Goal: Task Accomplishment & Management: Use online tool/utility

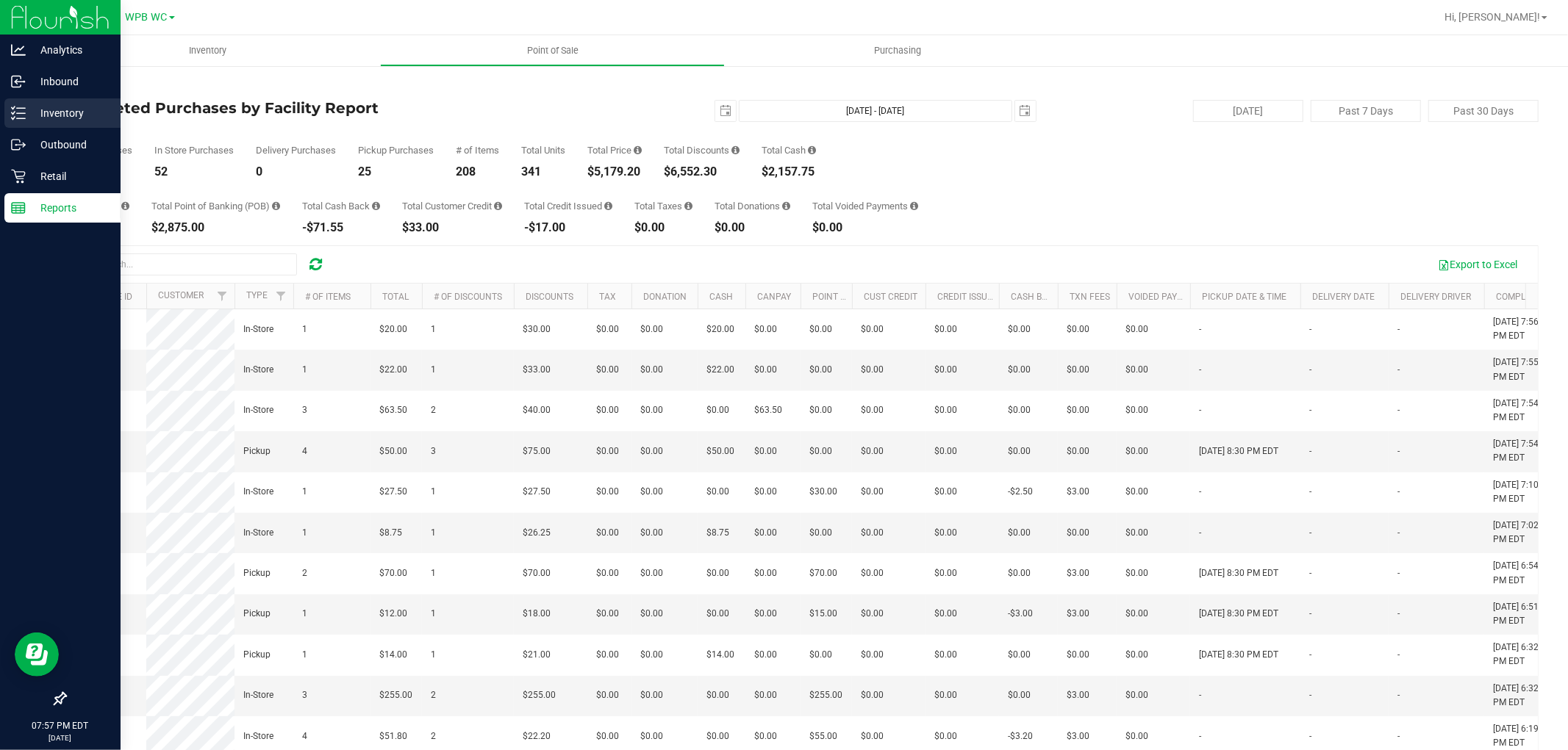
click at [61, 111] on p "Inventory" at bounding box center [70, 113] width 88 height 17
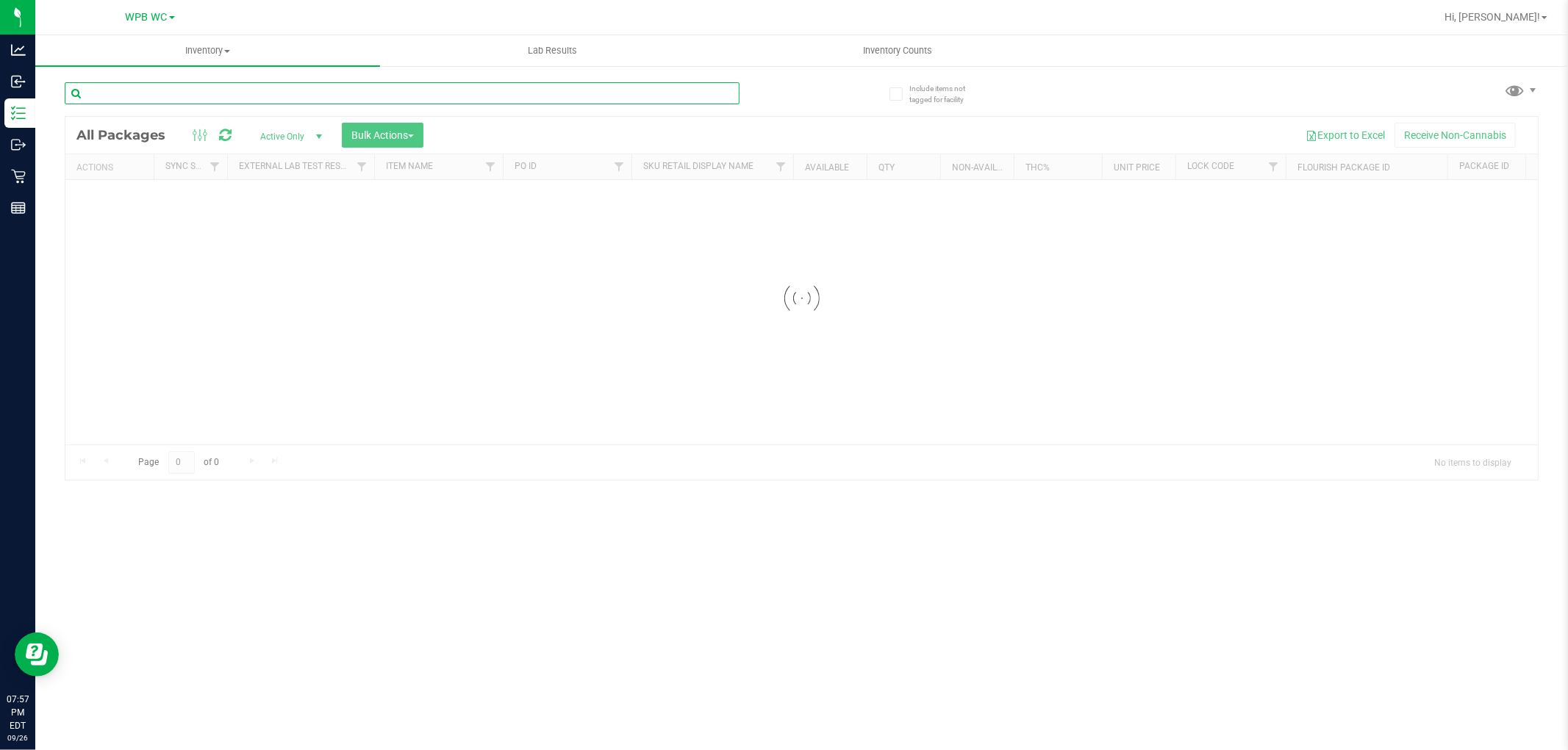
click at [204, 94] on input "text" at bounding box center [402, 93] width 675 height 22
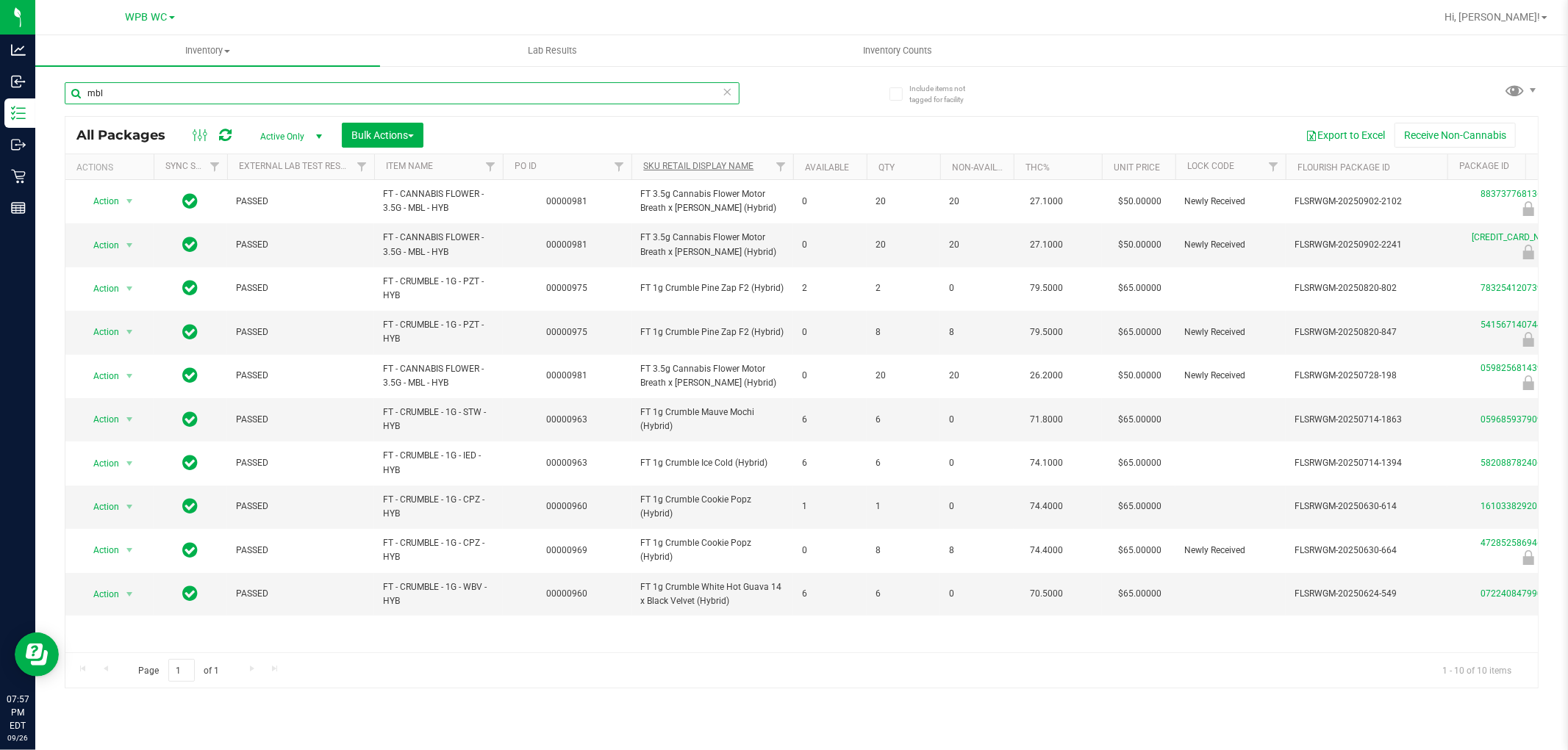
type input "mbl"
click at [728, 163] on link "Sku Retail Display Name" at bounding box center [698, 166] width 110 height 11
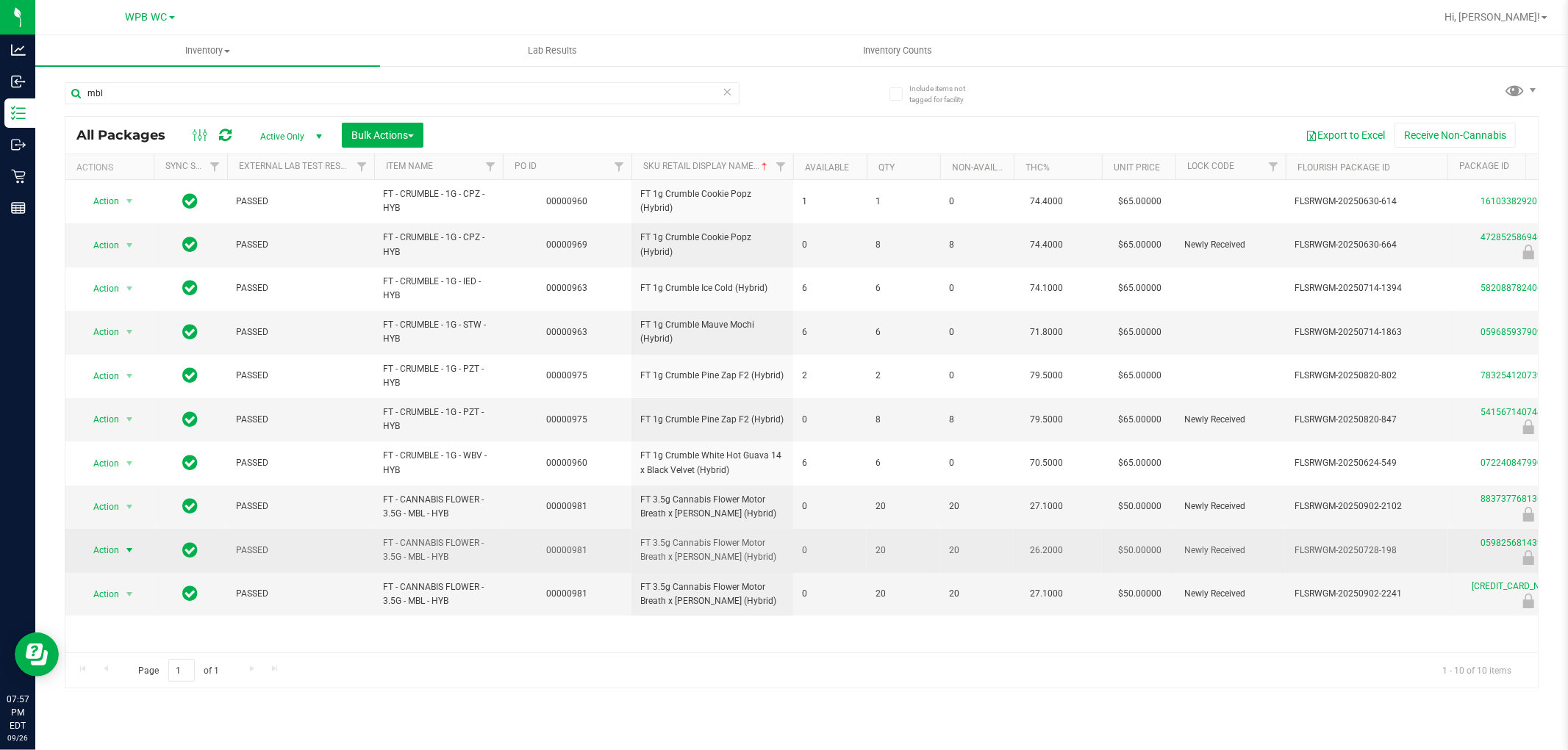
click at [108, 545] on span "Action" at bounding box center [100, 550] width 39 height 20
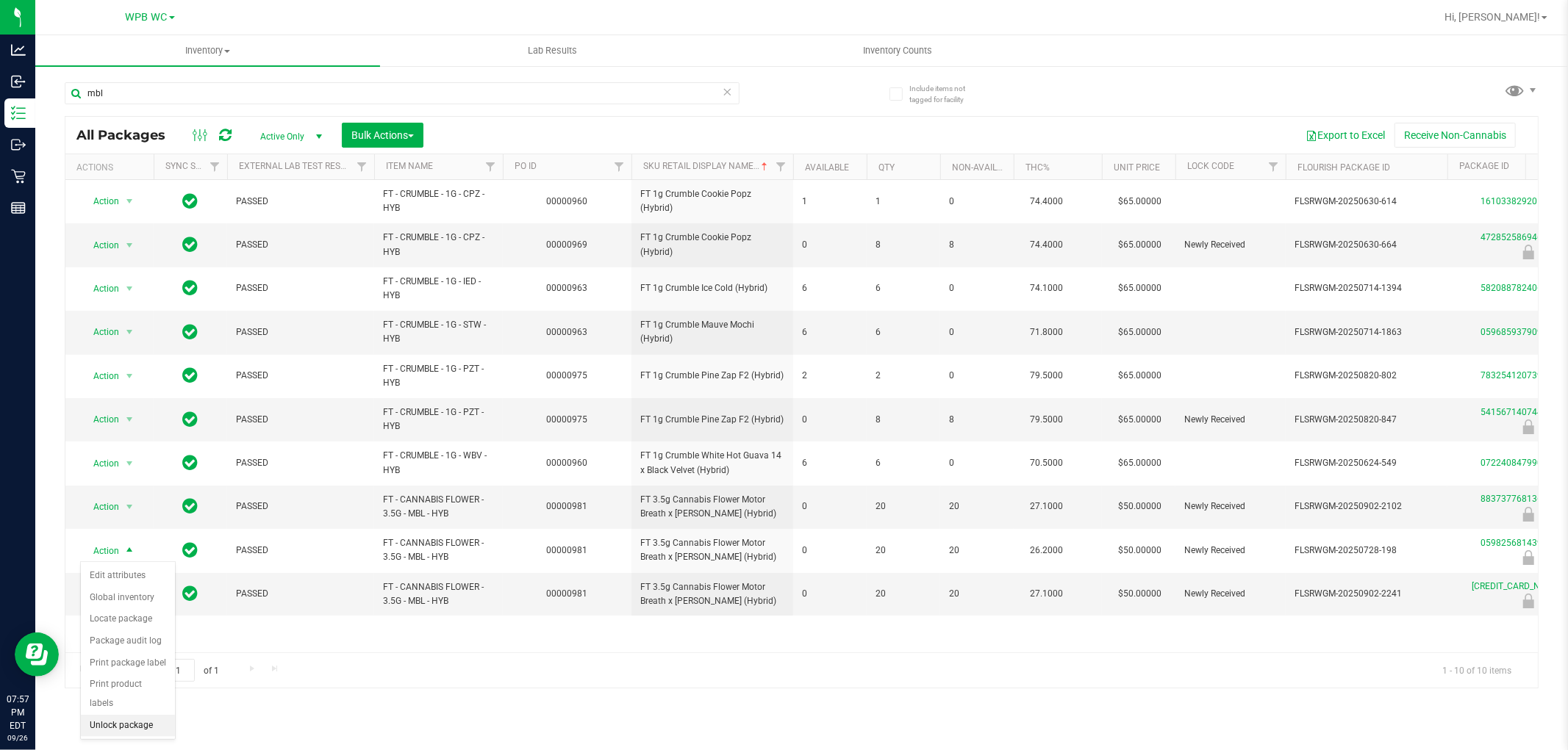
click at [137, 727] on li "Unlock package" at bounding box center [127, 725] width 94 height 22
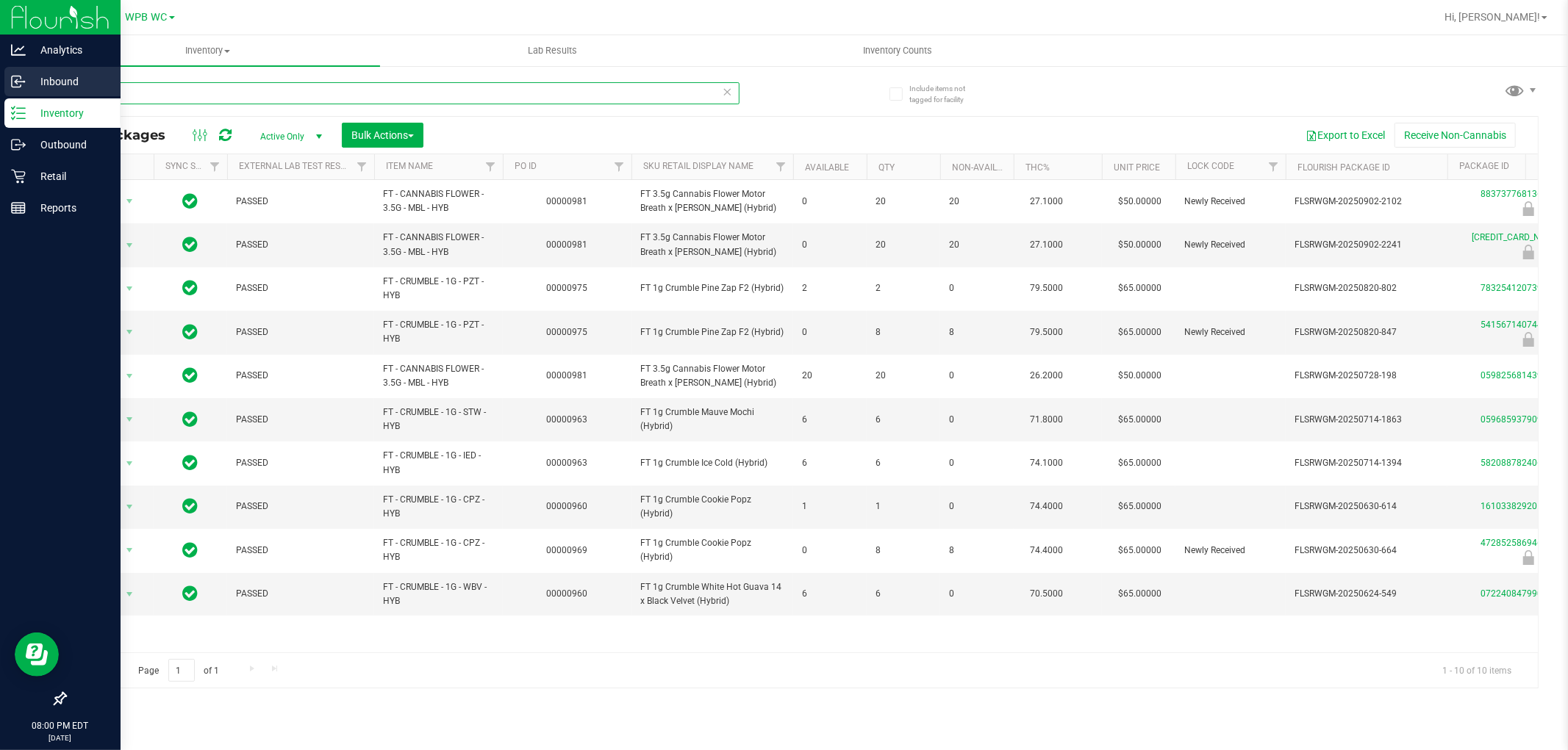
drag, startPoint x: 153, startPoint y: 91, endPoint x: 0, endPoint y: 93, distance: 153.0
click at [0, 93] on div "Analytics Inbound Inventory Outbound Retail Reports 08:00 PM EDT 09/26/2025 09/…" at bounding box center [784, 375] width 1568 height 750
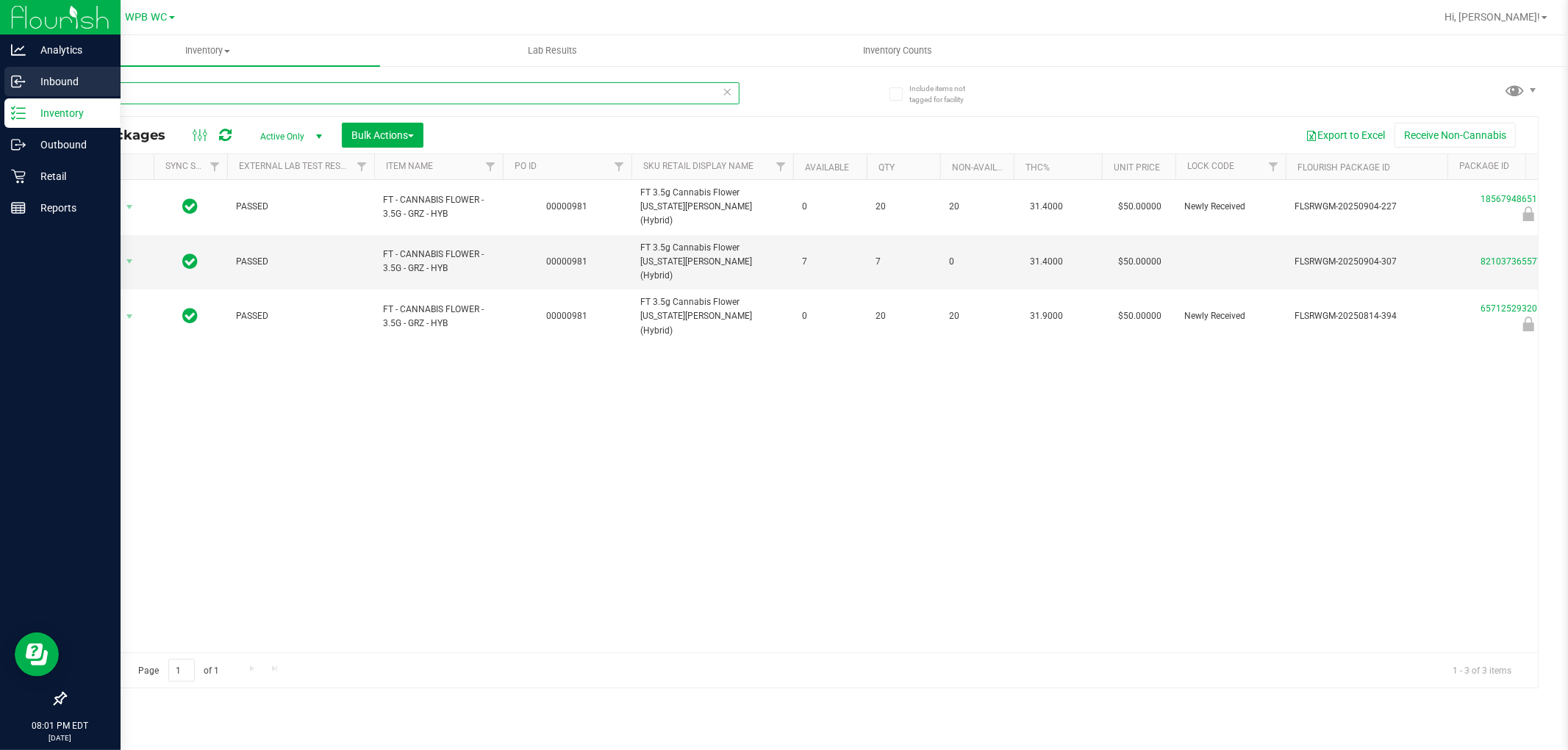
drag, startPoint x: 130, startPoint y: 98, endPoint x: 0, endPoint y: 93, distance: 130.1
click at [0, 96] on div "Analytics Inbound Inventory Outbound Retail Reports 08:01 PM EDT 09/26/2025 09/…" at bounding box center [784, 375] width 1568 height 750
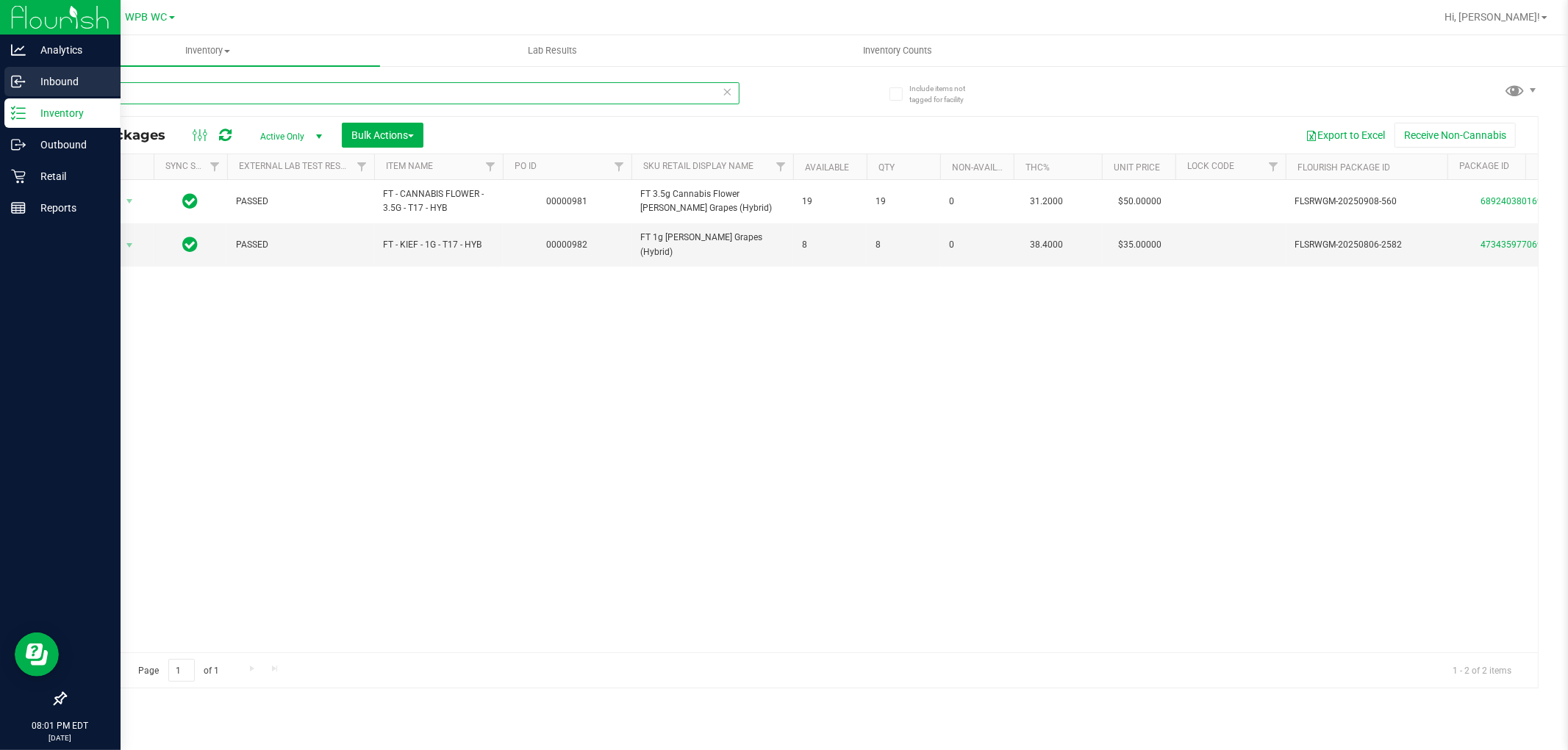
drag, startPoint x: 143, startPoint y: 93, endPoint x: 0, endPoint y: 94, distance: 143.0
click at [0, 94] on div "Analytics Inbound Inventory Outbound Retail Reports 08:01 PM EDT 09/26/2025 09/…" at bounding box center [784, 375] width 1568 height 750
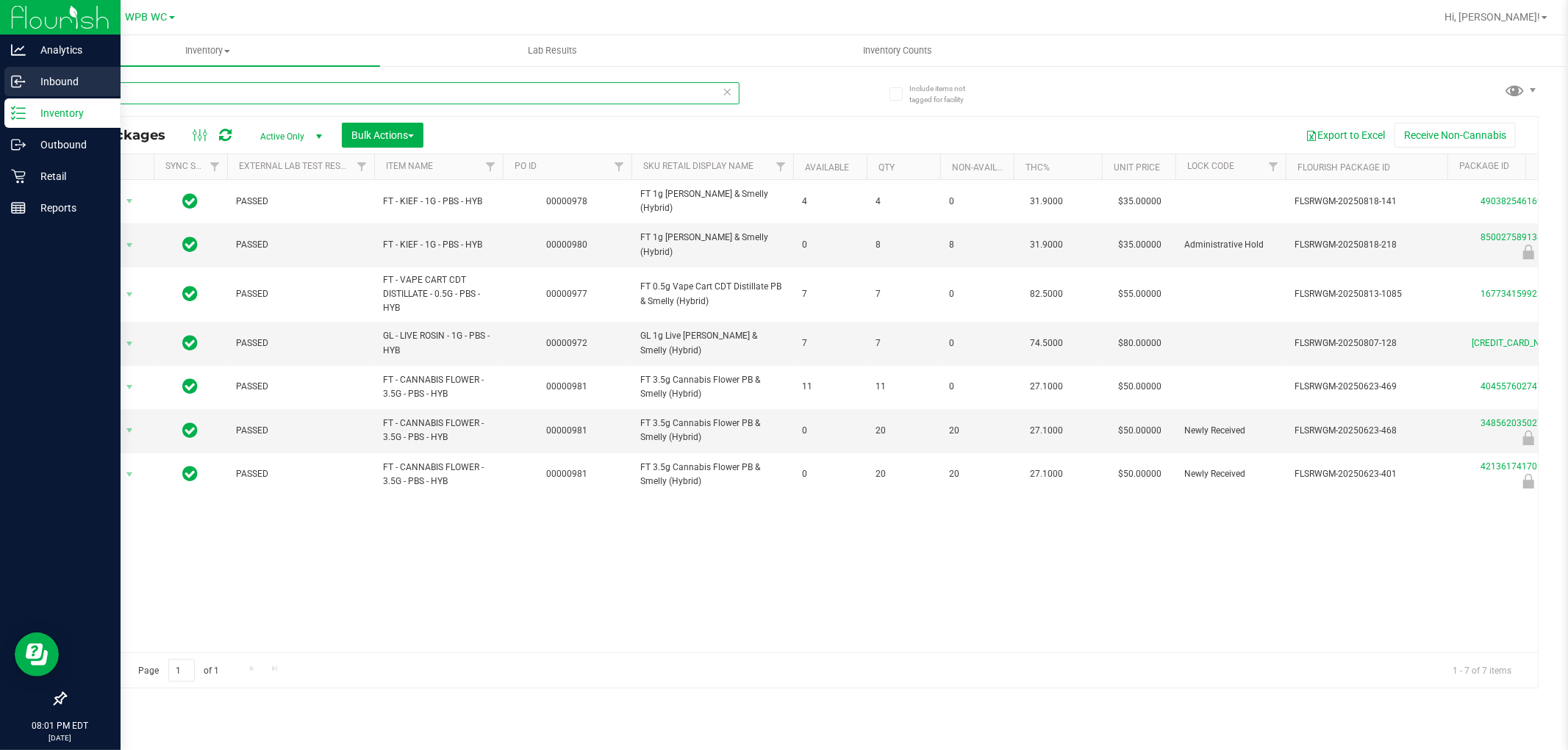
drag, startPoint x: 104, startPoint y: 94, endPoint x: 0, endPoint y: 83, distance: 104.6
click at [0, 91] on div "Analytics Inbound Inventory Outbound Retail Reports 08:01 PM EDT 09/26/2025 09/…" at bounding box center [784, 375] width 1568 height 750
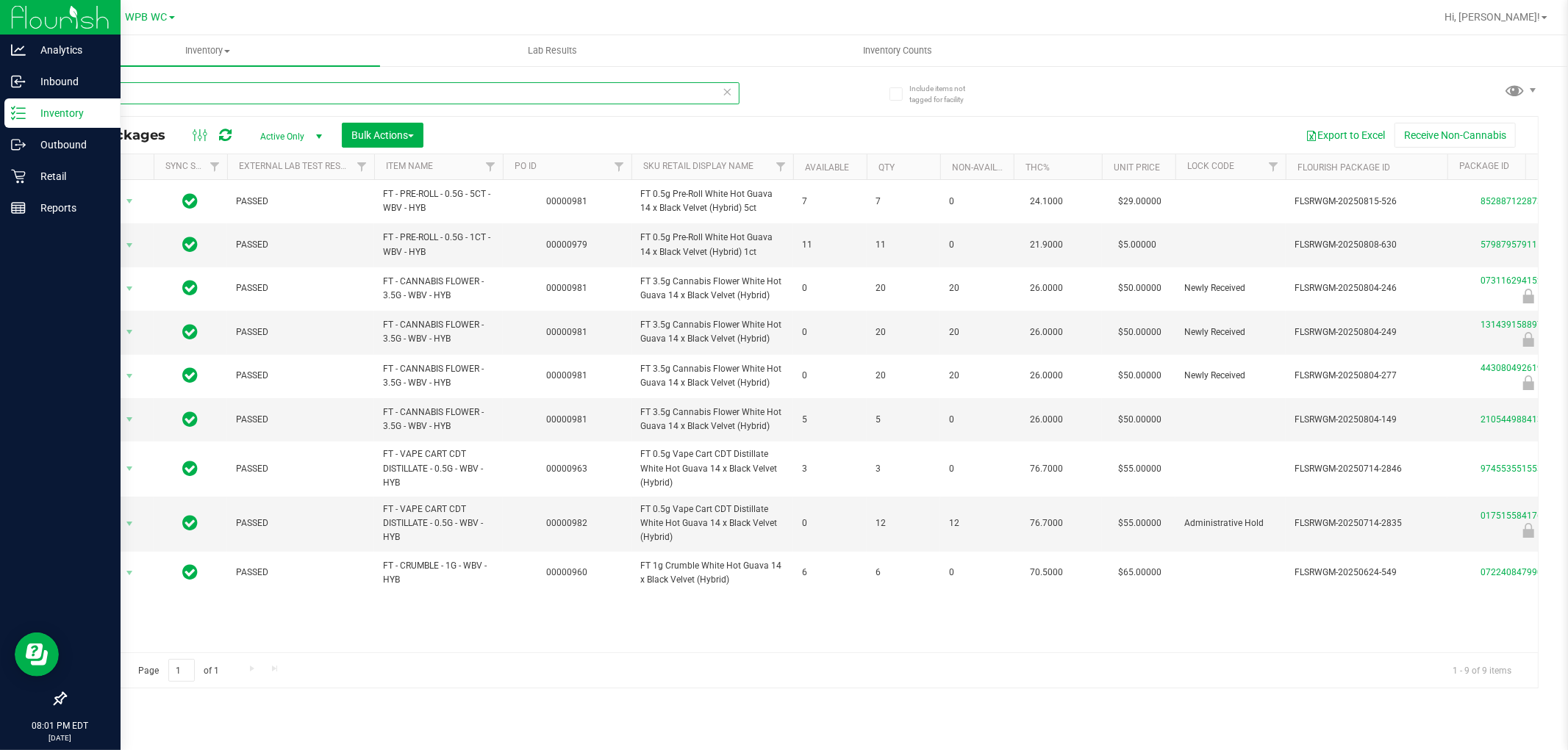
drag, startPoint x: 132, startPoint y: 93, endPoint x: 0, endPoint y: 99, distance: 132.1
click at [0, 98] on div "Analytics Inbound Inventory Outbound Retail Reports 08:01 PM EDT 09/26/2025 09/…" at bounding box center [784, 375] width 1568 height 750
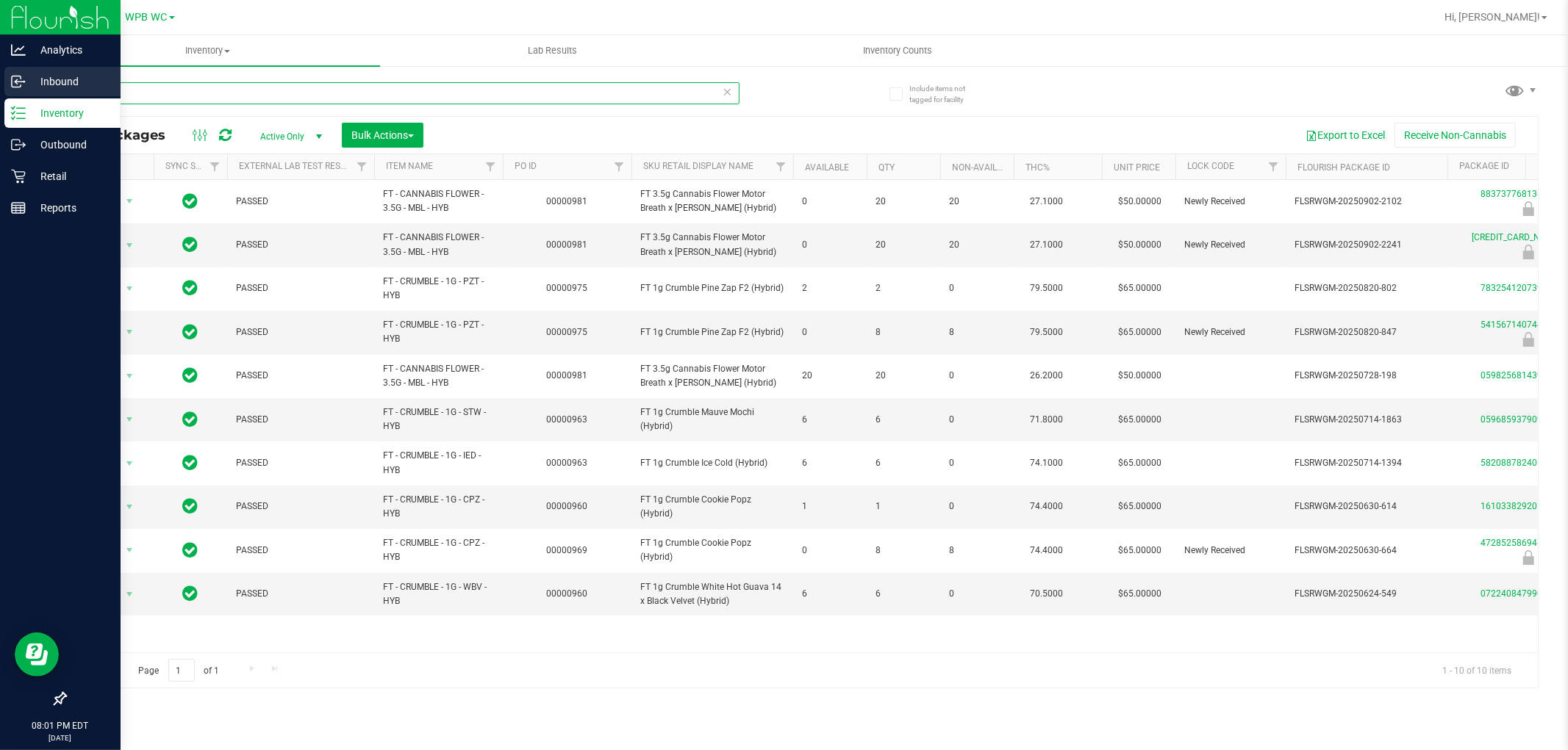
drag, startPoint x: 304, startPoint y: 99, endPoint x: 0, endPoint y: 92, distance: 304.1
click at [0, 92] on div "Analytics Inbound Inventory Outbound Retail Reports 08:01 PM EDT 09/26/2025 09/…" at bounding box center [784, 375] width 1568 height 750
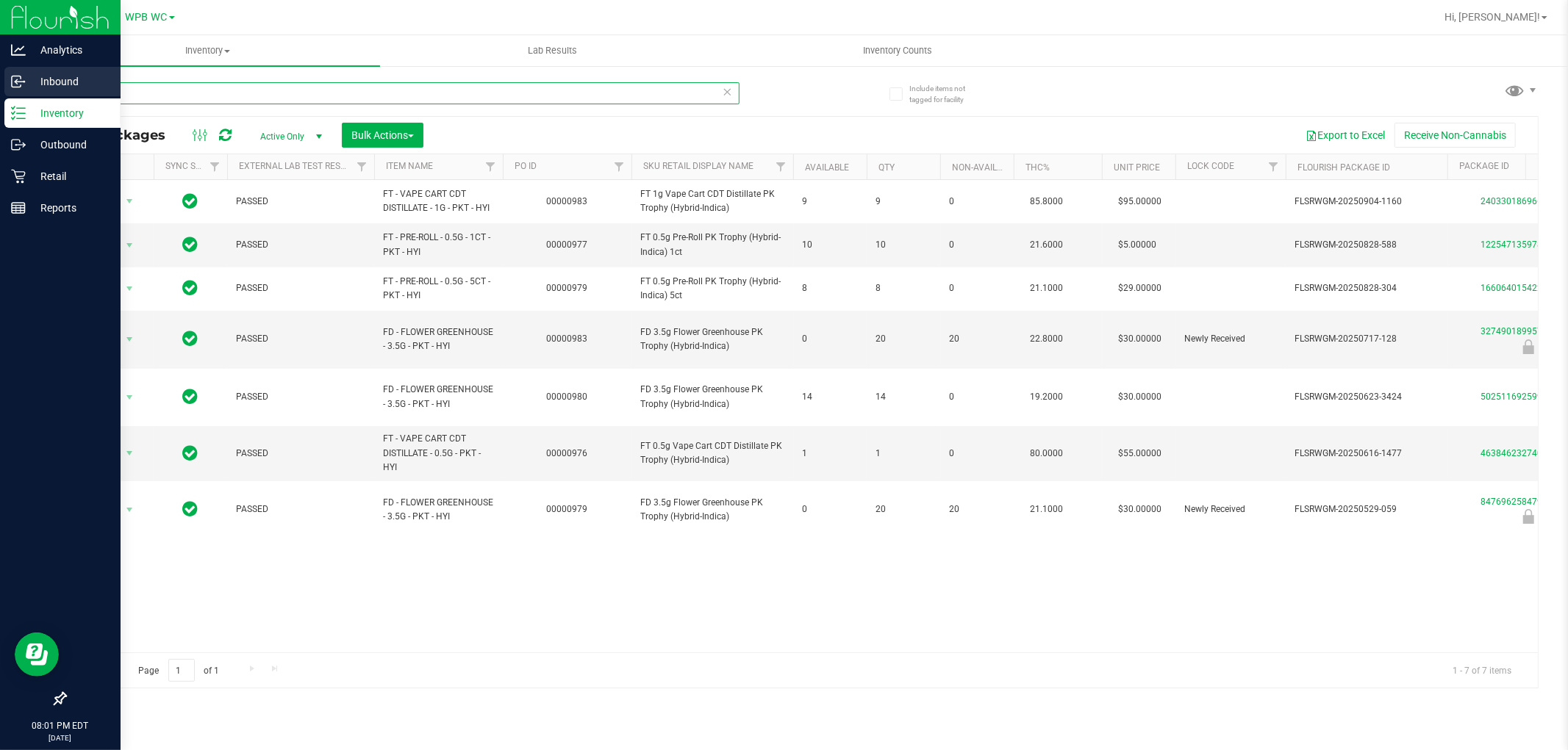
drag, startPoint x: 166, startPoint y: 98, endPoint x: 0, endPoint y: 93, distance: 166.1
click at [0, 93] on div "Analytics Inbound Inventory Outbound Retail Reports 08:01 PM EDT 09/26/2025 09/…" at bounding box center [784, 375] width 1568 height 750
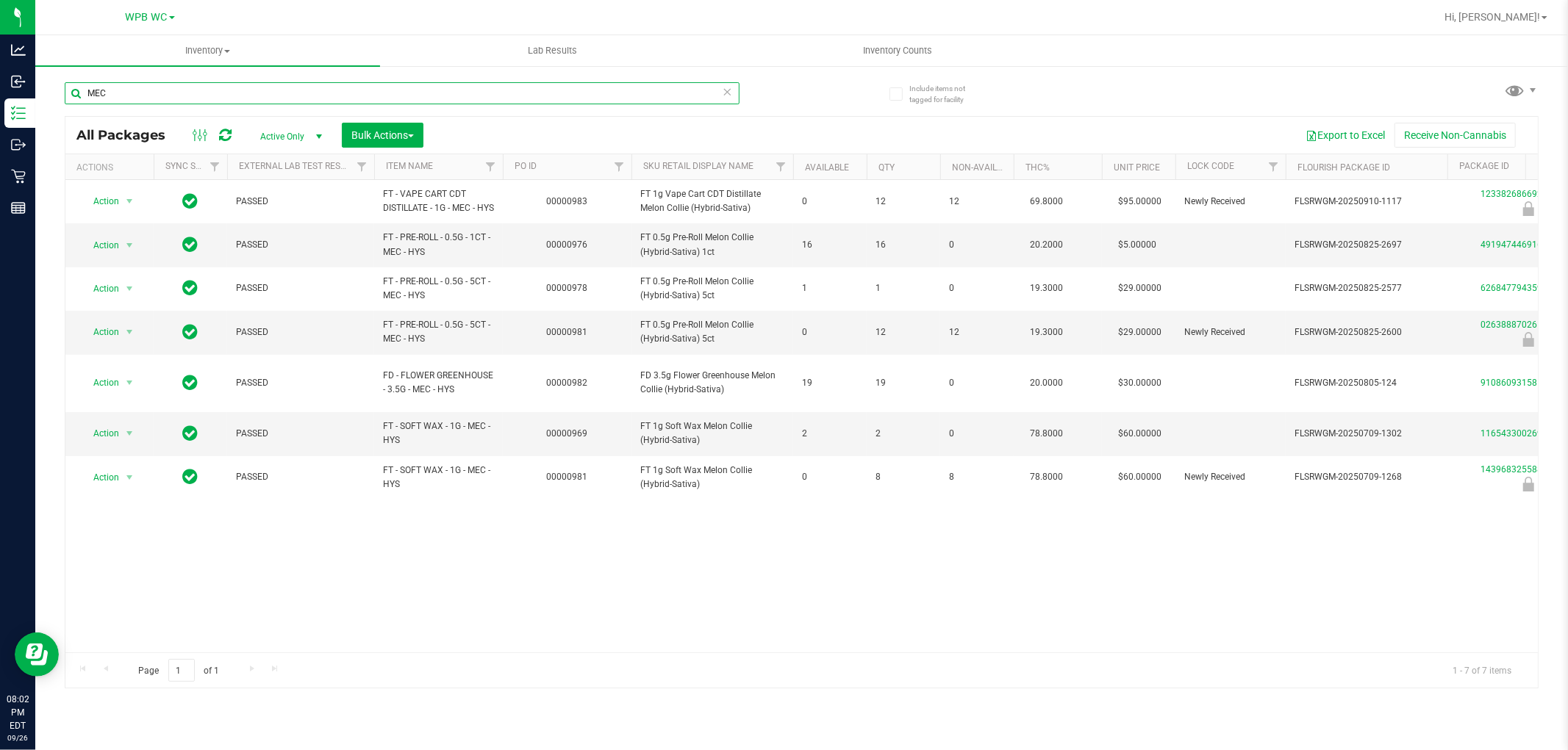
type input "MEC"
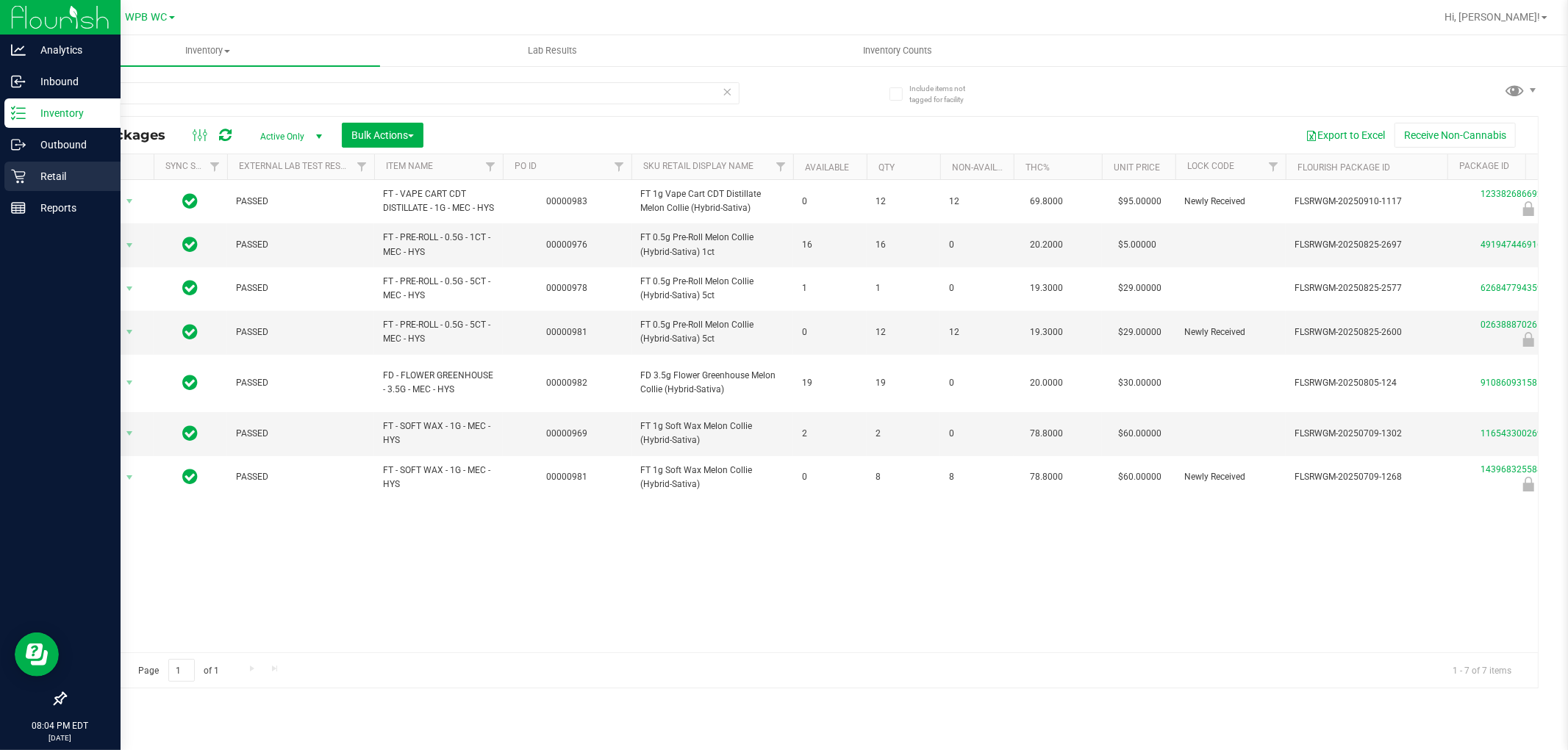
click at [27, 178] on p "Retail" at bounding box center [70, 176] width 88 height 17
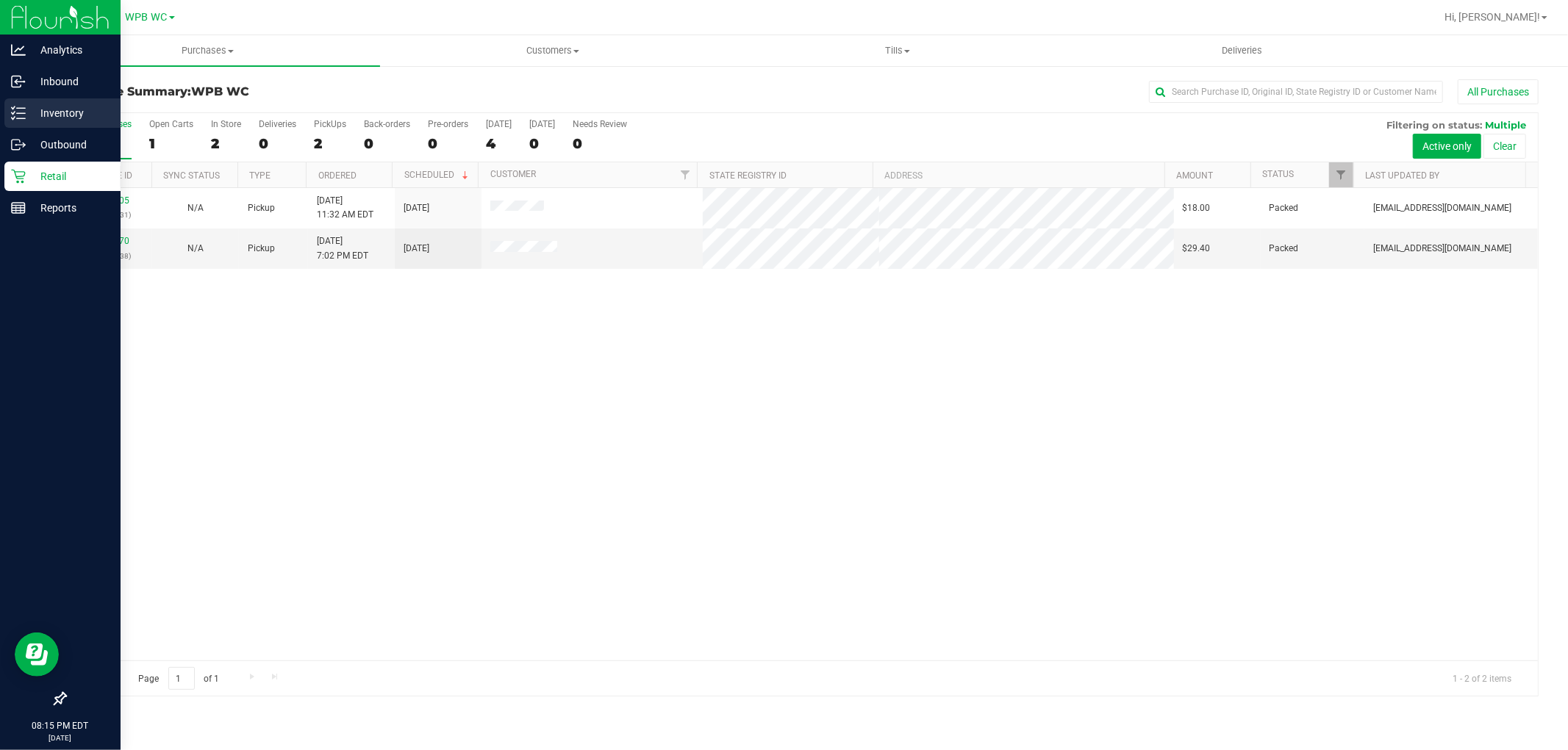
click at [26, 118] on p "Inventory" at bounding box center [70, 113] width 88 height 17
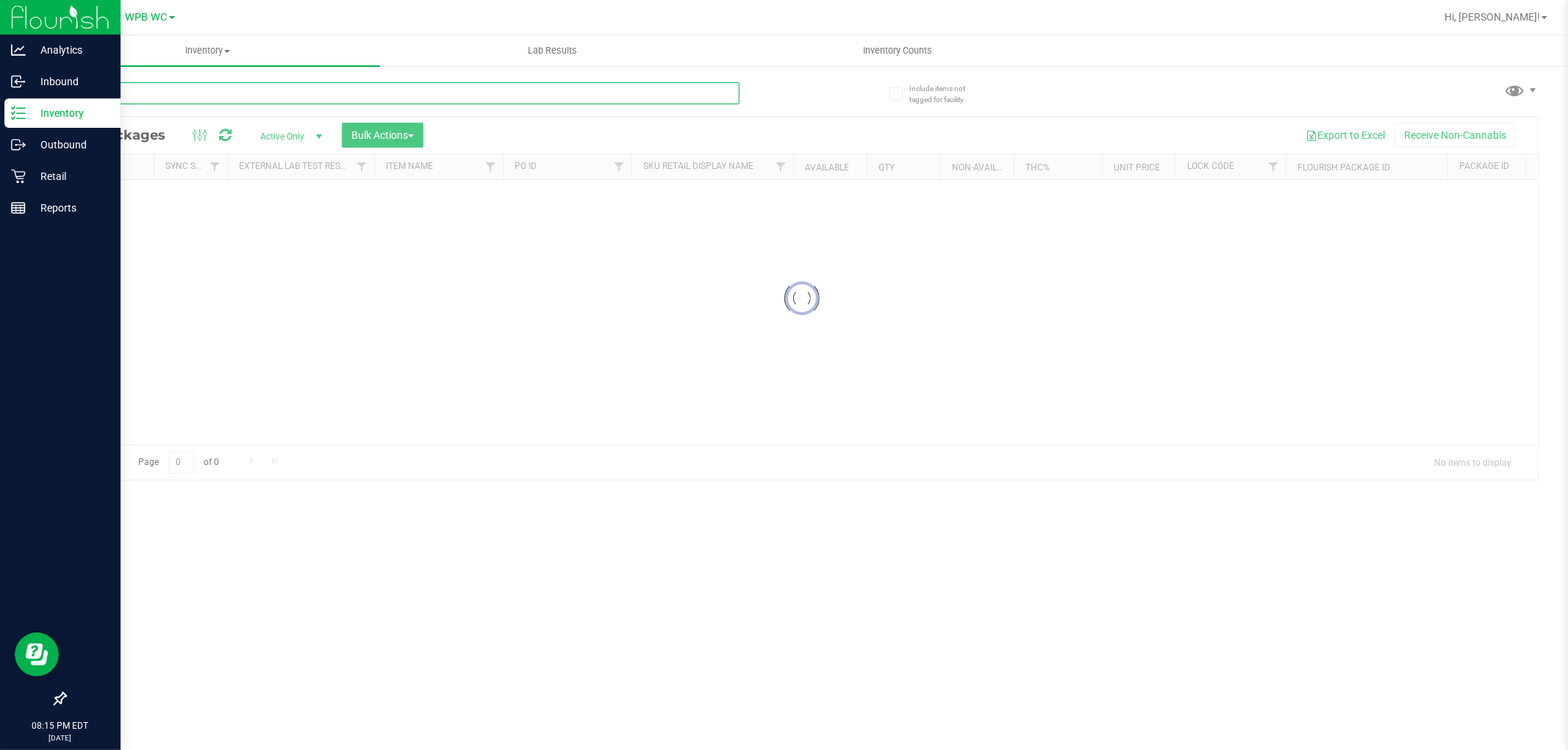
click at [189, 91] on input "text" at bounding box center [402, 93] width 675 height 22
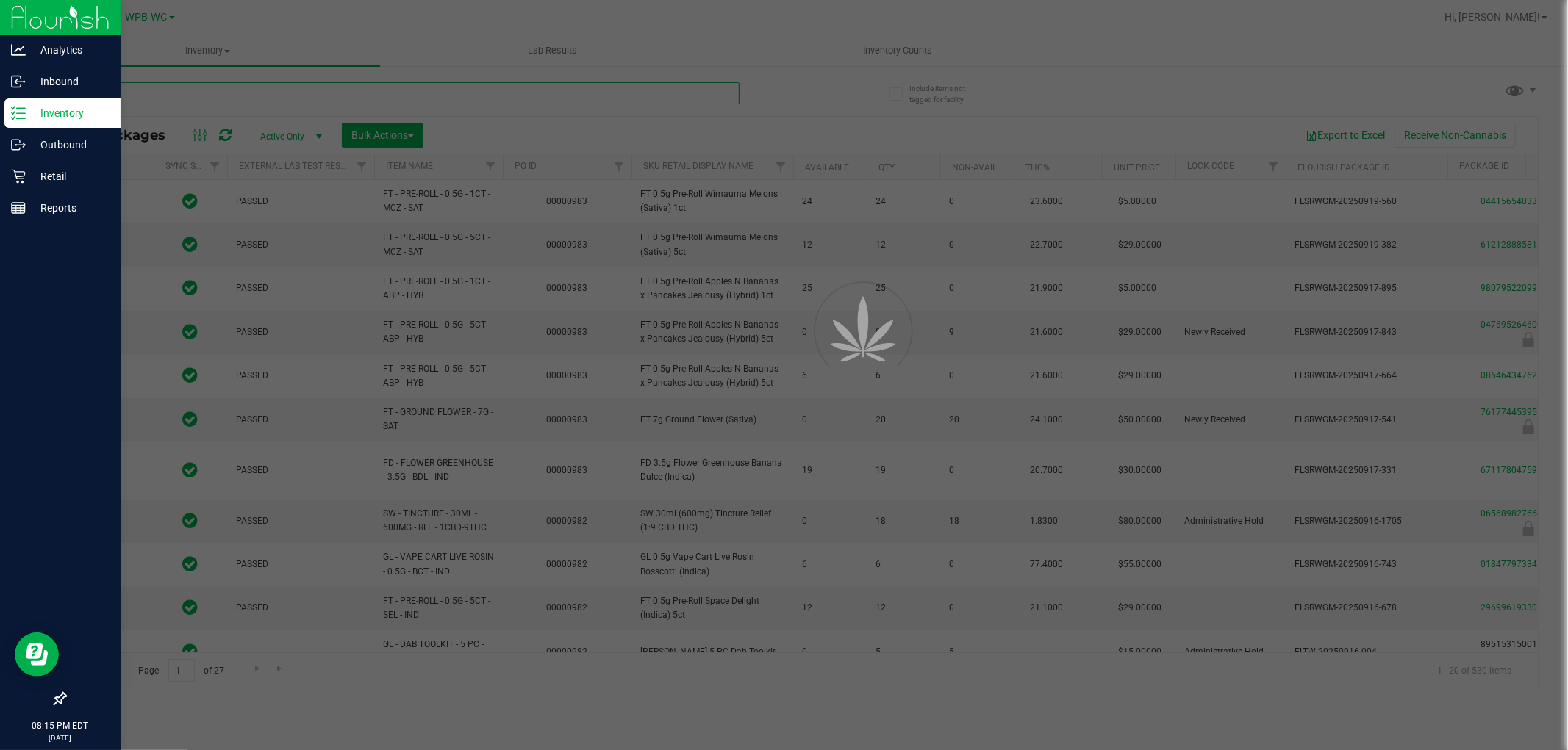
type input "relief"
type input "[DATE]"
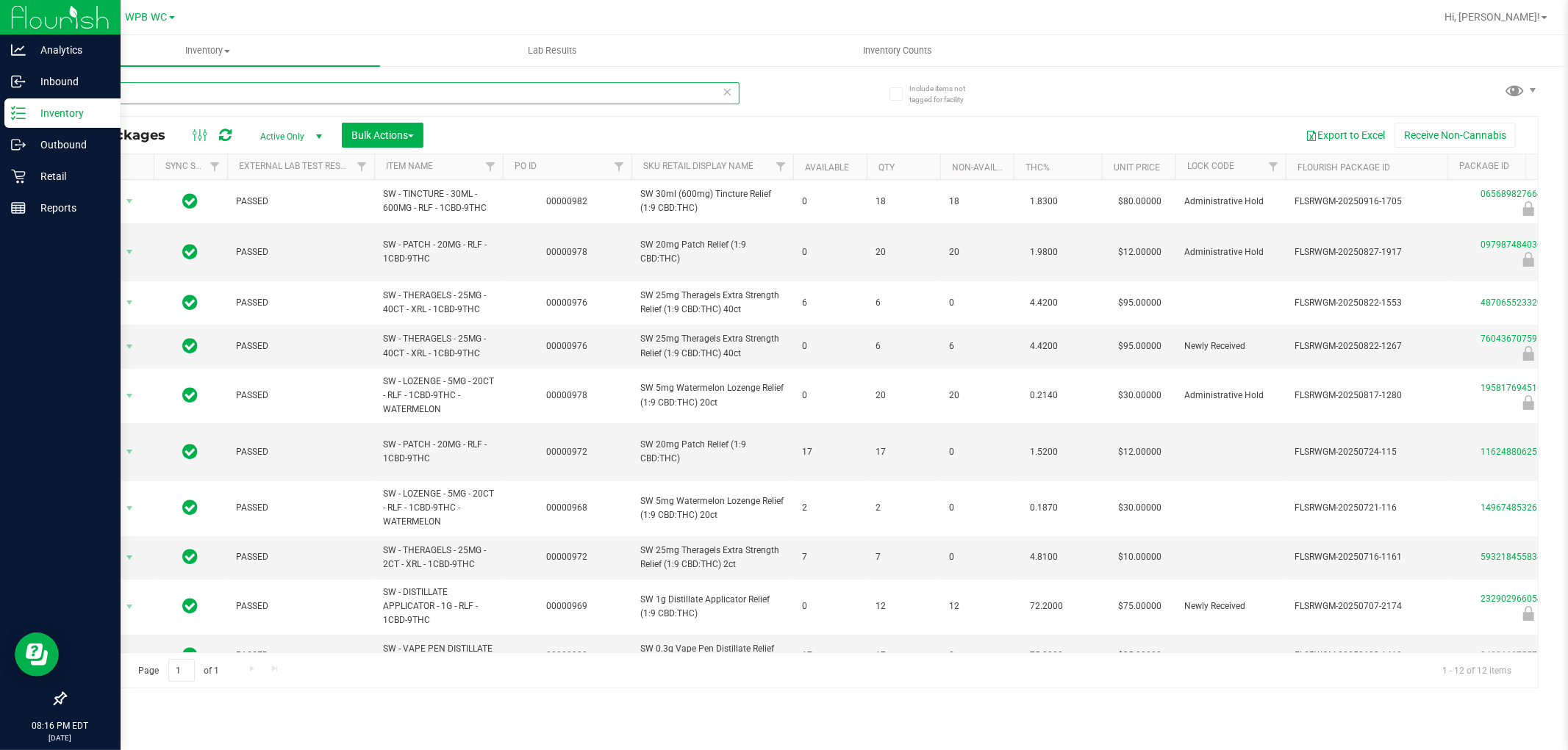
type input "relief"
click at [728, 171] on th "Sku Retail Display Name" at bounding box center [712, 167] width 162 height 26
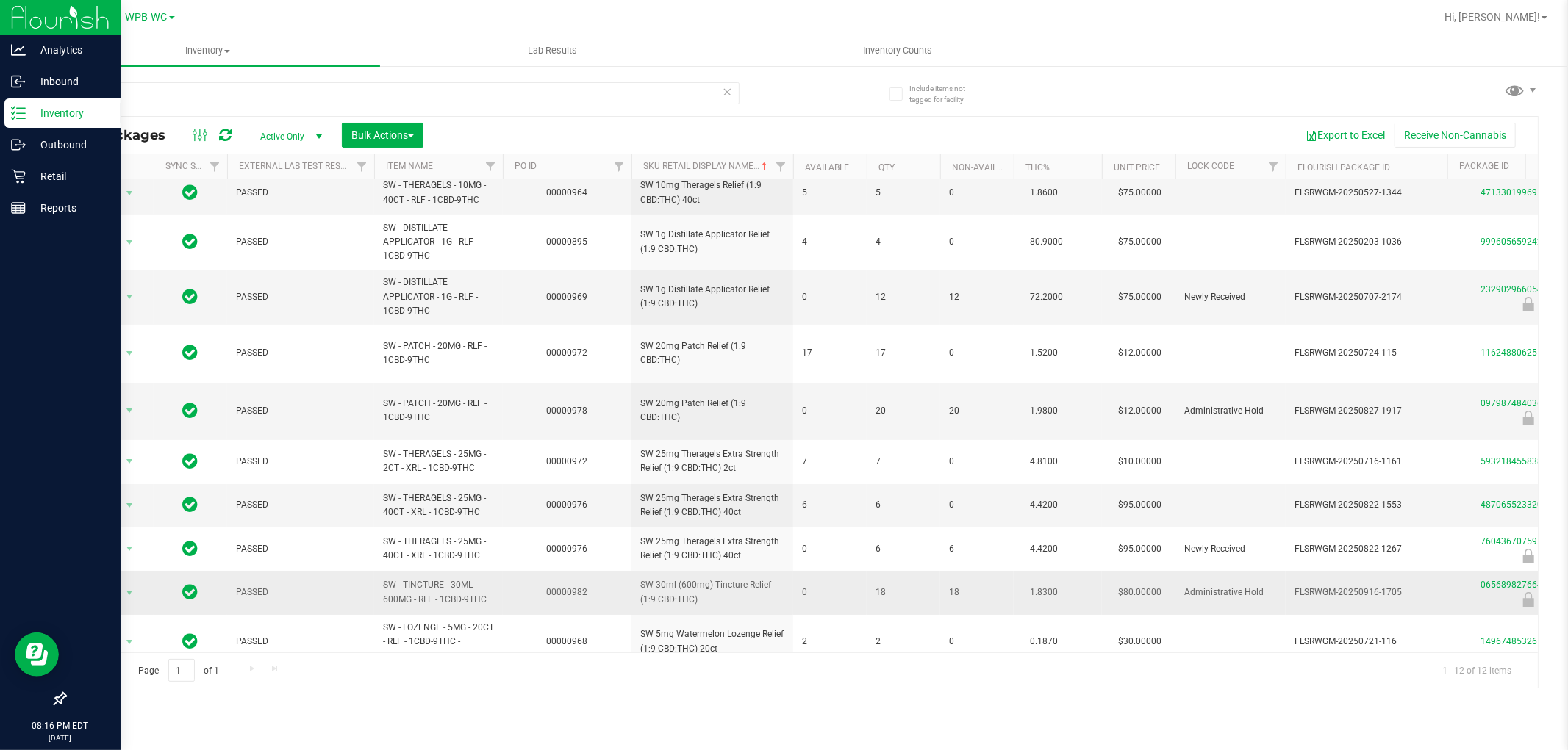
scroll to position [107, 0]
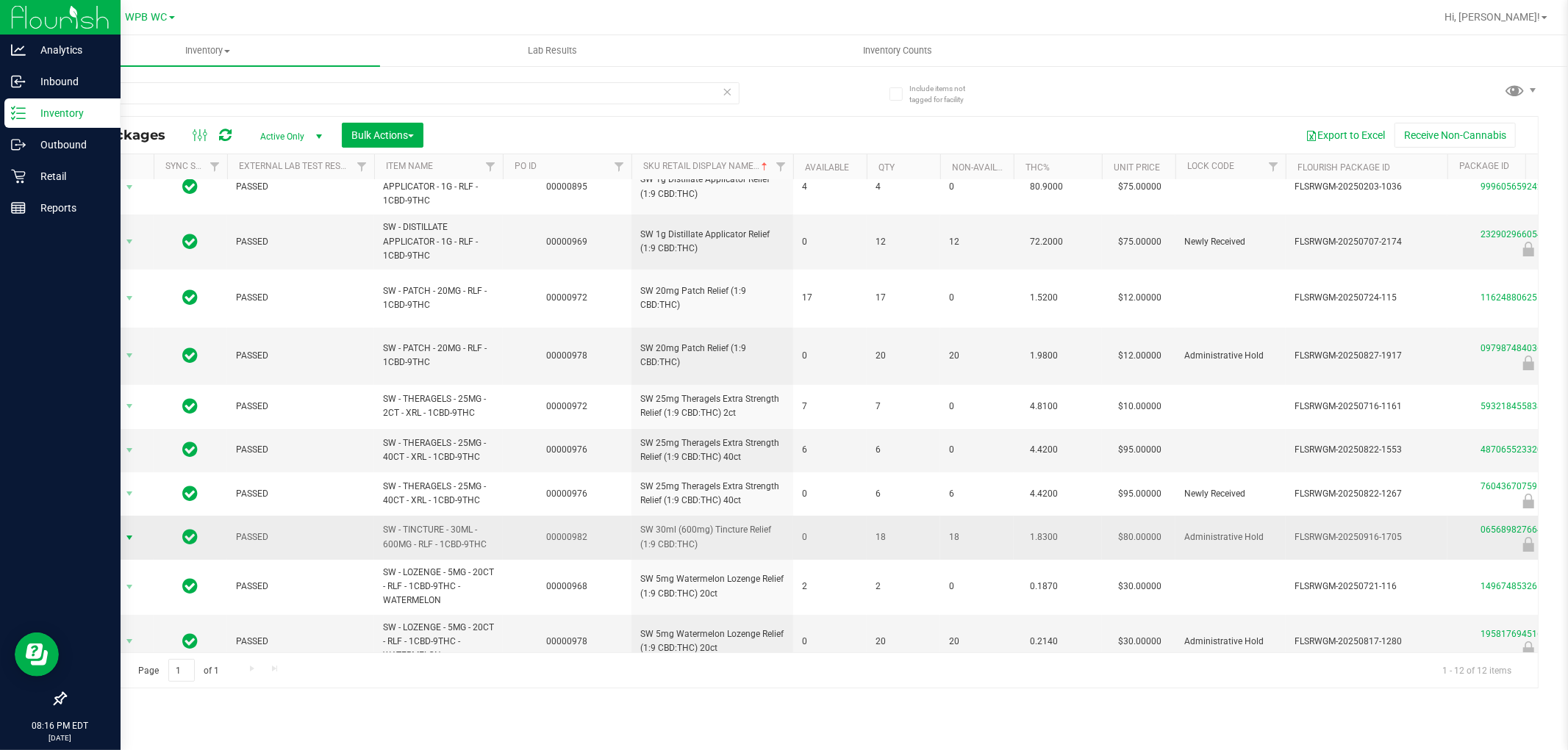
click at [115, 528] on span "Action" at bounding box center [100, 537] width 39 height 20
click at [105, 674] on li "Unlock package" at bounding box center [127, 684] width 94 height 22
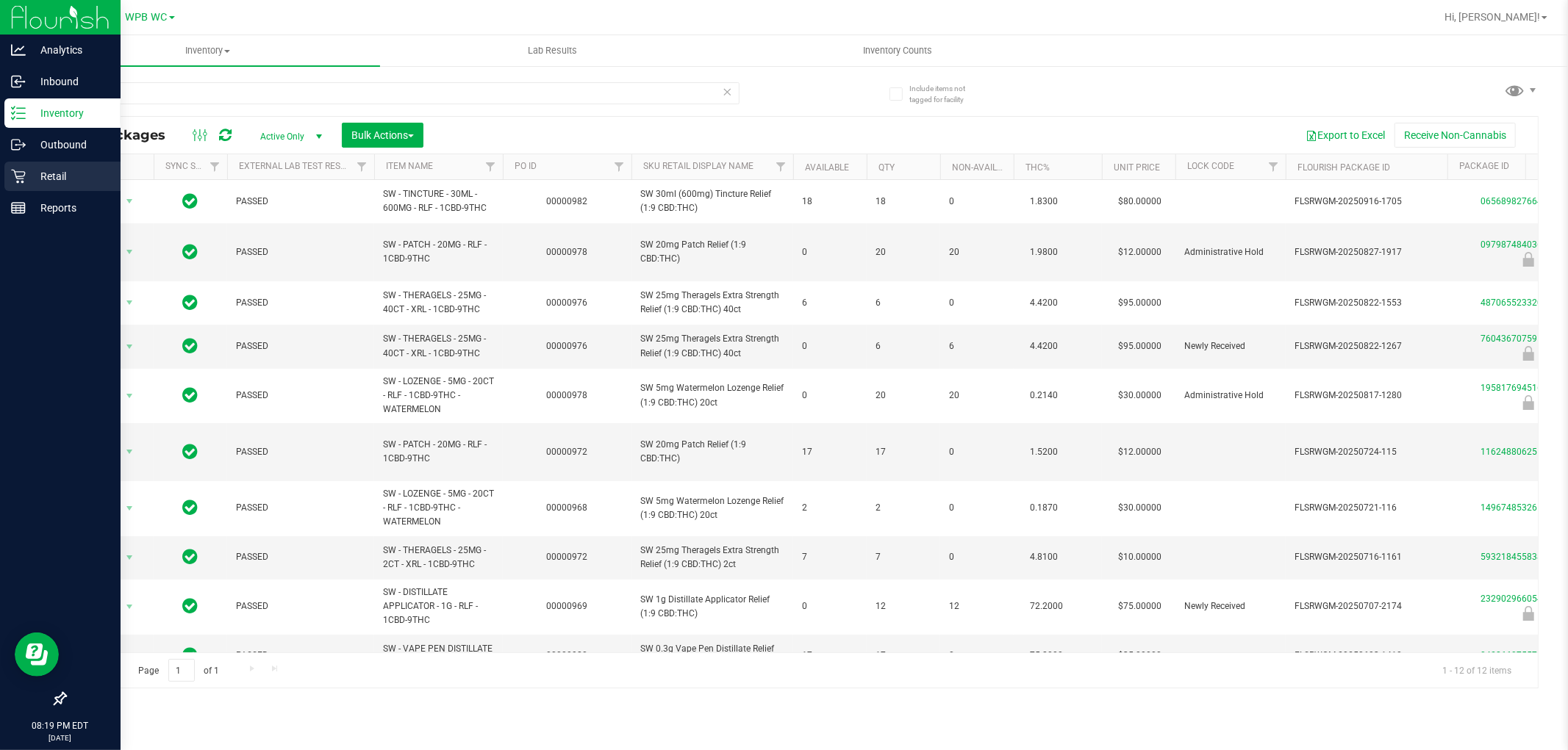
click at [19, 190] on div "Retail" at bounding box center [62, 176] width 116 height 30
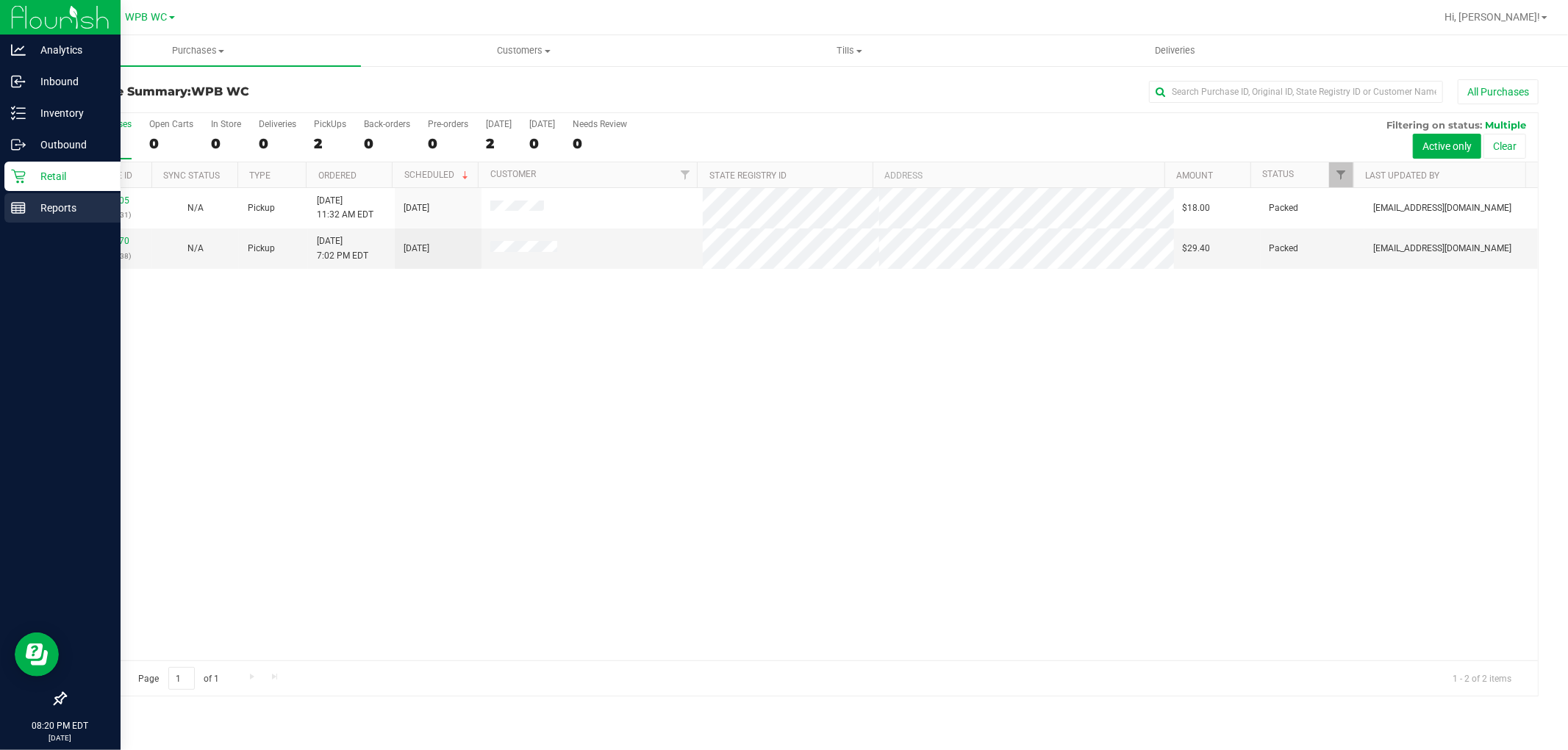
click at [8, 194] on div "Reports" at bounding box center [62, 208] width 116 height 30
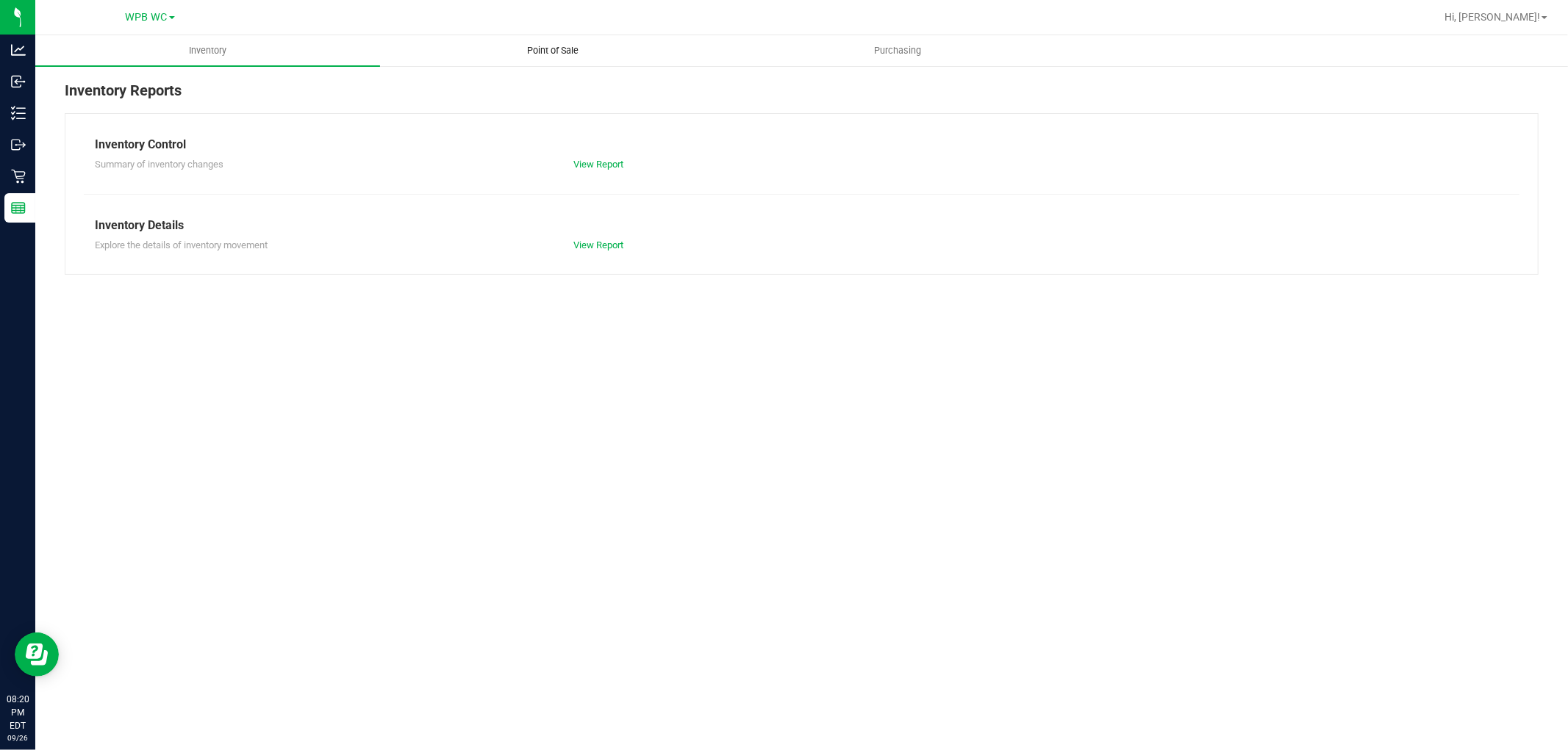
click at [565, 45] on span "Point of Sale" at bounding box center [552, 51] width 91 height 13
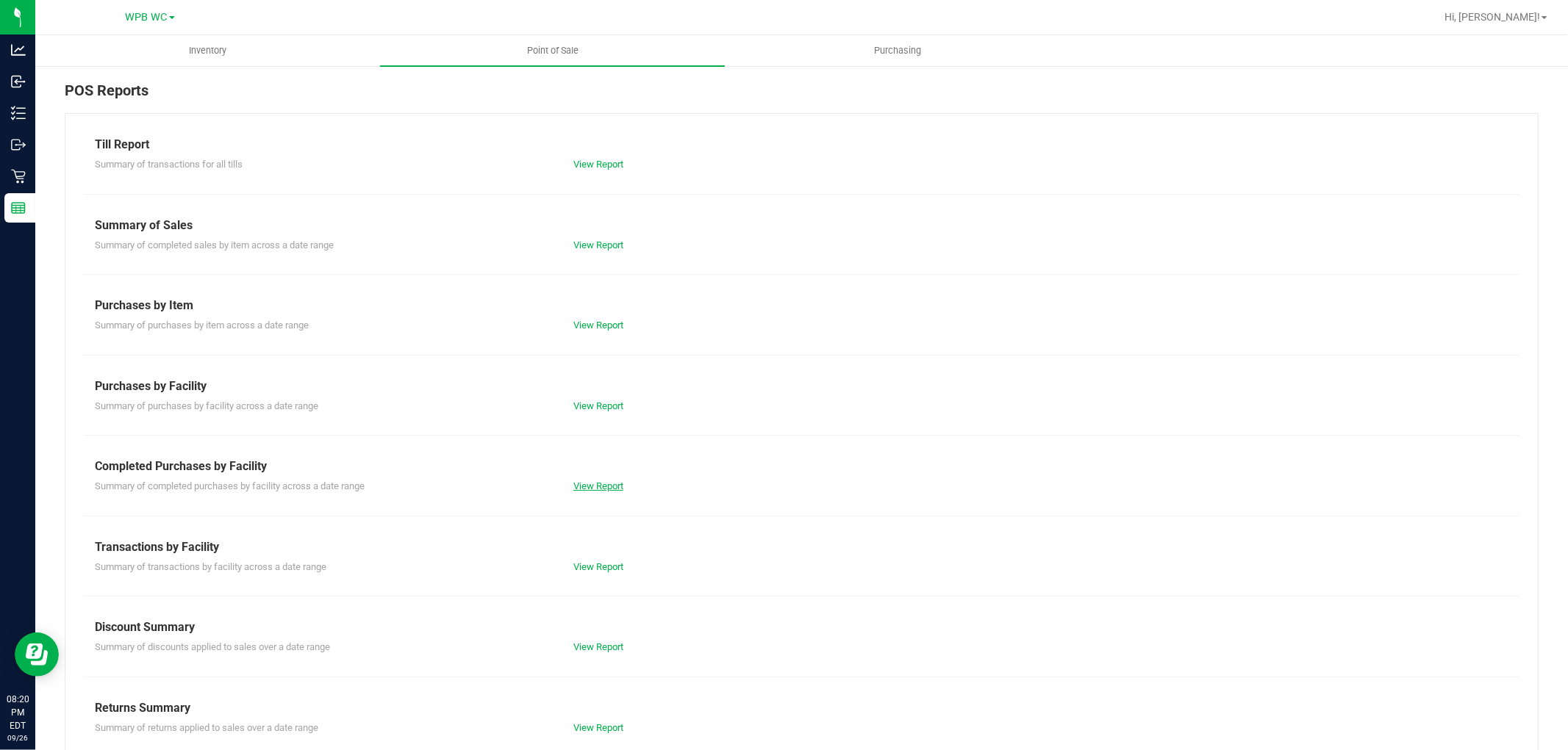
click at [613, 481] on link "View Report" at bounding box center [598, 487] width 50 height 11
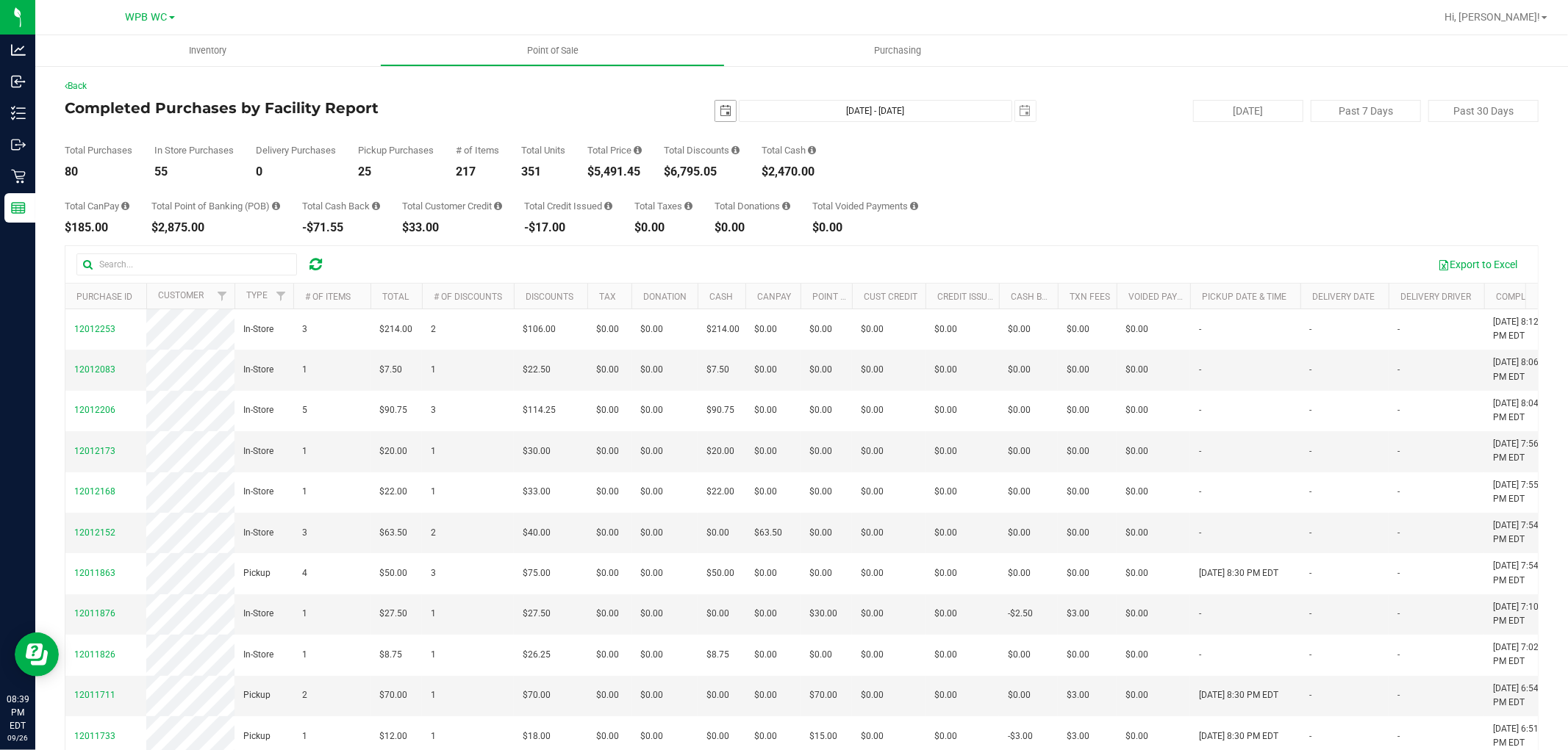
click at [715, 120] on span "select" at bounding box center [725, 110] width 20 height 20
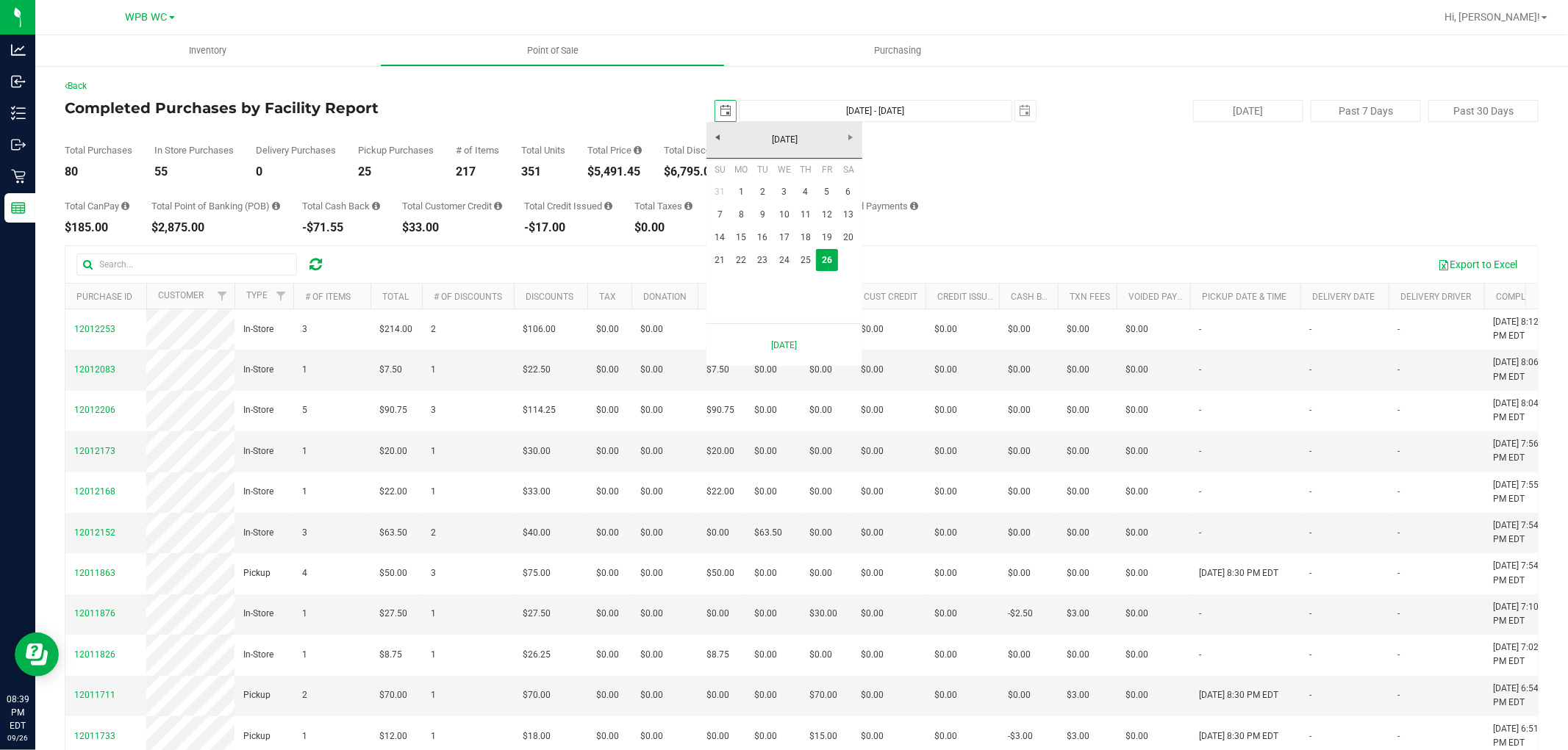
scroll to position [0, 36]
click at [749, 268] on link "22" at bounding box center [741, 261] width 21 height 23
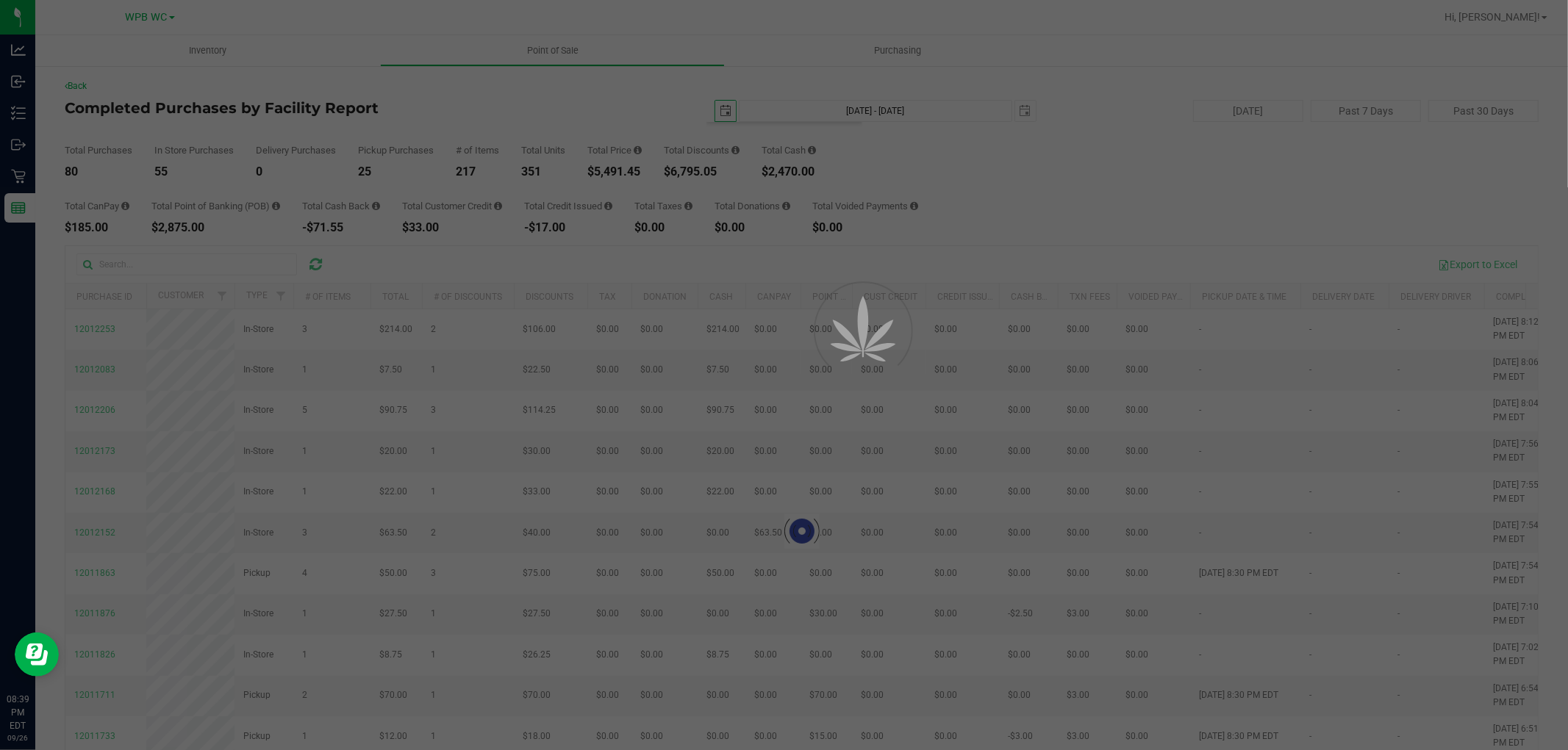
type input "[DATE]"
type input "[DATE] - [DATE]"
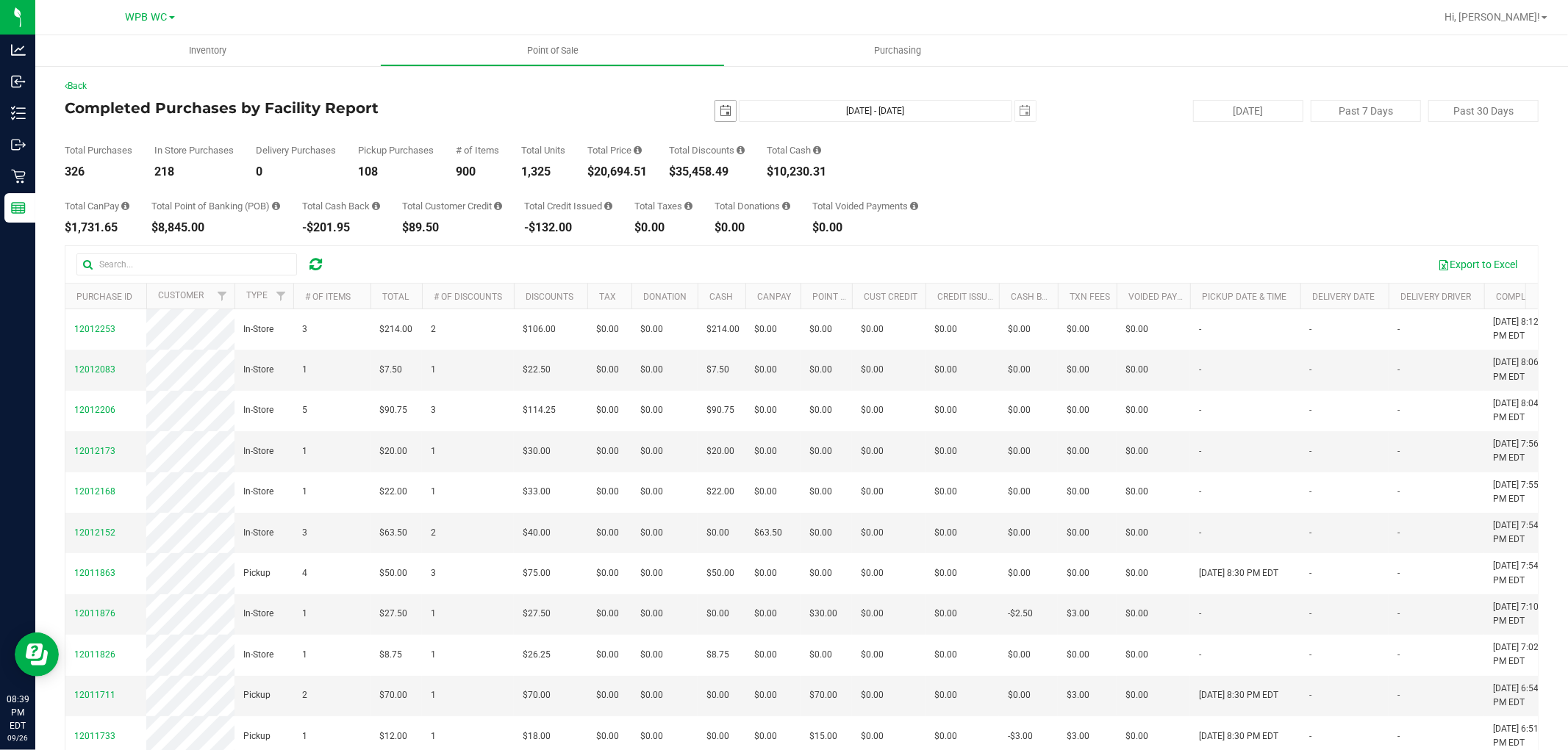
click at [721, 106] on span "select" at bounding box center [726, 111] width 12 height 11
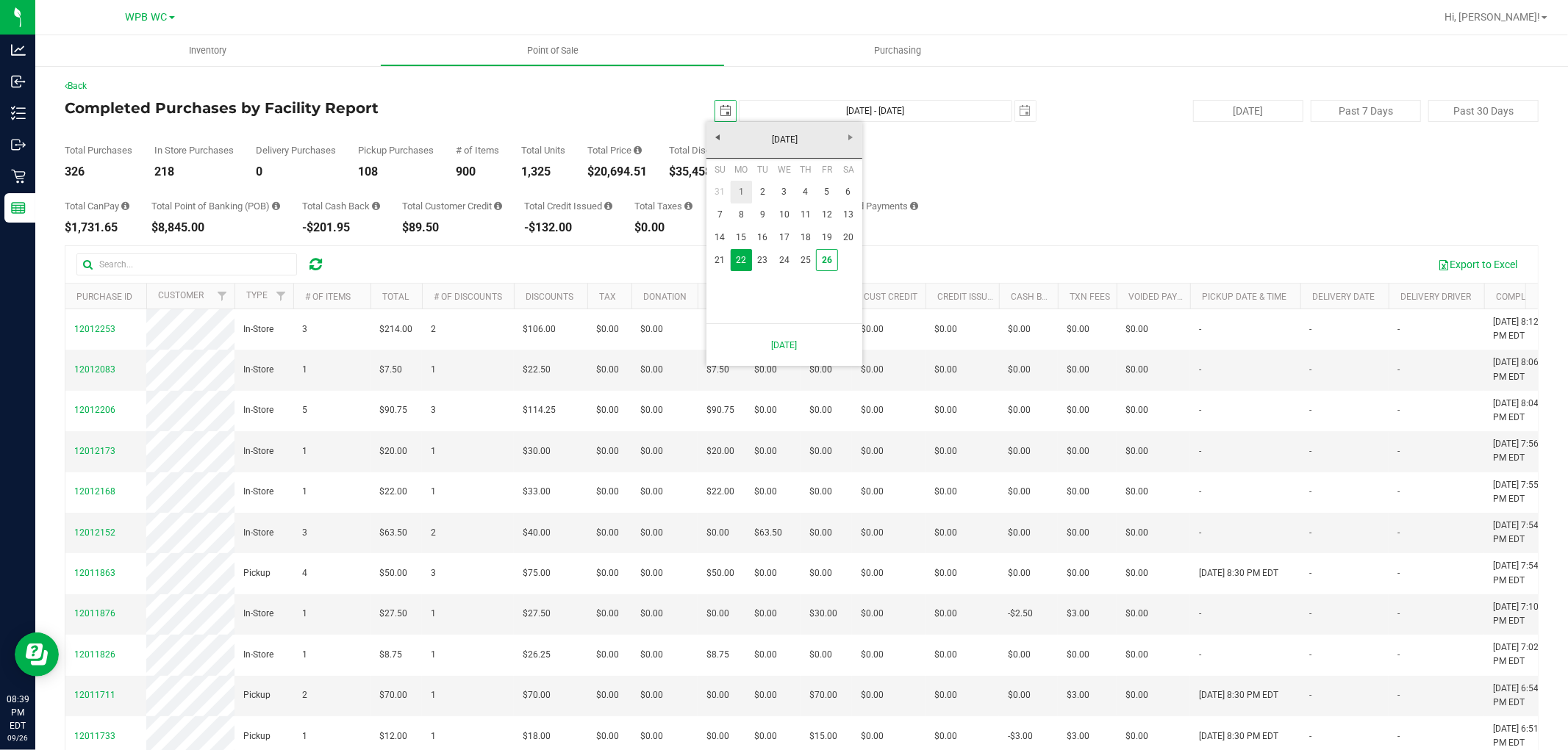
click at [746, 188] on link "1" at bounding box center [741, 193] width 21 height 23
type input "[DATE]"
type input "[DATE] - [DATE]"
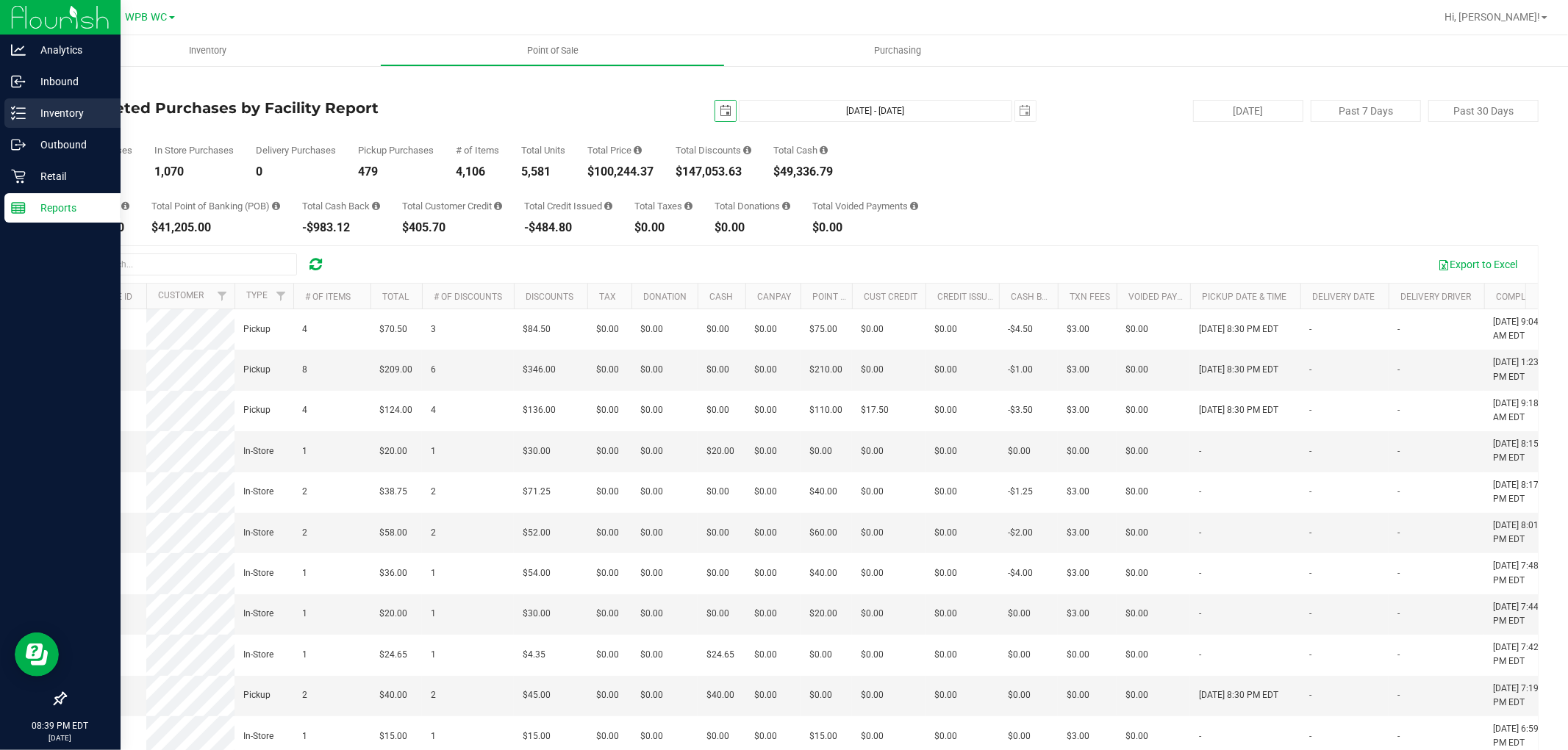
click at [40, 106] on p "Inventory" at bounding box center [70, 113] width 88 height 17
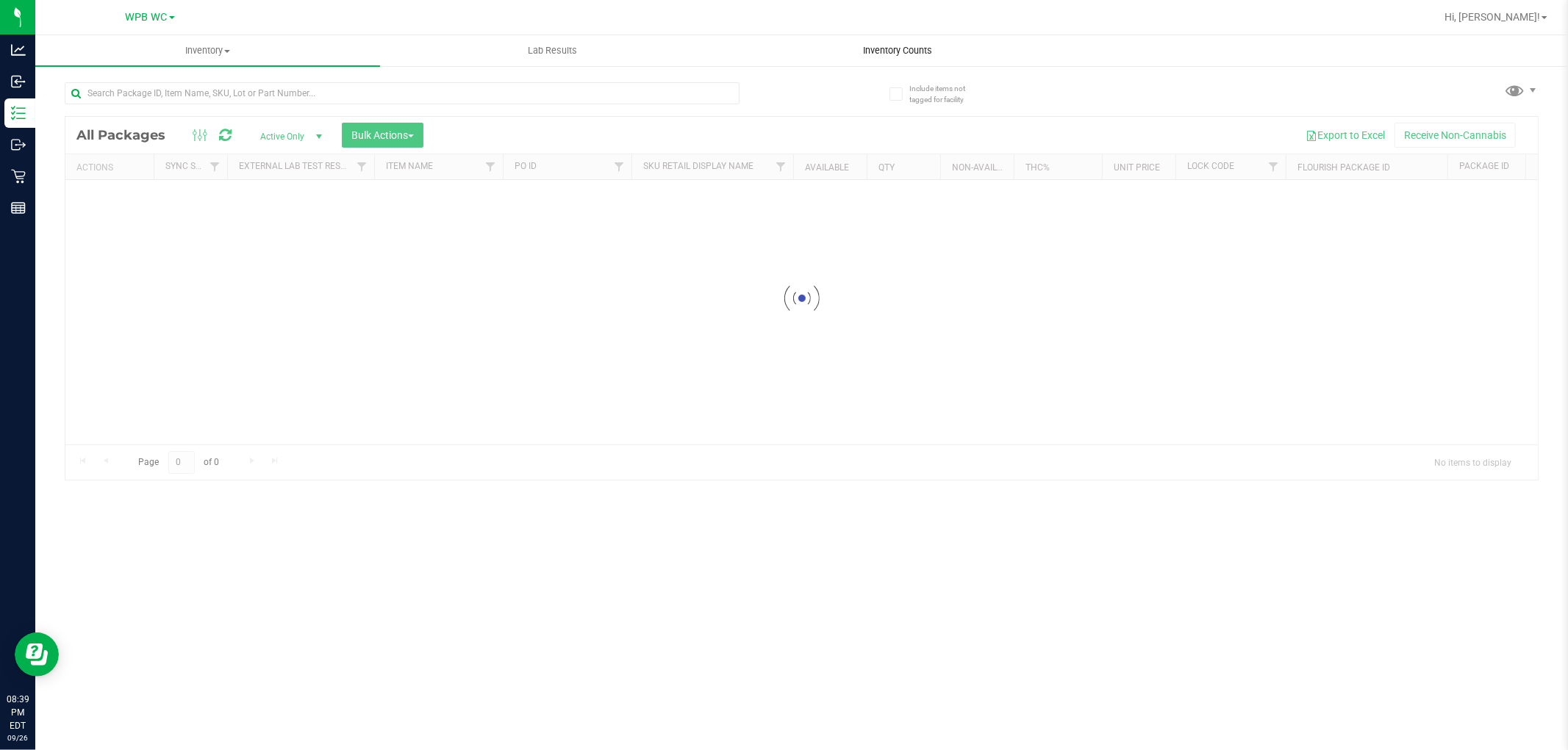
click at [908, 48] on span "Inventory Counts" at bounding box center [898, 51] width 109 height 13
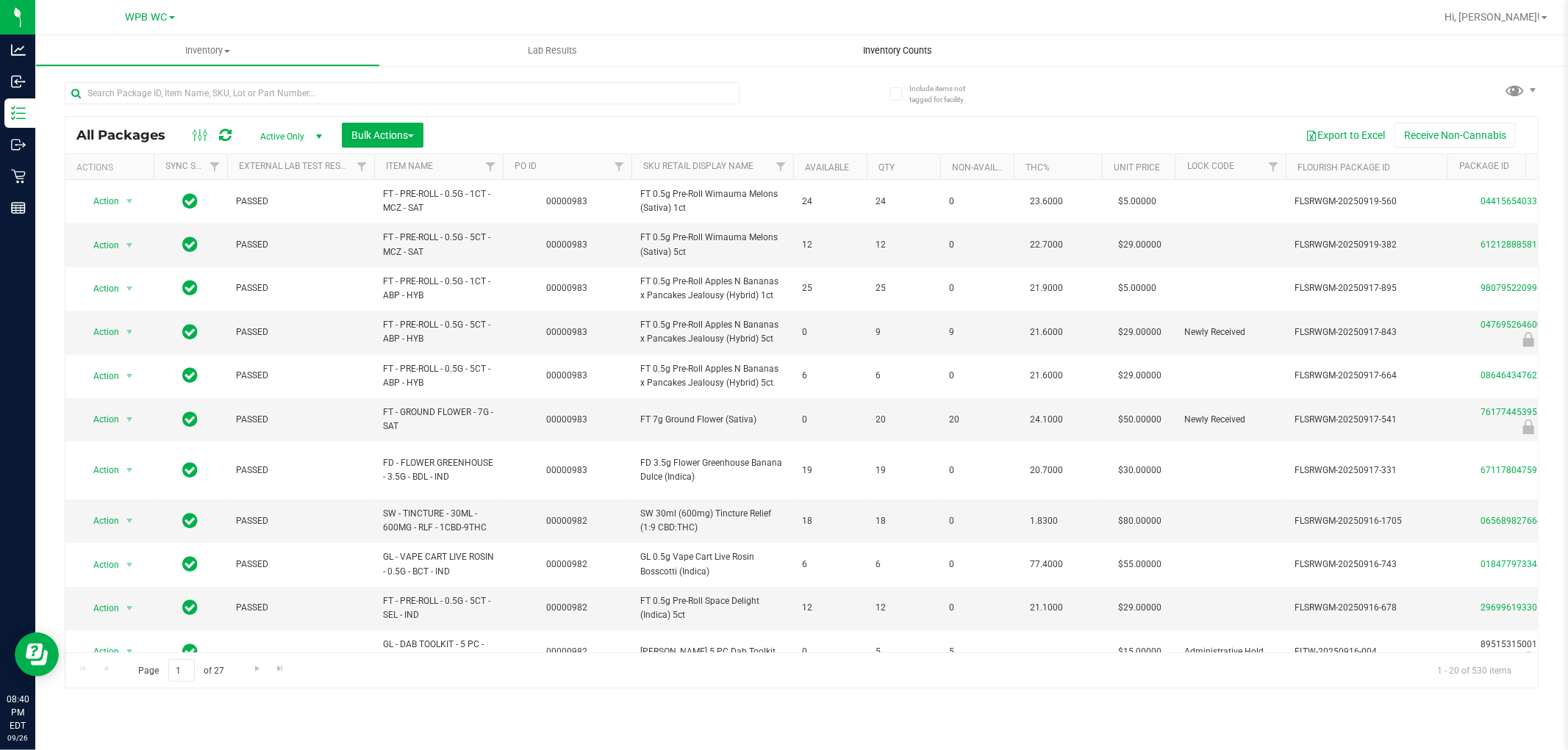
click at [908, 48] on span "Inventory Counts" at bounding box center [898, 51] width 109 height 13
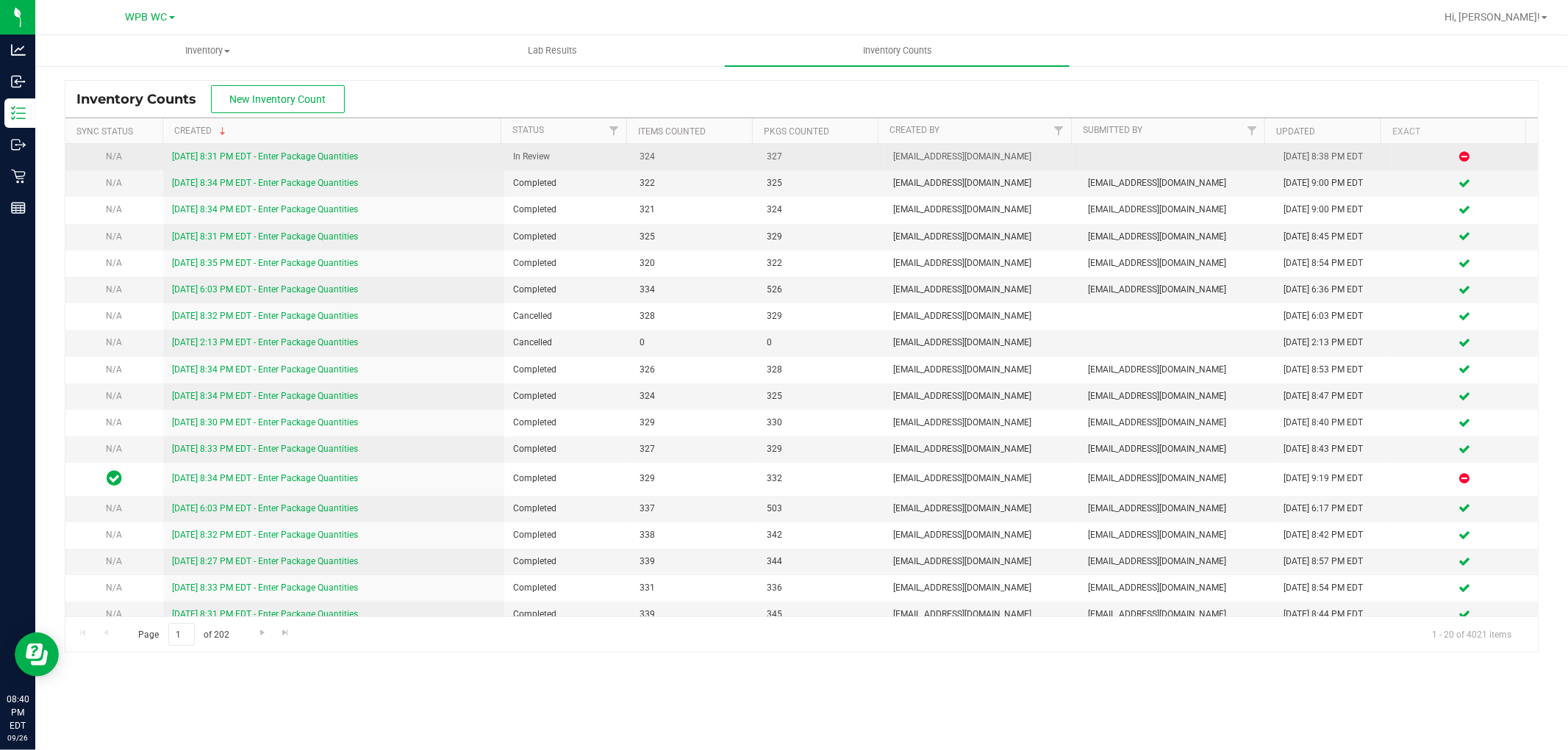
click at [265, 160] on link "[DATE] 8:31 PM EDT - Enter Package Quantities" at bounding box center [265, 156] width 186 height 11
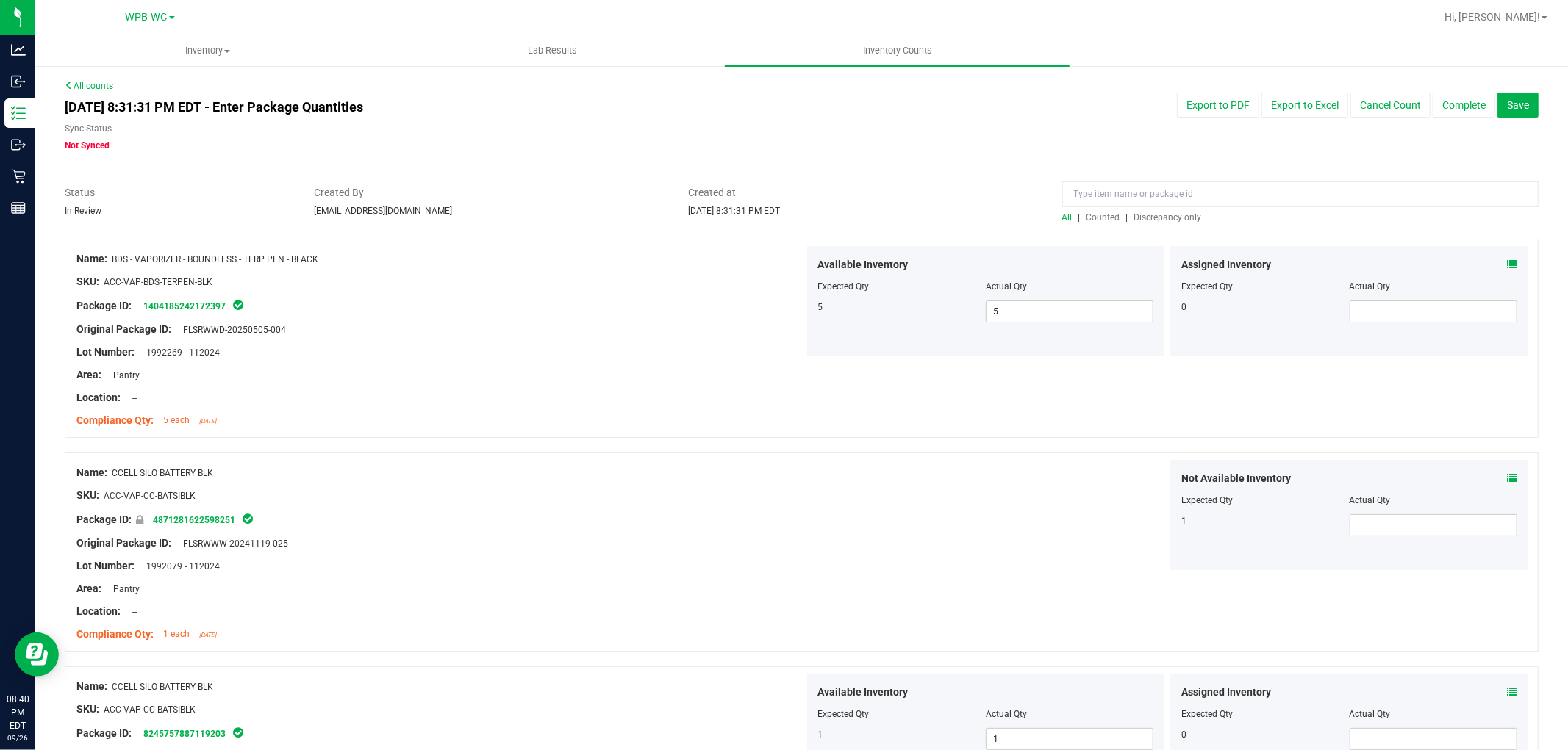
click at [1160, 213] on span "Discrepancy only" at bounding box center [1167, 217] width 68 height 11
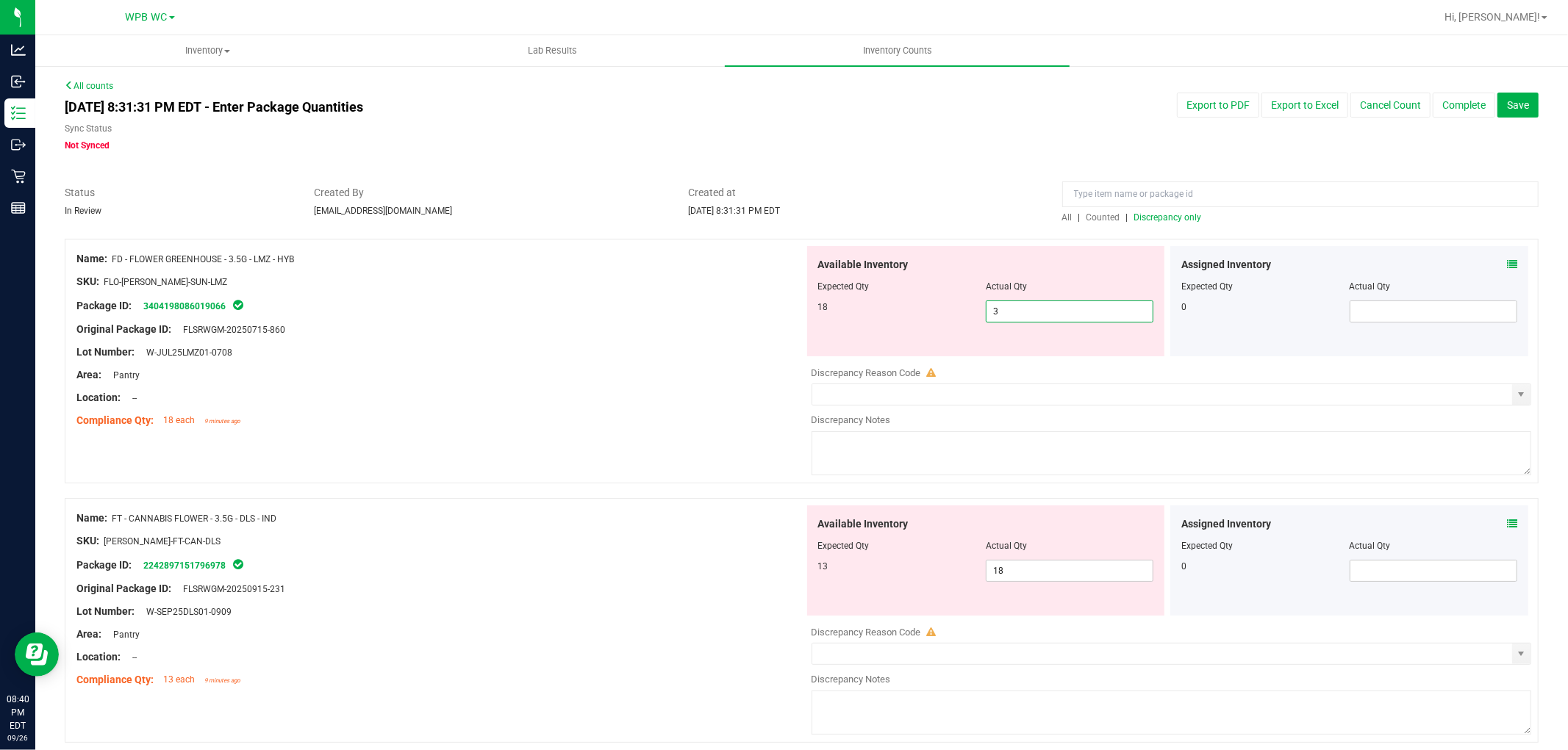
drag, startPoint x: 1033, startPoint y: 301, endPoint x: 708, endPoint y: 306, distance: 325.0
click at [731, 309] on div "Name: FD - FLOWER GREENHOUSE - 3.5G - LMZ - HYB SKU: FLO-[PERSON_NAME]-SUN-LMZ …" at bounding box center [801, 360] width 1474 height 244
type input "18"
click at [747, 345] on div "Lot Number: W-JUL25LMZ01-0708" at bounding box center [440, 352] width 727 height 15
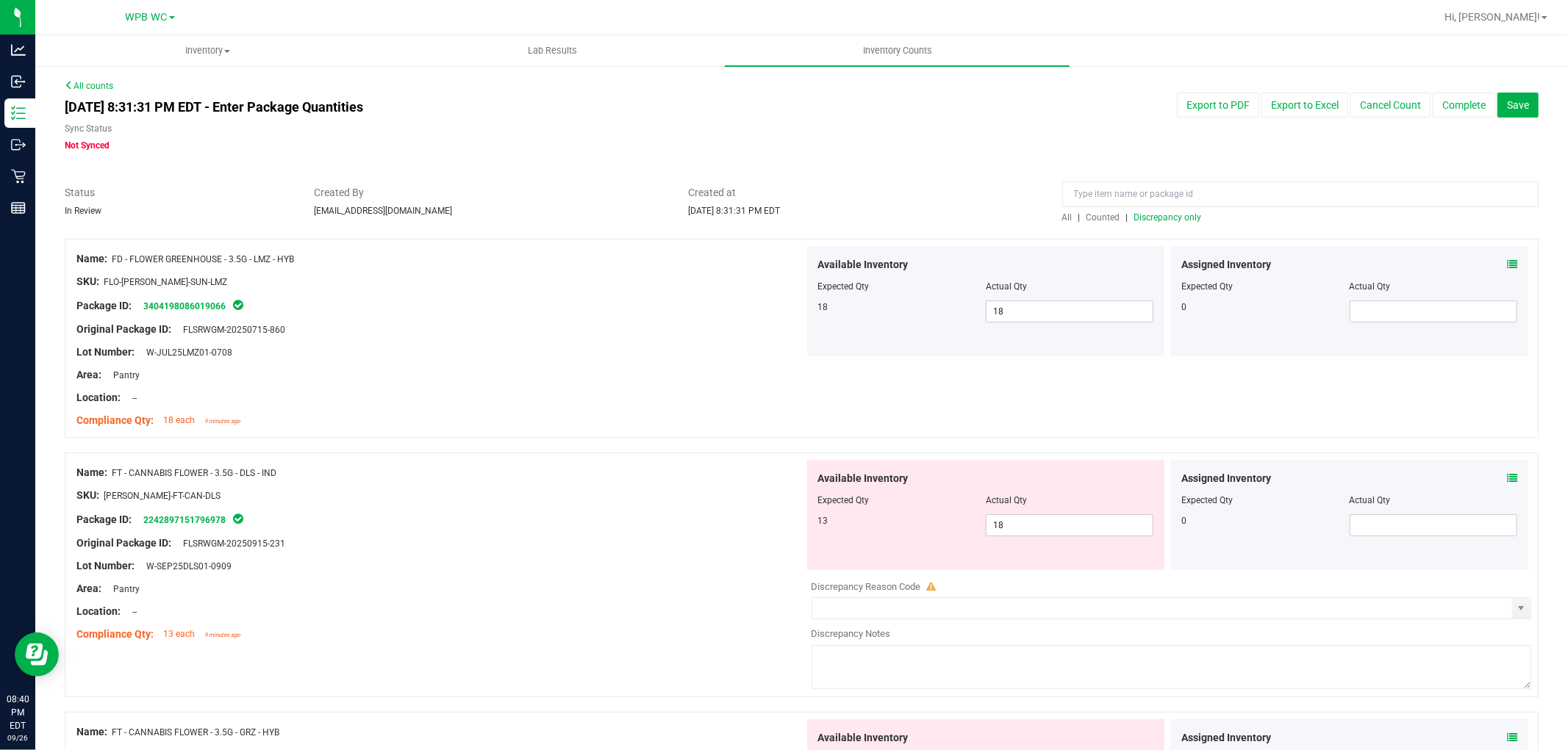
click at [1171, 214] on span "Discrepancy only" at bounding box center [1167, 217] width 68 height 11
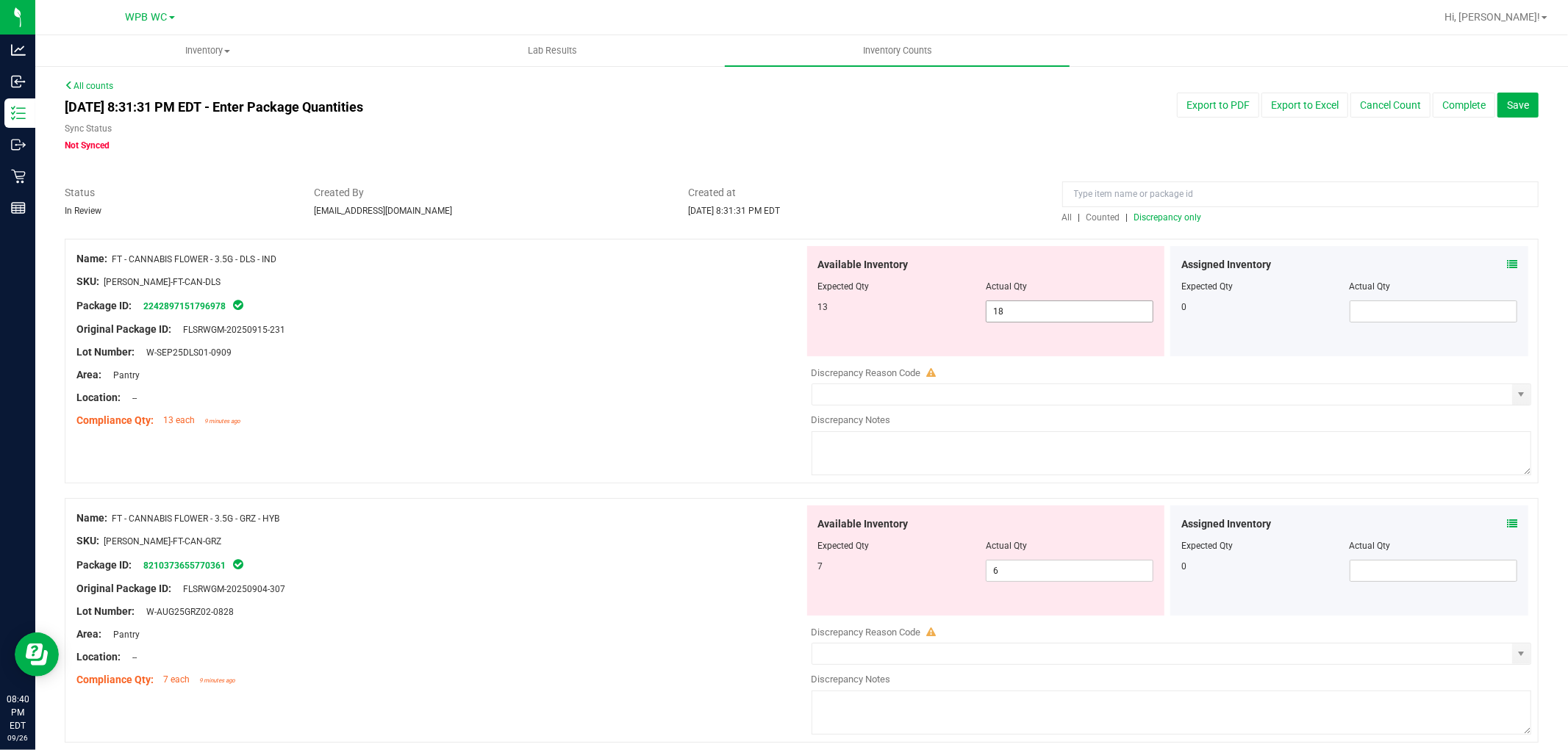
drag, startPoint x: 1039, startPoint y: 307, endPoint x: 459, endPoint y: 254, distance: 582.4
click at [473, 254] on div "Name: FT - CANNABIS FLOWER - 3.5G - DLS - IND SKU: [PERSON_NAME]-FT-CAN-DLS Pac…" at bounding box center [801, 360] width 1474 height 244
type input "13"
click at [696, 327] on div "Original Package ID: FLSRWGM-20250915-231" at bounding box center [440, 330] width 727 height 15
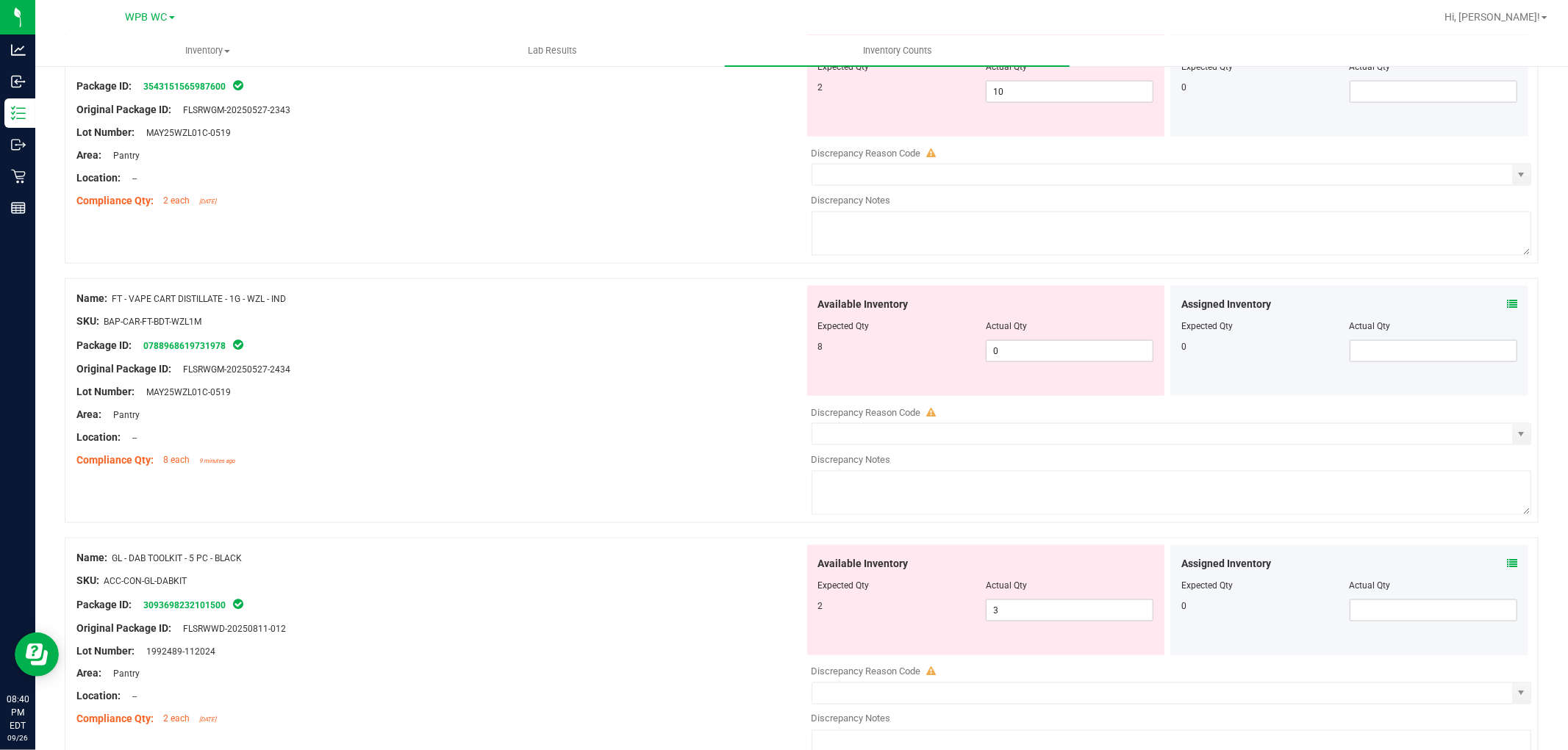
scroll to position [1796, 0]
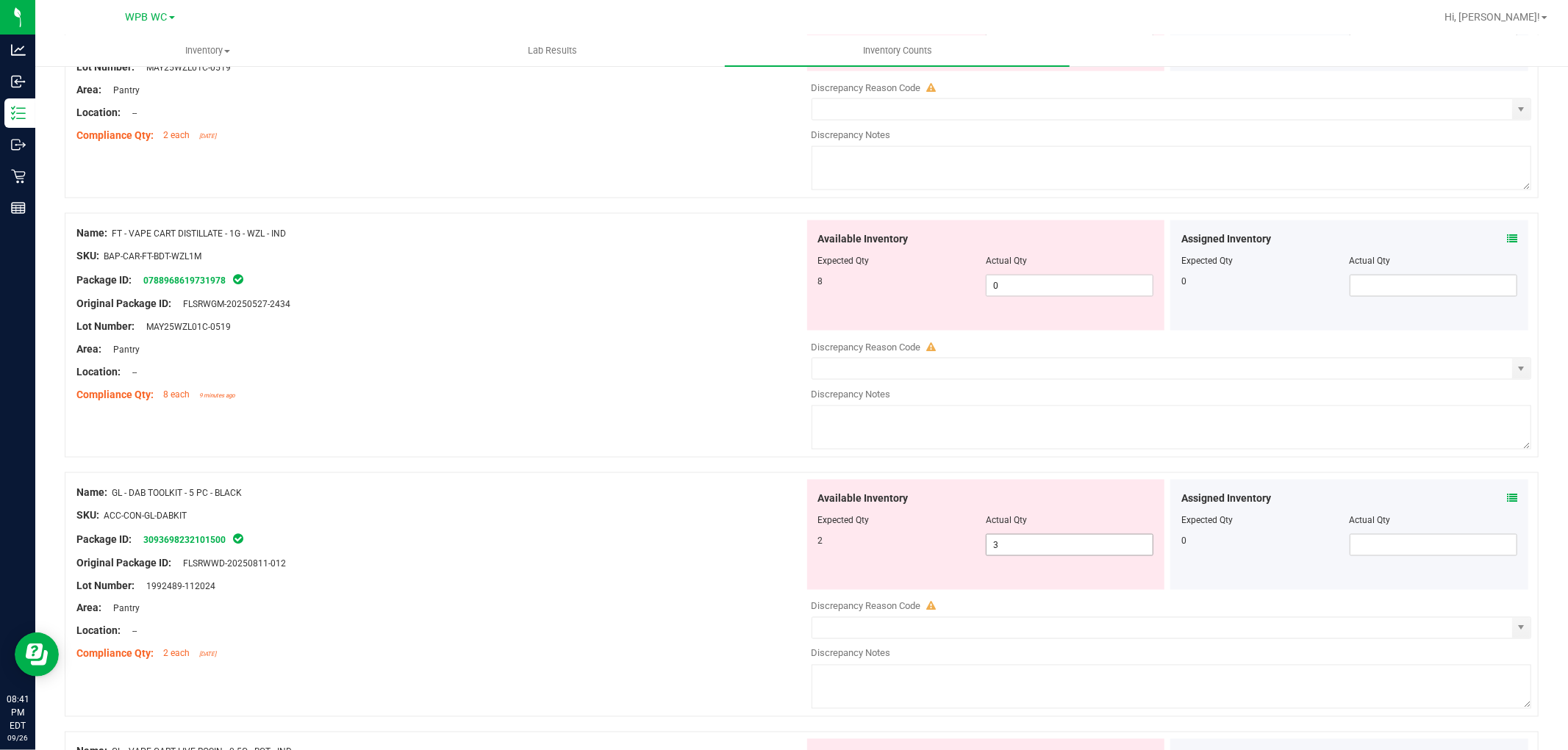
drag, startPoint x: 1052, startPoint y: 554, endPoint x: 524, endPoint y: 552, distance: 528.0
click at [527, 553] on div "Name: GL - DAB TOOLKIT - 5 PC - BLACK SKU: ACC-CON-GL-DABKIT Package ID: 309369…" at bounding box center [801, 594] width 1474 height 244
type input "2"
click at [590, 554] on div at bounding box center [440, 552] width 727 height 8
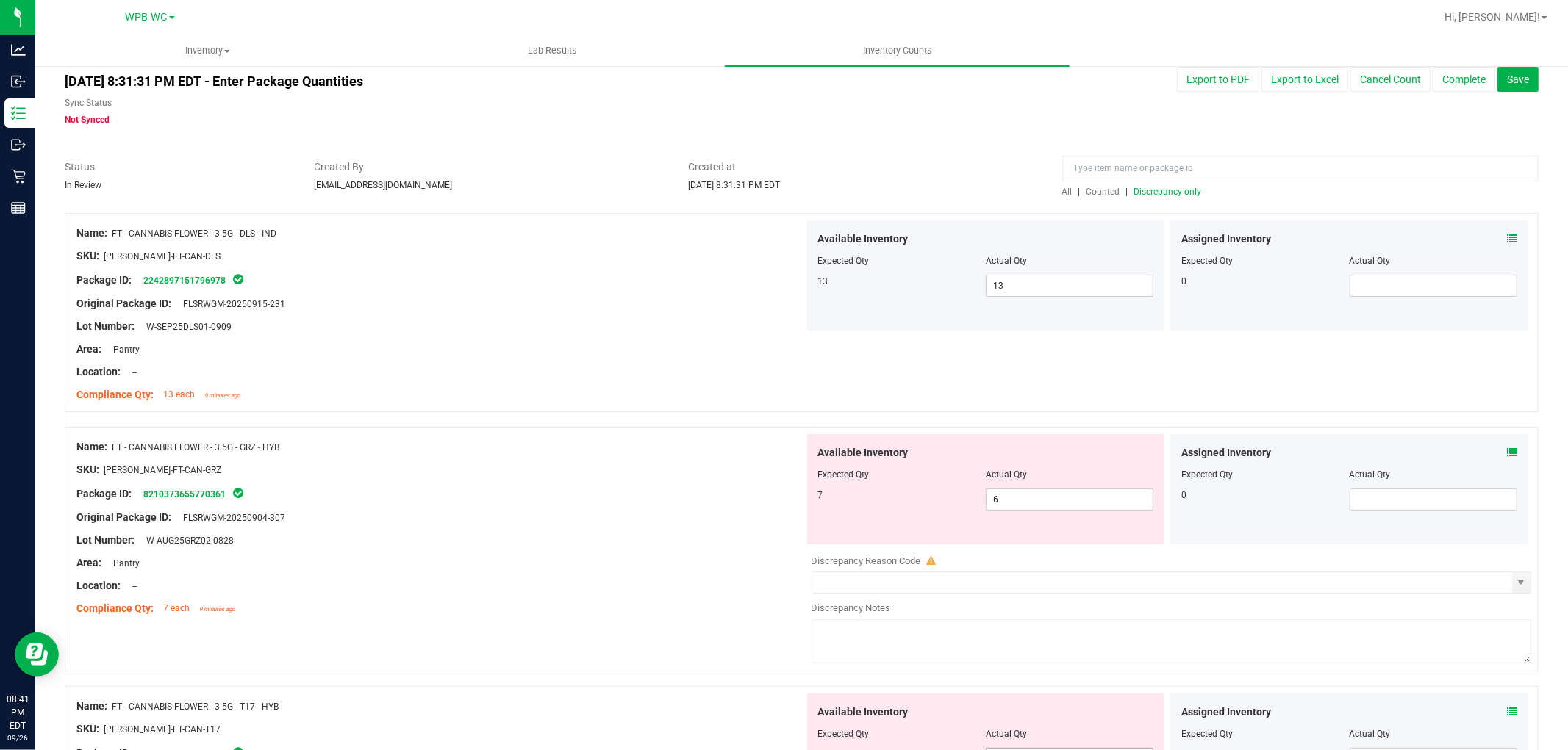
scroll to position [0, 0]
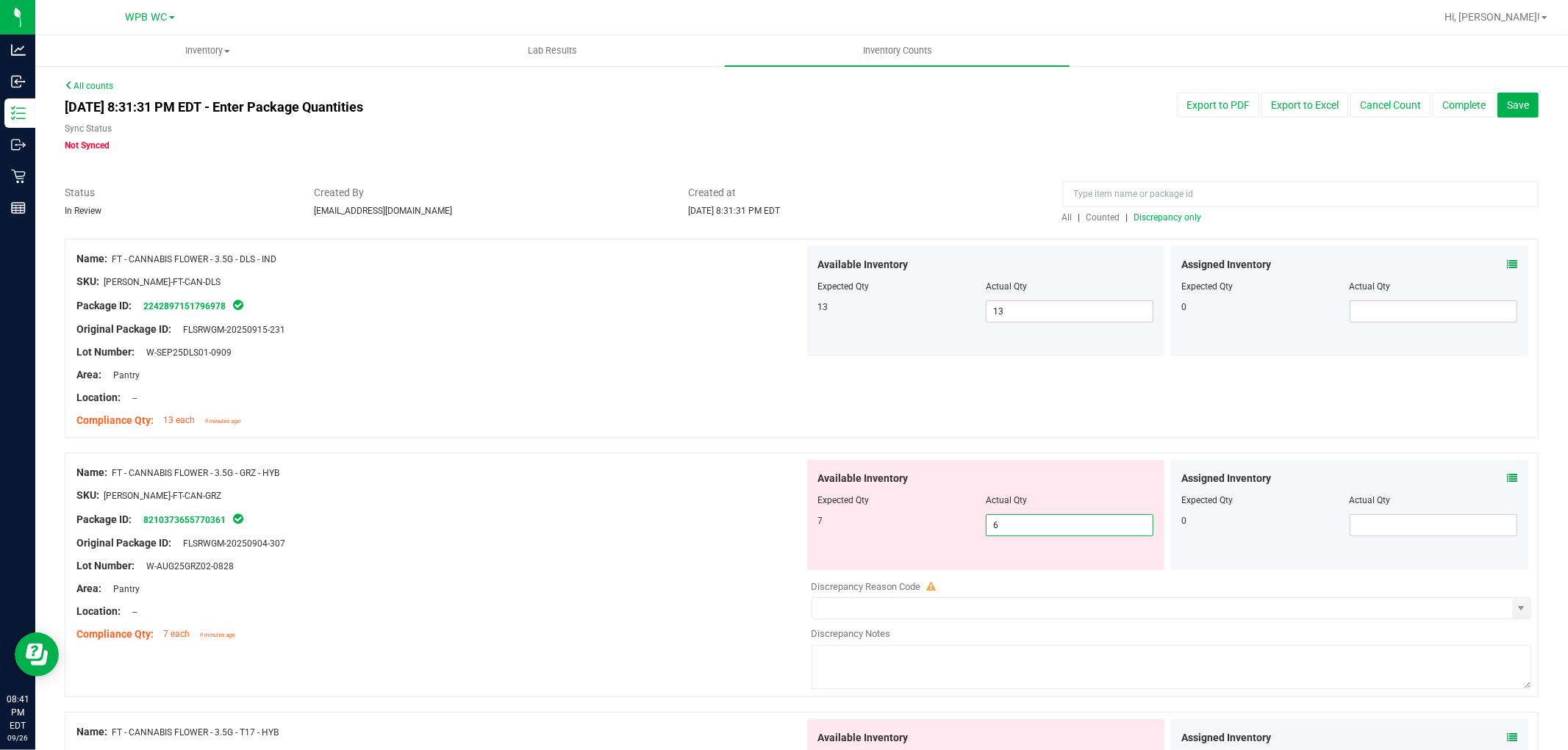
drag, startPoint x: 1041, startPoint y: 516, endPoint x: 708, endPoint y: 518, distance: 333.0
click at [730, 518] on div "Name: FT - CANNABIS FLOWER - 3.5G - GRZ - HYB SKU: [PERSON_NAME]-FT-CAN-GRZ Pac…" at bounding box center [801, 574] width 1474 height 244
type input "7"
drag, startPoint x: 713, startPoint y: 518, endPoint x: 1353, endPoint y: 225, distance: 703.9
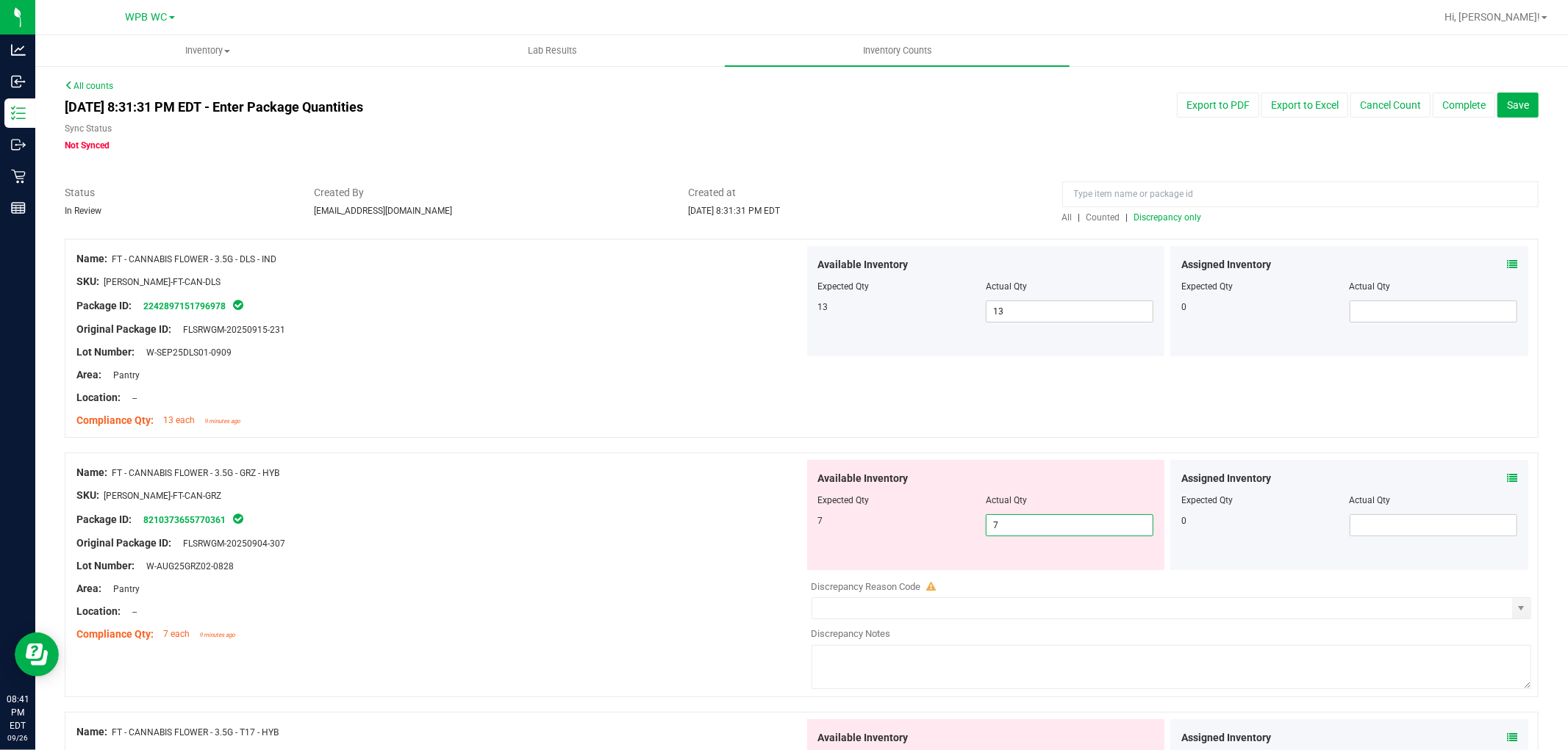
click at [721, 518] on div "Package ID: 8210373655770361" at bounding box center [440, 519] width 727 height 17
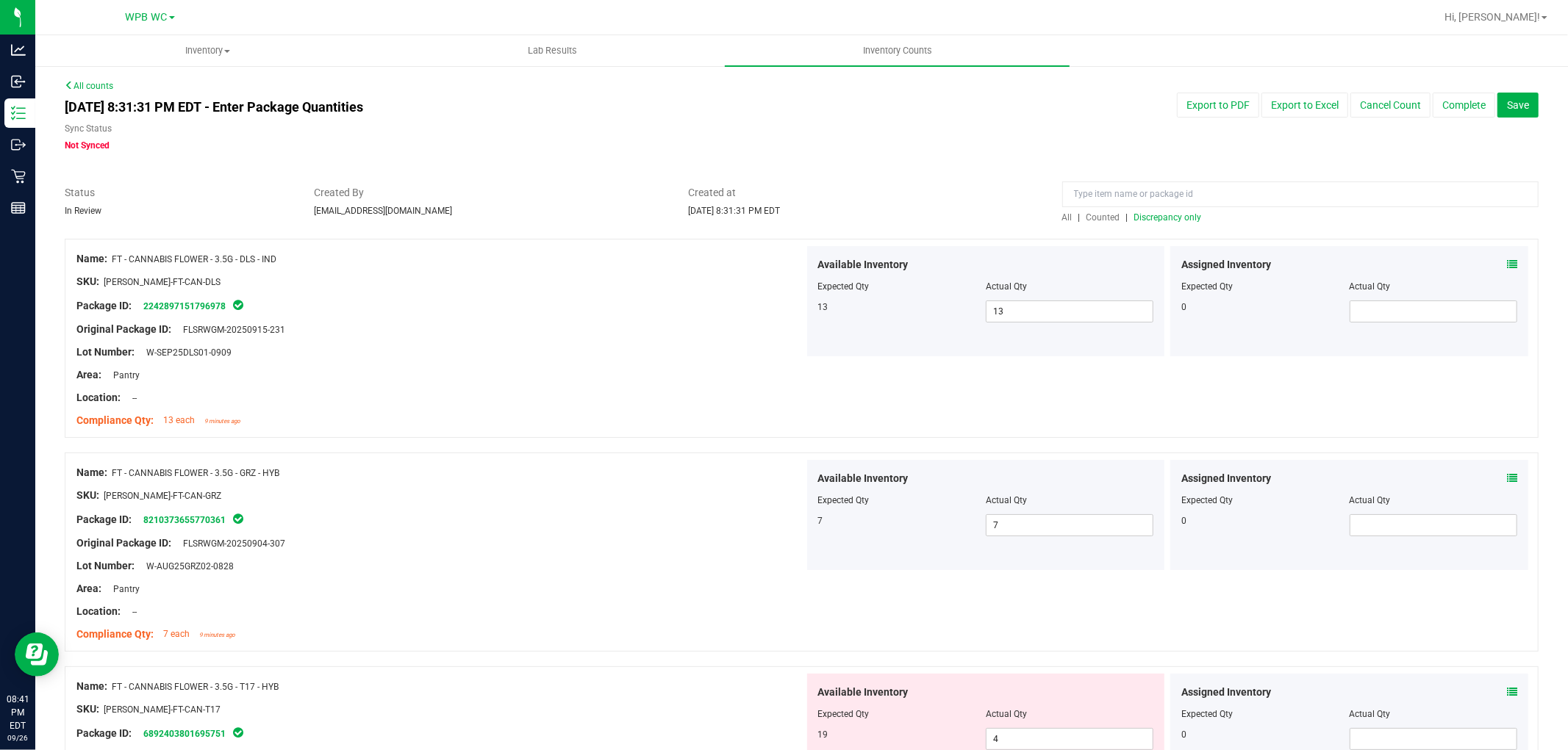
click at [1178, 218] on span "Discrepancy only" at bounding box center [1167, 217] width 68 height 11
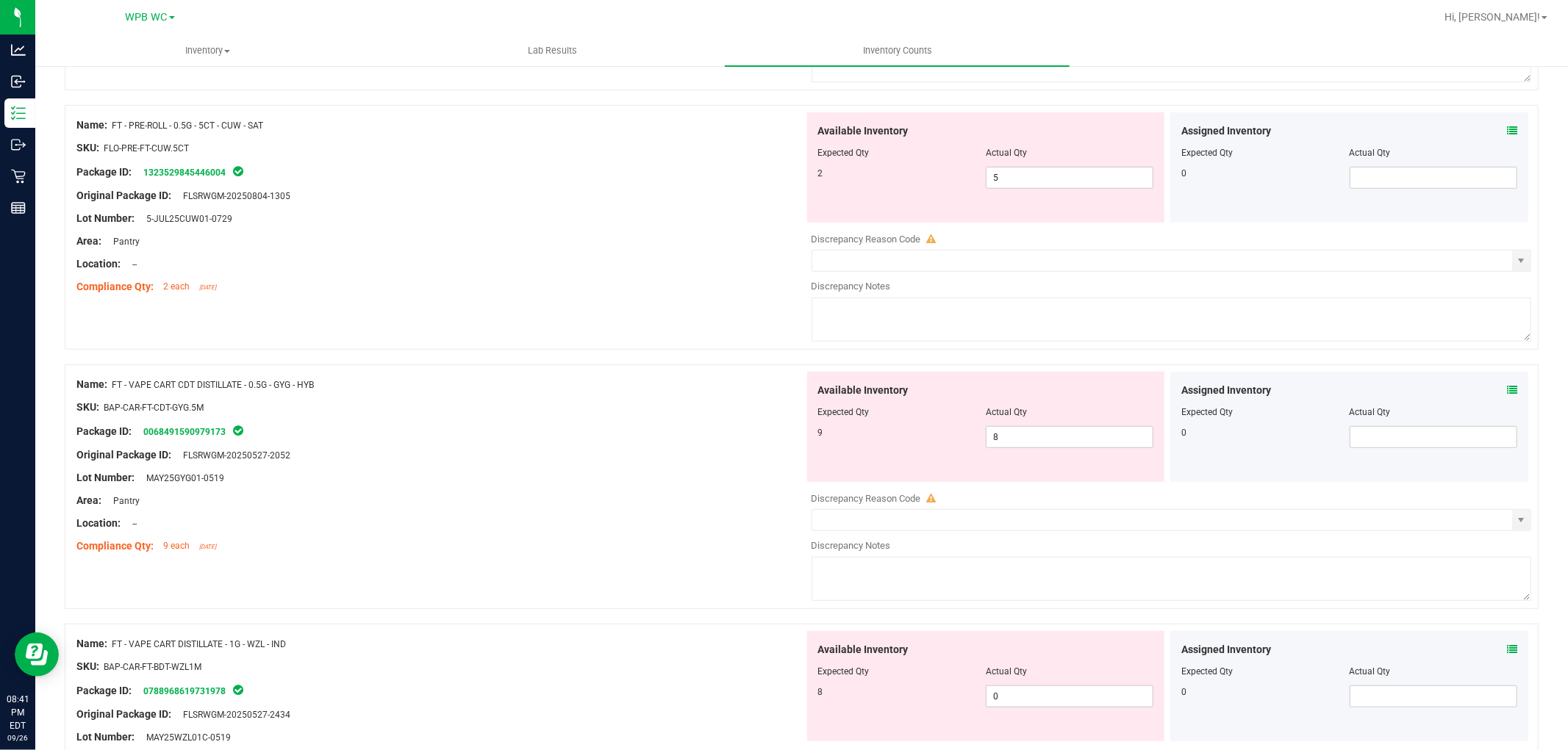
scroll to position [735, 0]
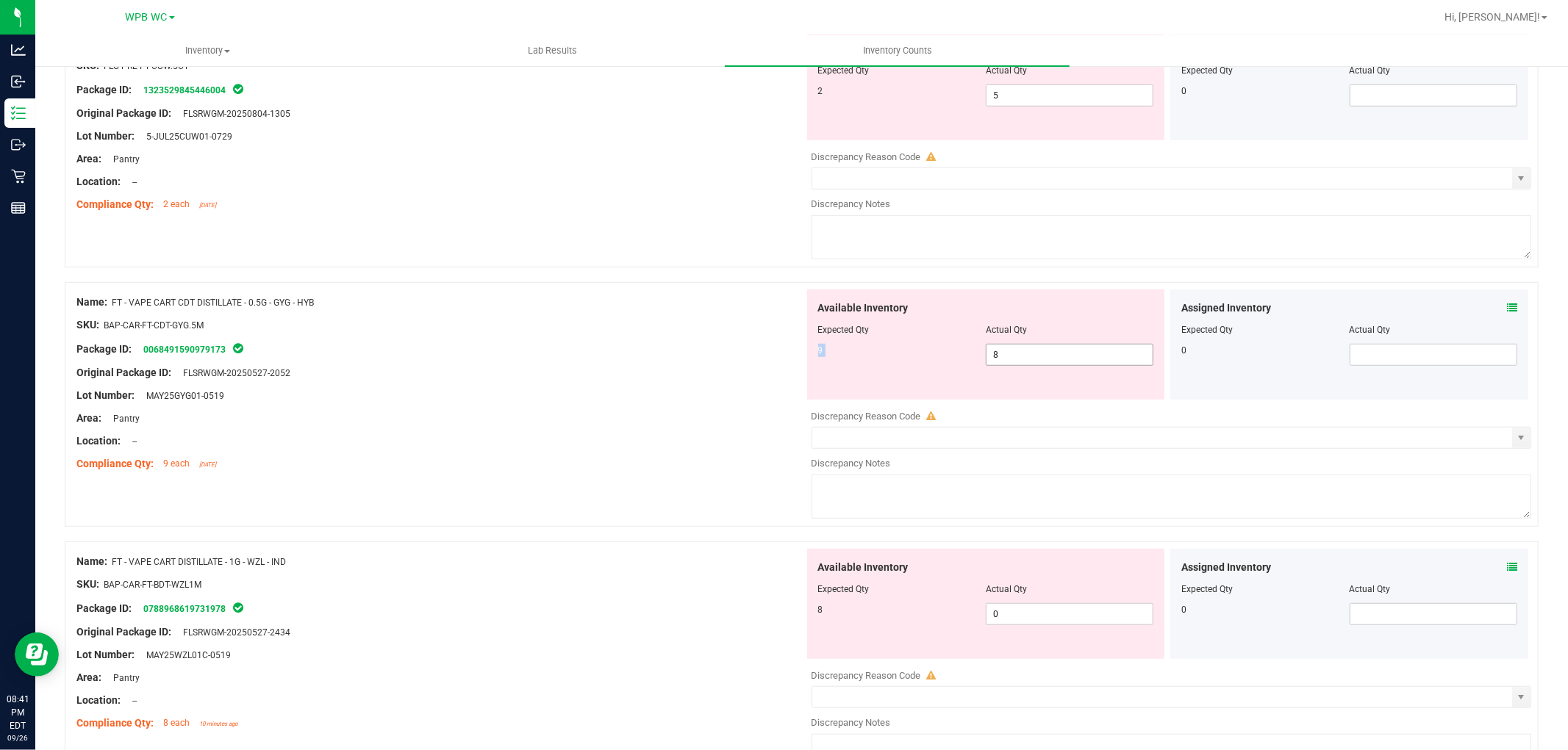
drag, startPoint x: 1002, startPoint y: 346, endPoint x: 791, endPoint y: 346, distance: 211.0
click at [792, 346] on div "Name: FT - VAPE CART CDT DISTILLATE - 0.5G - GYG - HYB SKU: BAP-CAR-FT-CDT-GYG.…" at bounding box center [801, 404] width 1474 height 244
drag, startPoint x: 1023, startPoint y: 350, endPoint x: 853, endPoint y: 350, distance: 170.0
click at [853, 350] on div "9 8 8" at bounding box center [986, 354] width 336 height 22
type input "9"
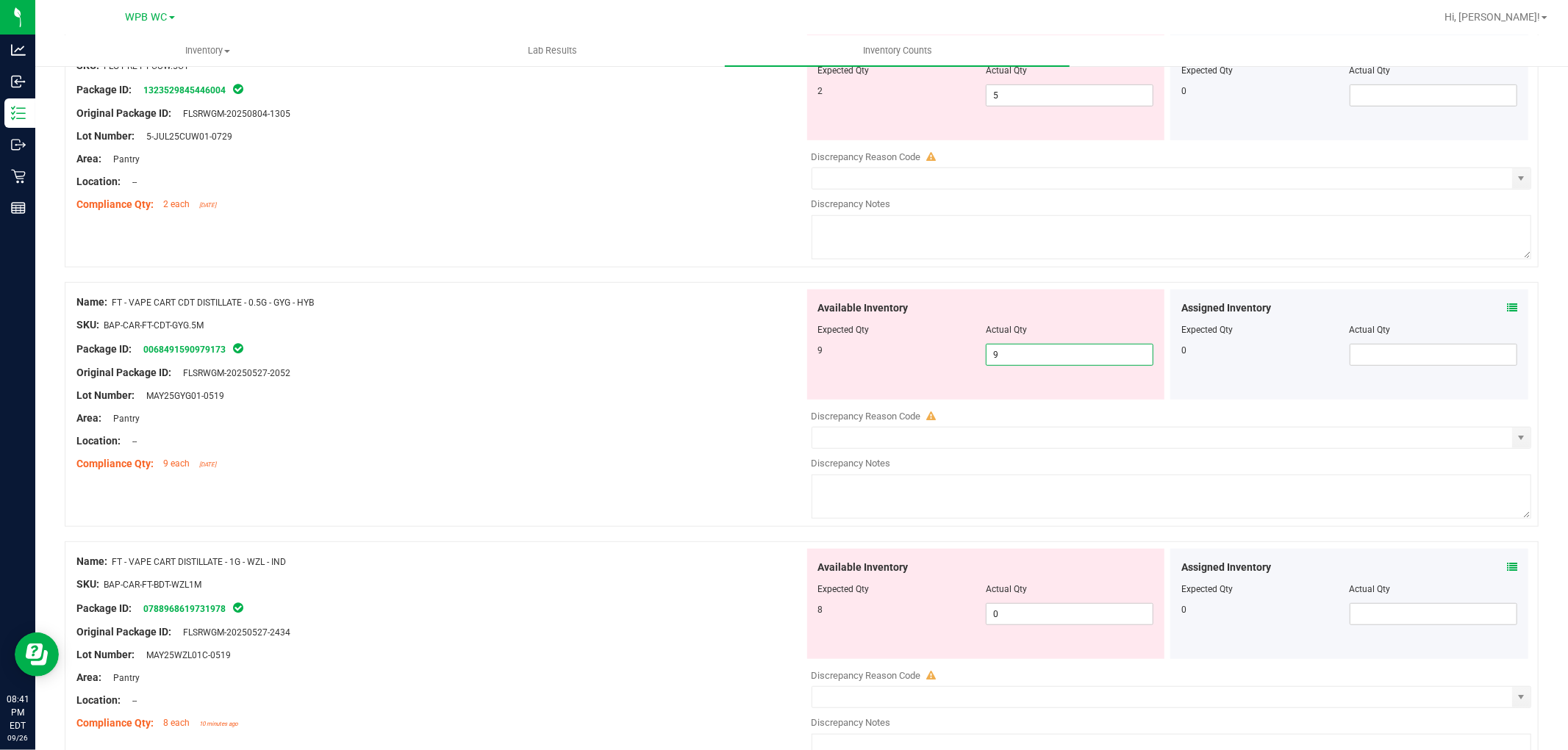
type input "9"
click at [670, 343] on div "Package ID: 0068491590979173" at bounding box center [440, 349] width 727 height 17
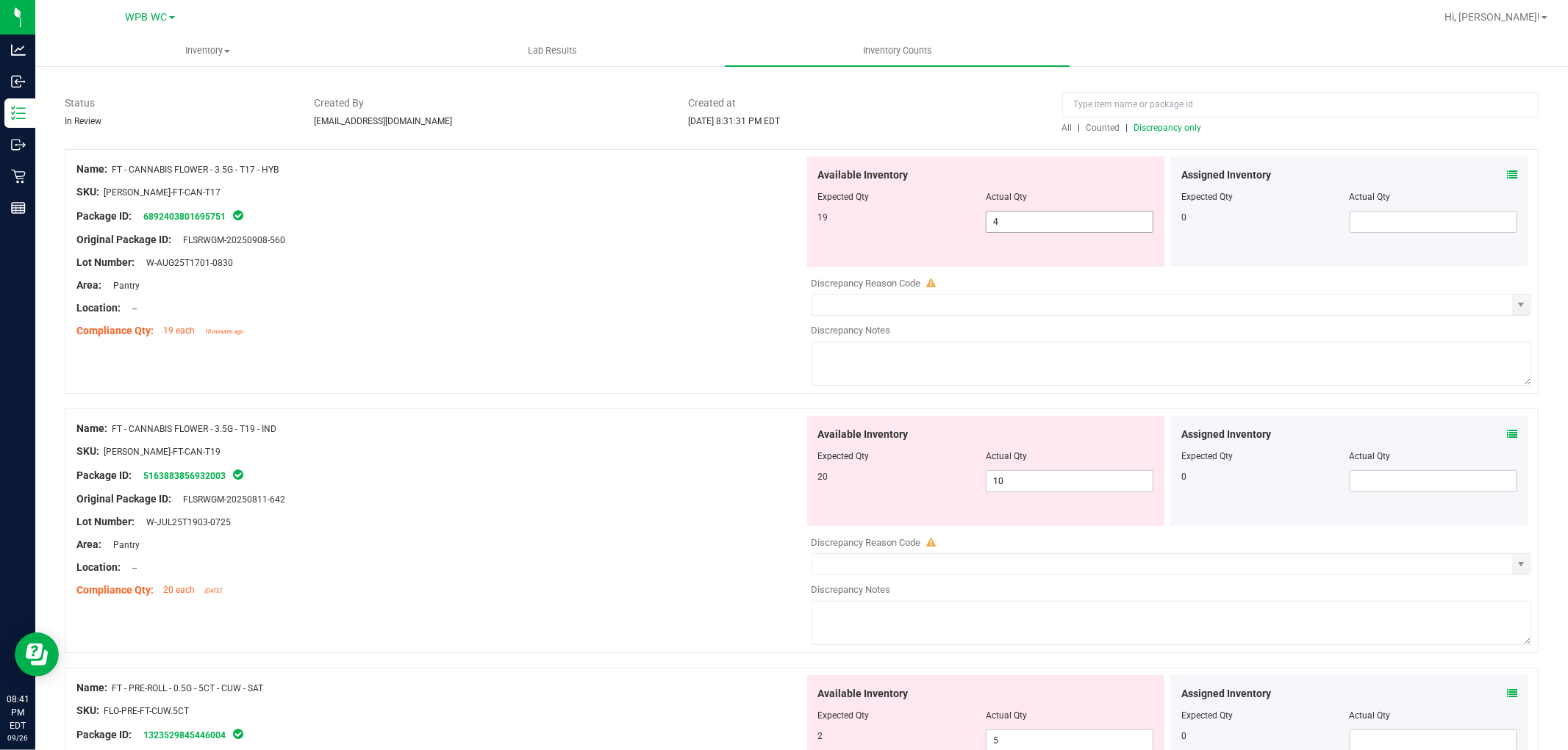
scroll to position [0, 0]
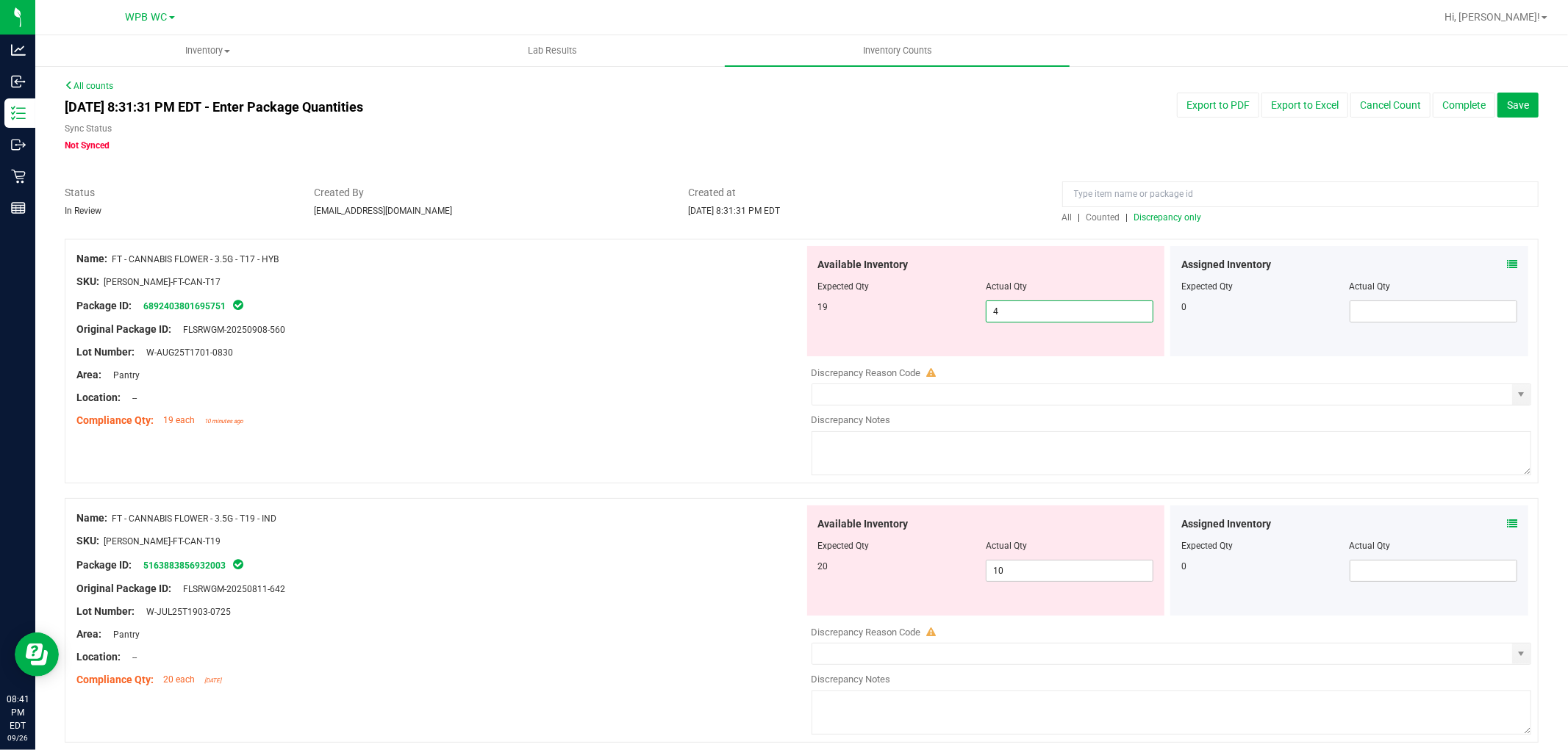
drag, startPoint x: 1024, startPoint y: 314, endPoint x: 875, endPoint y: 311, distance: 149.0
click at [880, 313] on div "19 4 4" at bounding box center [986, 311] width 336 height 22
type input "19"
click at [761, 346] on div "Lot Number: W-AUG25T1701-0830" at bounding box center [440, 352] width 727 height 15
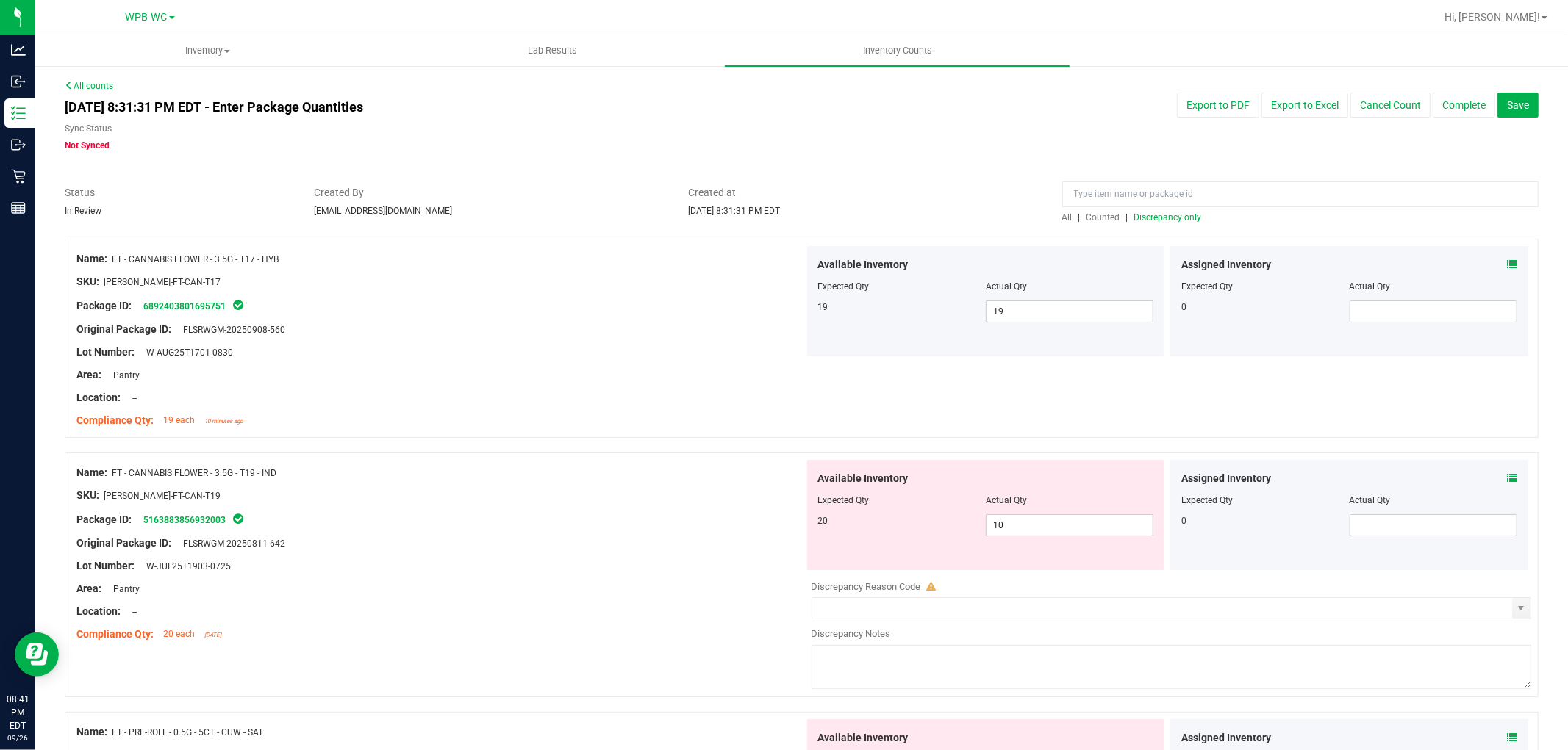
click at [1159, 218] on span "Discrepancy only" at bounding box center [1167, 217] width 68 height 11
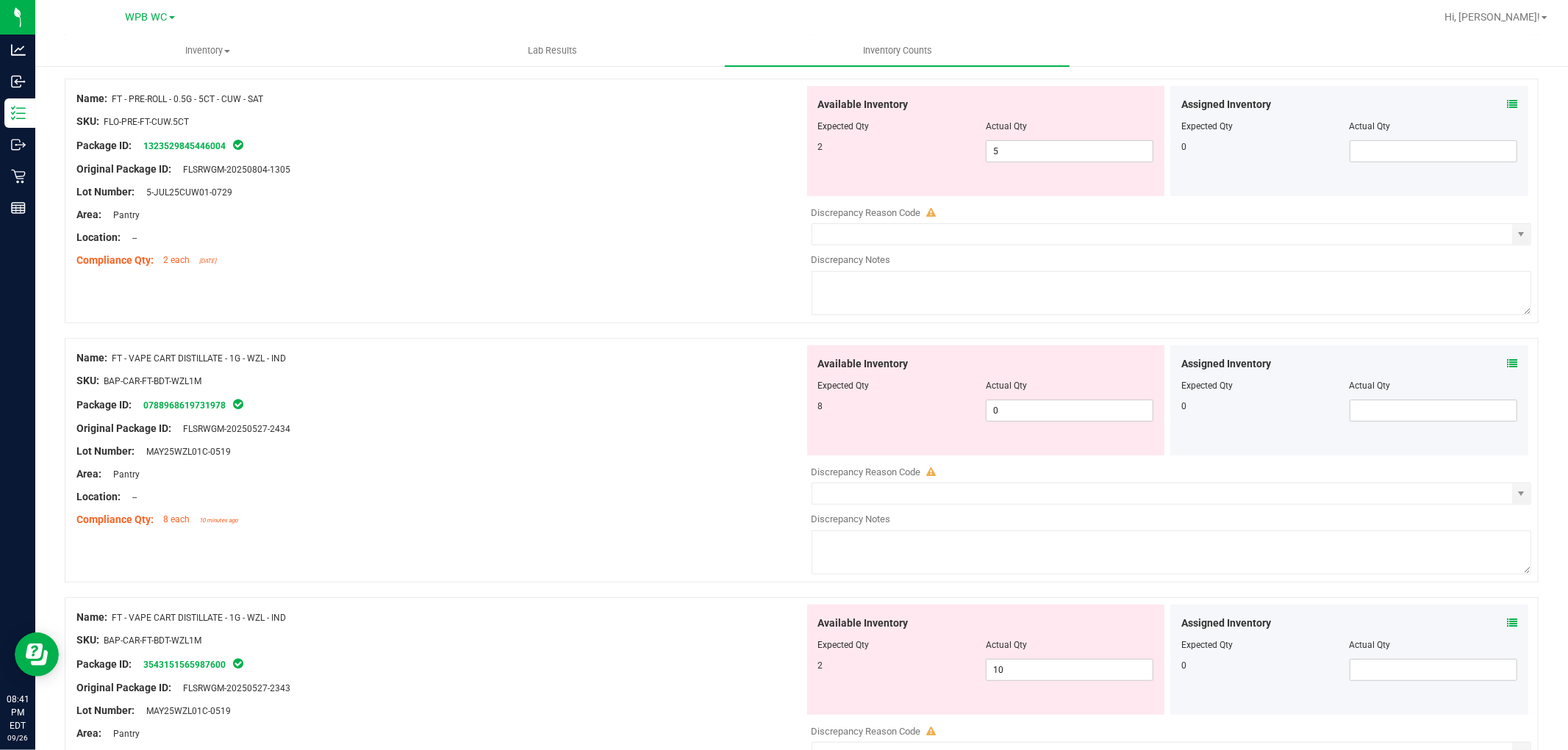
scroll to position [408, 0]
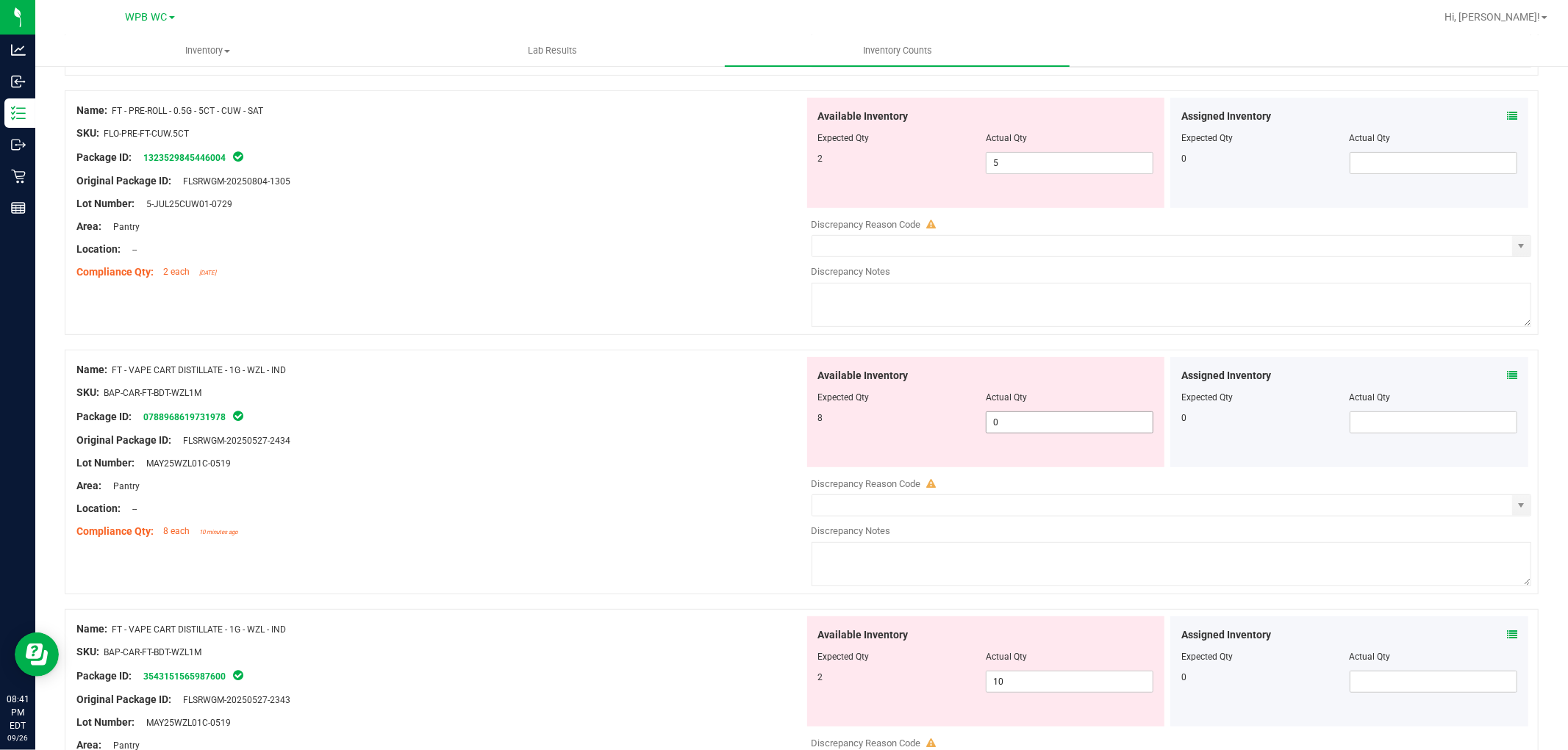
drag, startPoint x: 1041, startPoint y: 427, endPoint x: 877, endPoint y: 427, distance: 164.0
click at [905, 427] on div "8 0 0" at bounding box center [986, 422] width 336 height 22
type input "10"
drag, startPoint x: 1014, startPoint y: 682, endPoint x: 908, endPoint y: 682, distance: 106.0
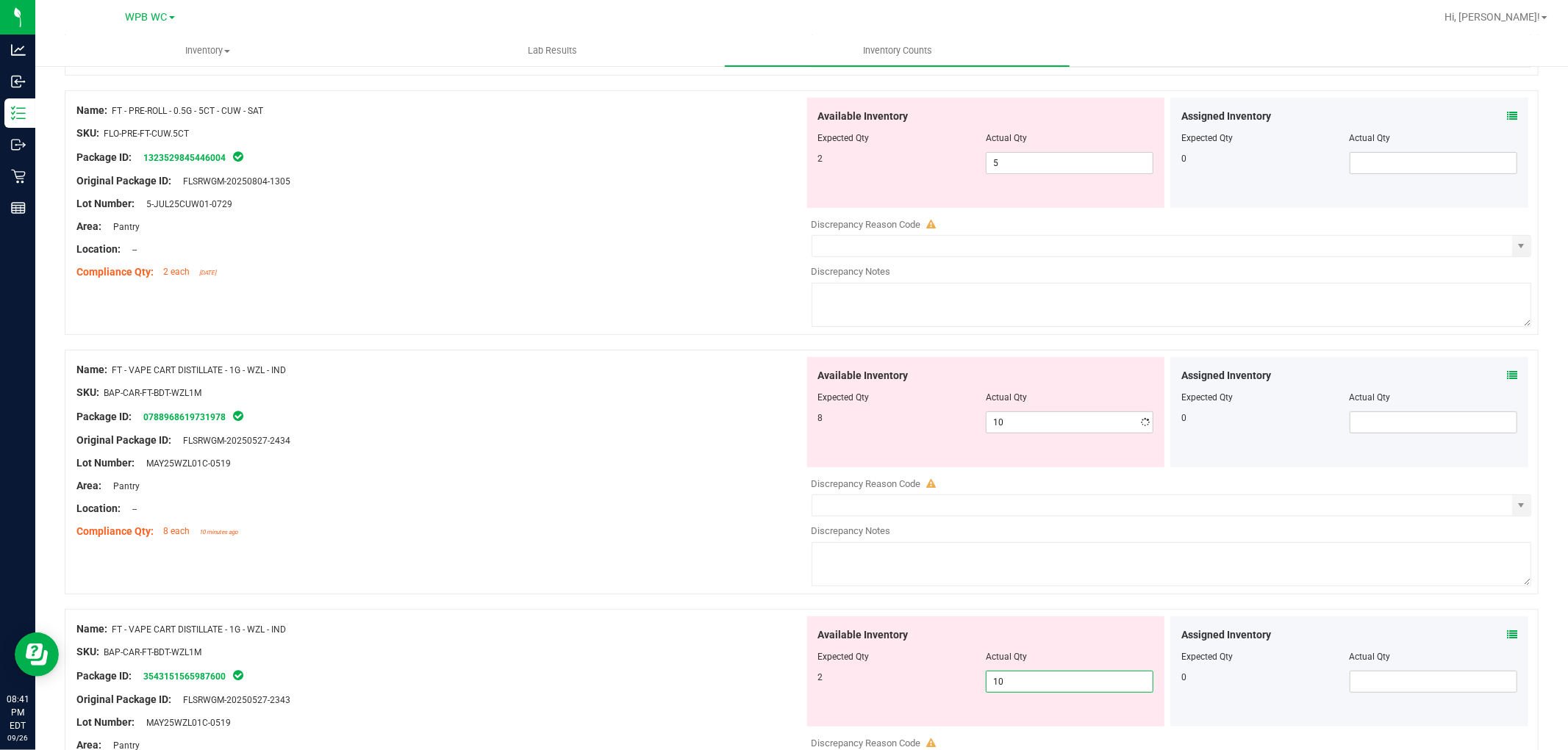
click at [920, 682] on div "2 10 10" at bounding box center [986, 681] width 336 height 22
type input "2"
click at [714, 669] on div "Package ID: 3543151565987600" at bounding box center [440, 675] width 727 height 17
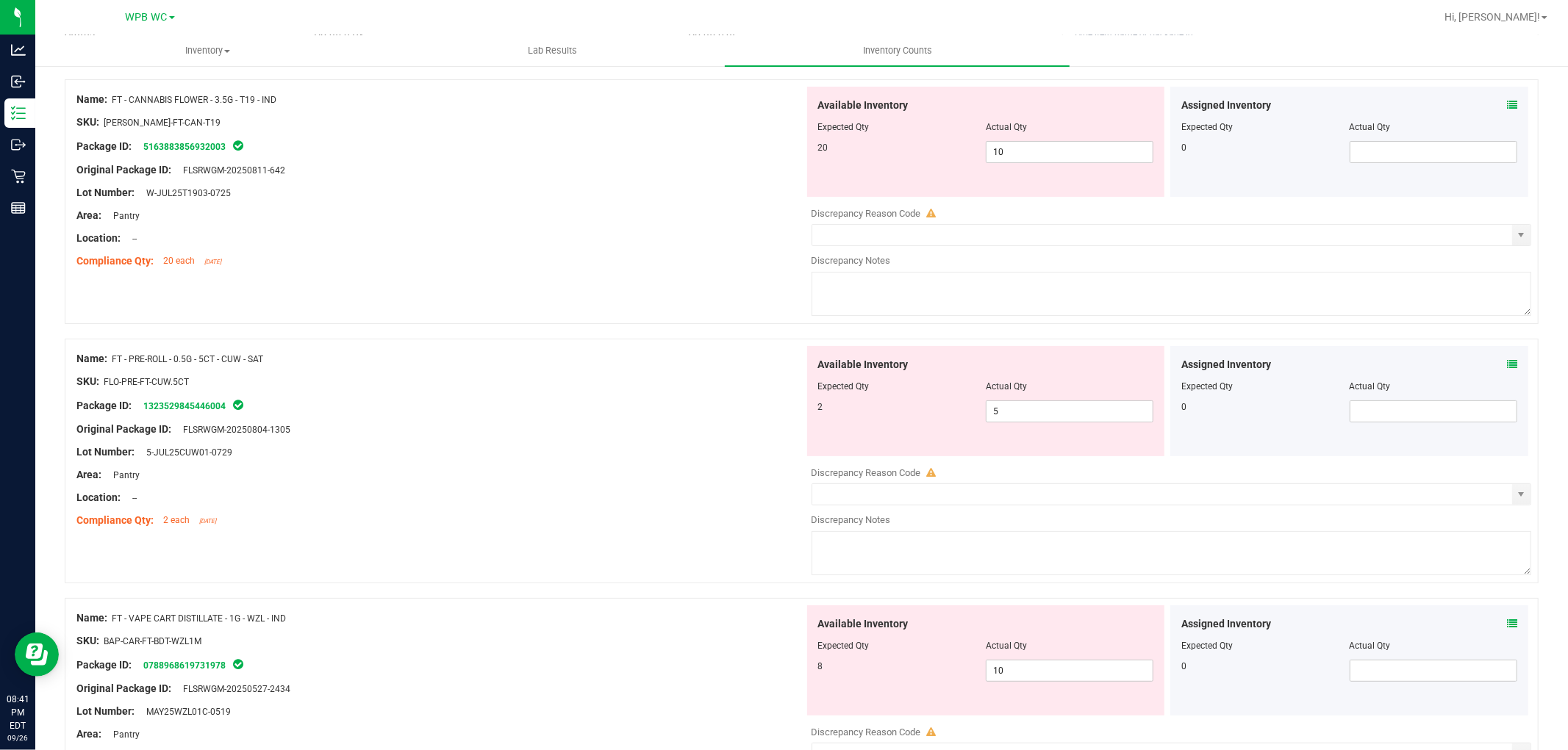
scroll to position [0, 0]
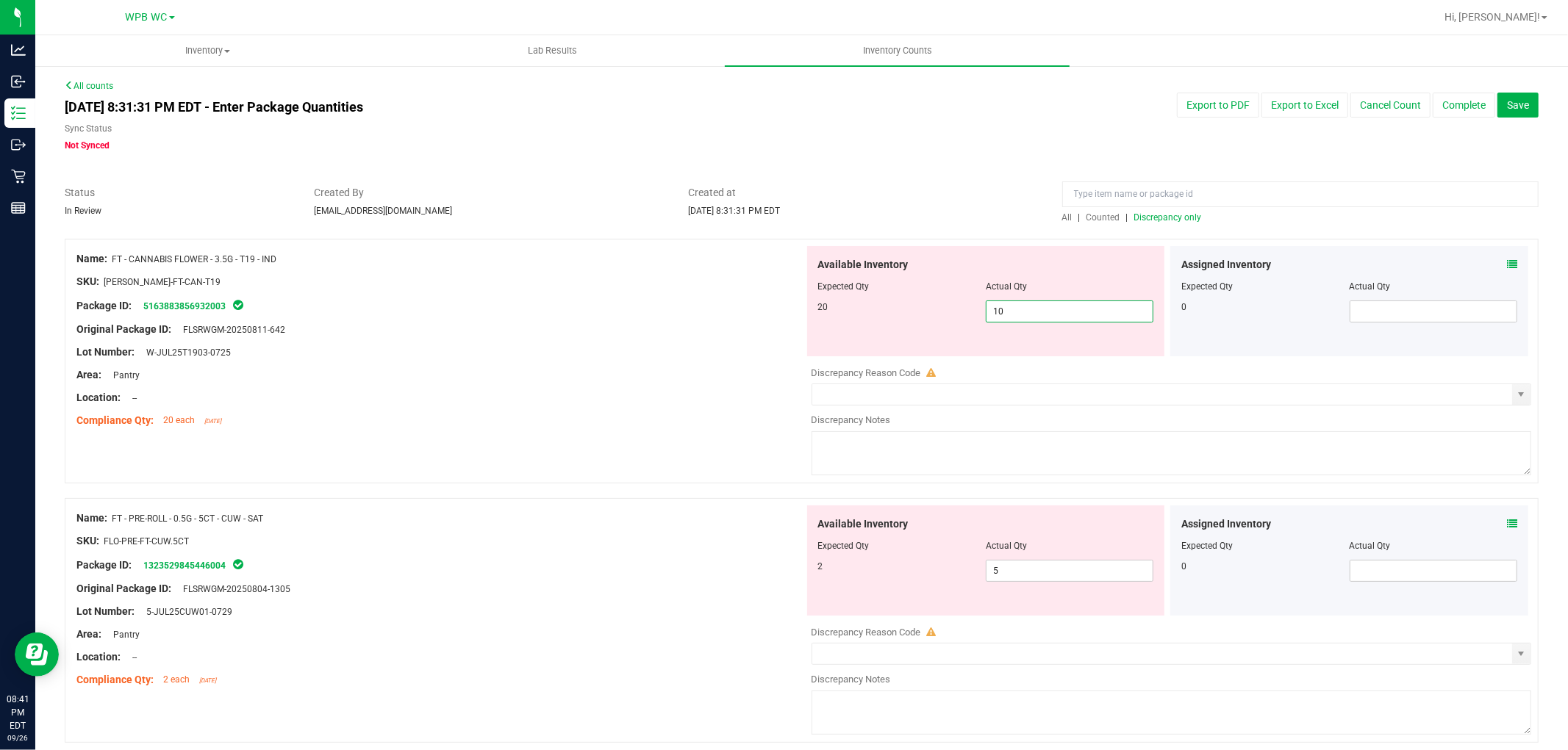
drag, startPoint x: 1024, startPoint y: 303, endPoint x: 735, endPoint y: 303, distance: 289.0
click at [751, 303] on div "Name: FT - CANNABIS FLOWER - 3.5G - T19 - IND SKU: [PERSON_NAME]-FT-CAN-T19 Pac…" at bounding box center [801, 360] width 1474 height 244
type input "20"
click at [732, 349] on div "Lot Number: W-JUL25T1903-0725" at bounding box center [440, 352] width 727 height 15
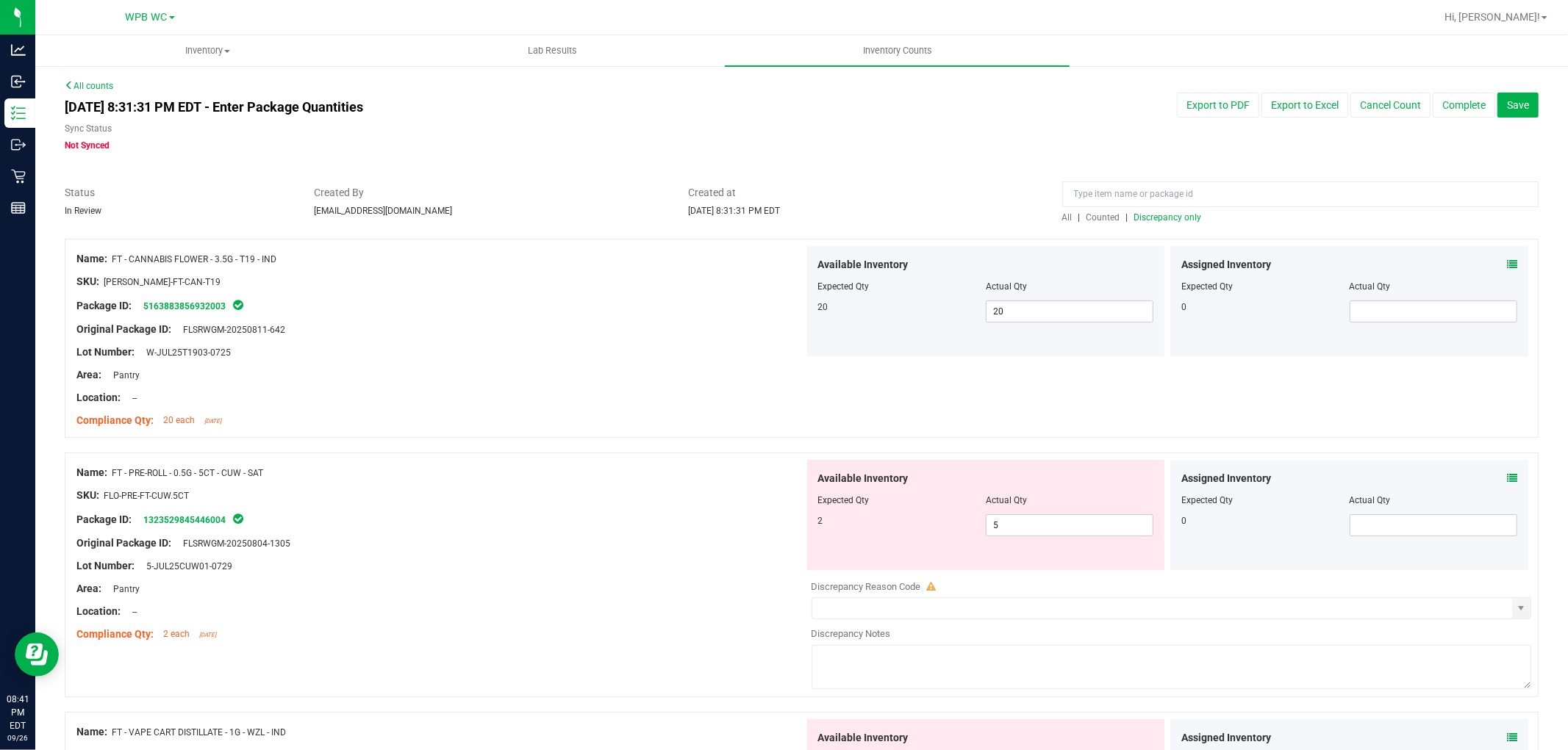
click at [1173, 215] on span "Discrepancy only" at bounding box center [1167, 217] width 68 height 11
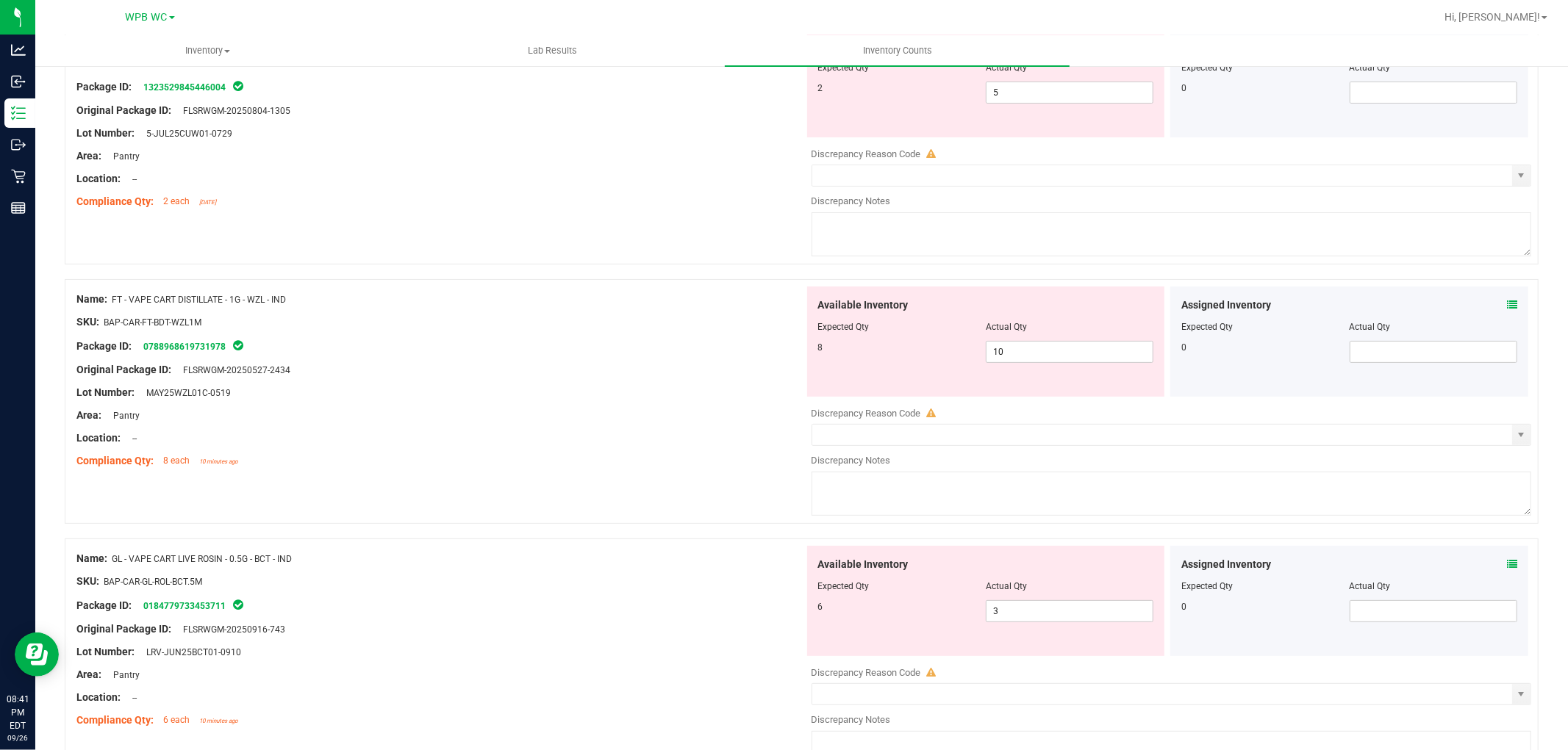
scroll to position [244, 0]
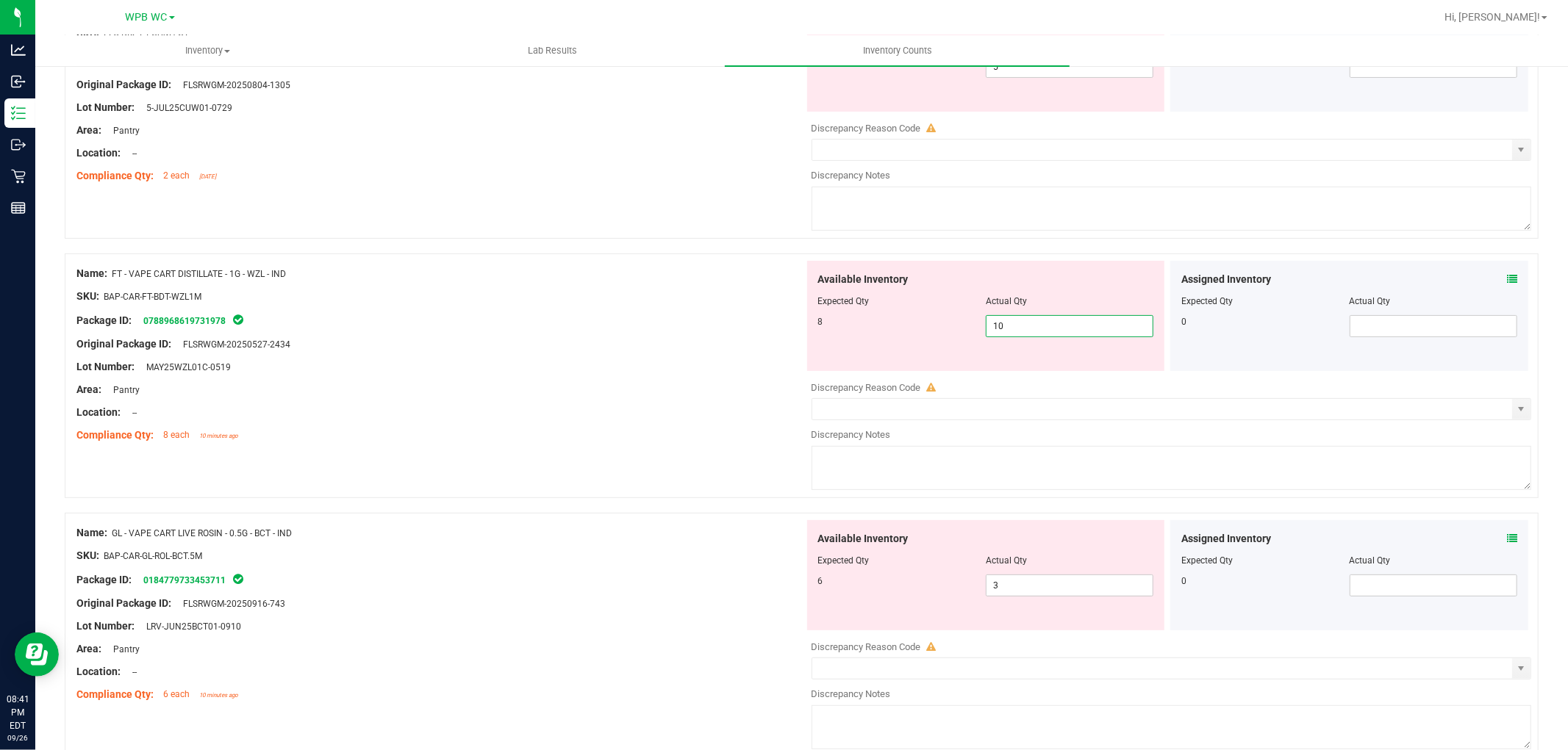
drag, startPoint x: 1052, startPoint y: 326, endPoint x: 807, endPoint y: 326, distance: 245.0
click at [807, 326] on div "Available Inventory Expected Qty Actual Qty 8 10 10" at bounding box center [986, 315] width 358 height 110
type input "8"
click at [647, 361] on div "Lot Number: MAY25WZL01C-0519" at bounding box center [440, 367] width 727 height 15
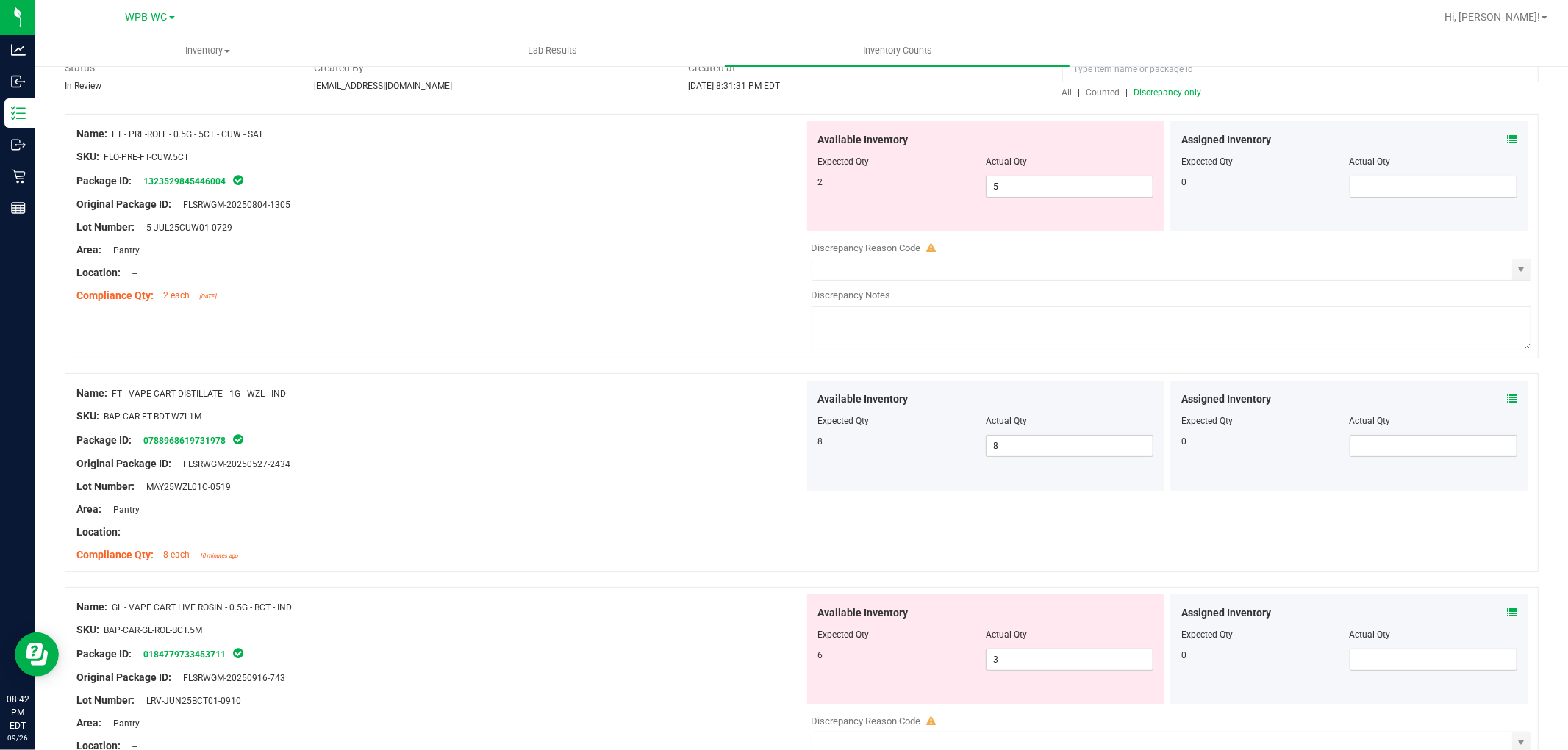
scroll to position [0, 0]
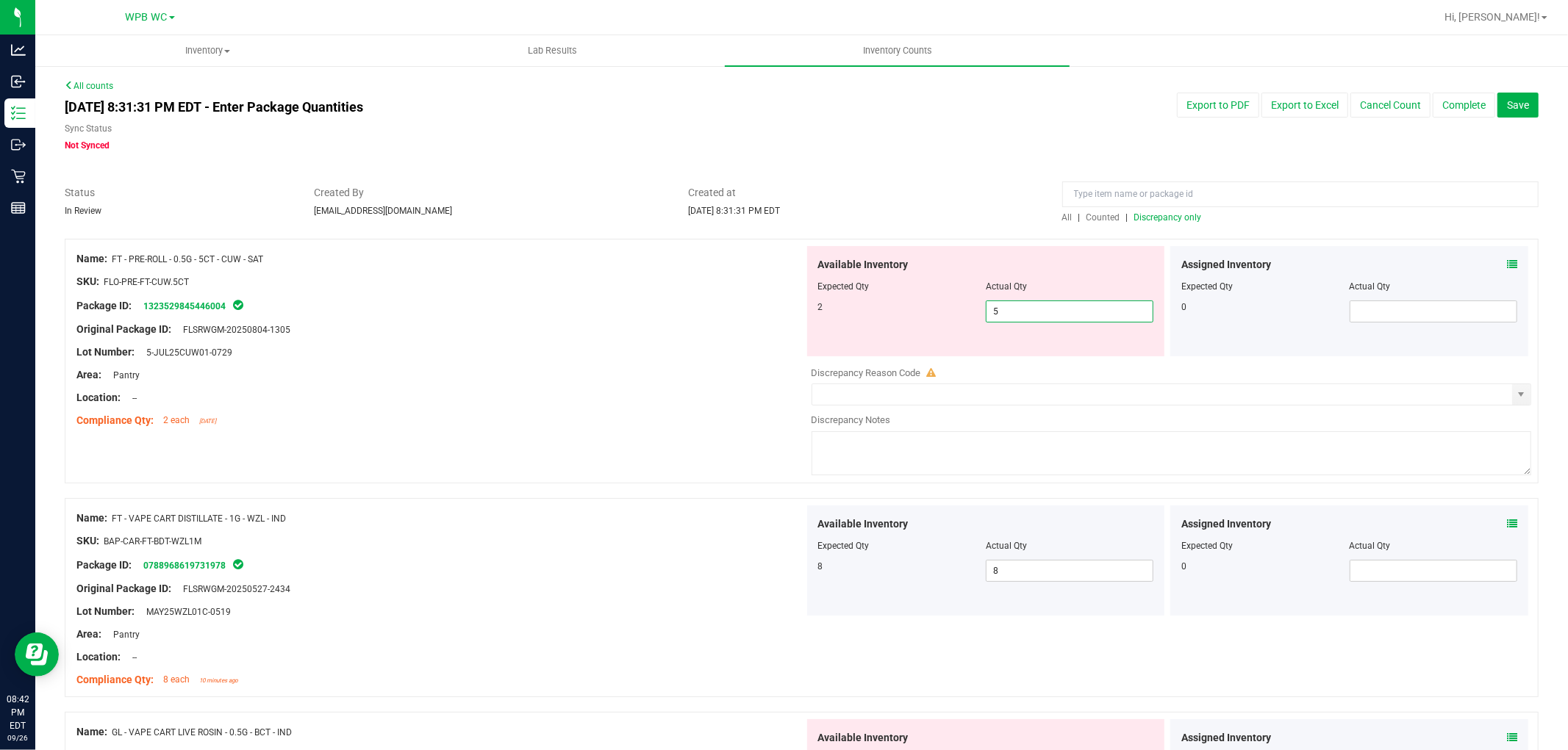
drag, startPoint x: 1024, startPoint y: 316, endPoint x: 835, endPoint y: 327, distance: 189.3
click at [876, 327] on div "Available Inventory Expected Qty Actual Qty 2 5 5" at bounding box center [986, 301] width 358 height 110
type input "2"
click at [749, 330] on div "Original Package ID: FLSRWGM-20250804-1305" at bounding box center [440, 330] width 727 height 15
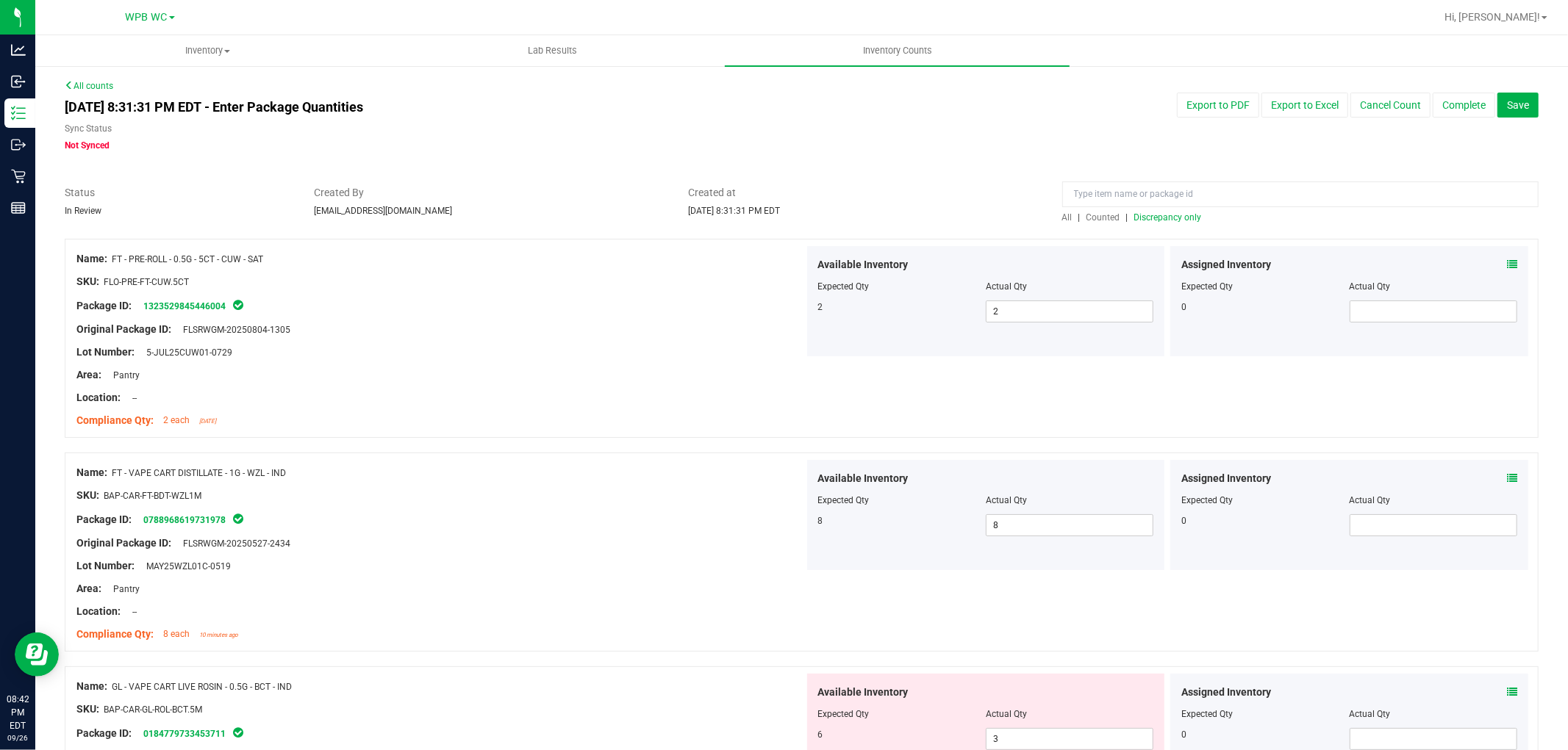
click at [1142, 213] on span "Discrepancy only" at bounding box center [1167, 217] width 68 height 11
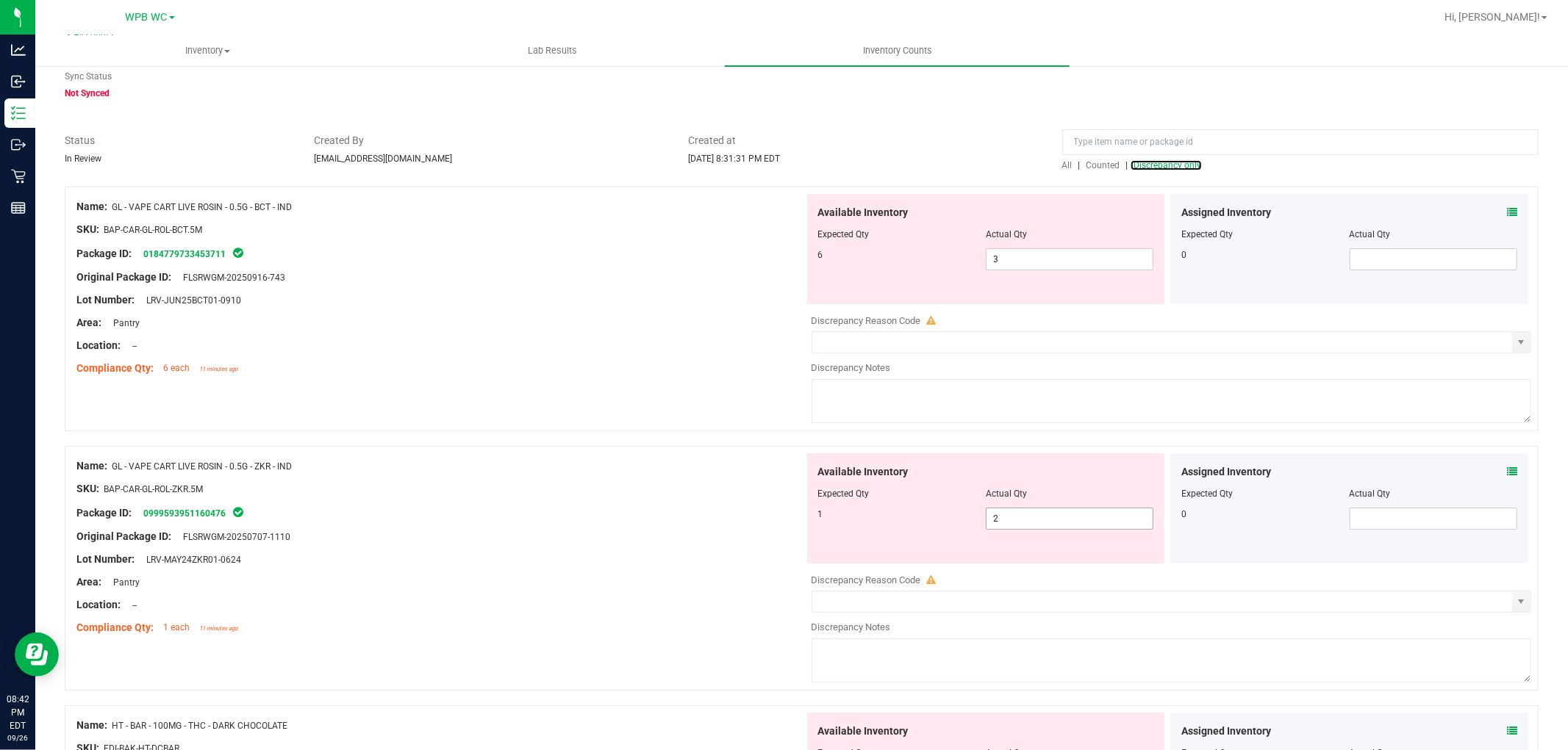
scroll to position [81, 0]
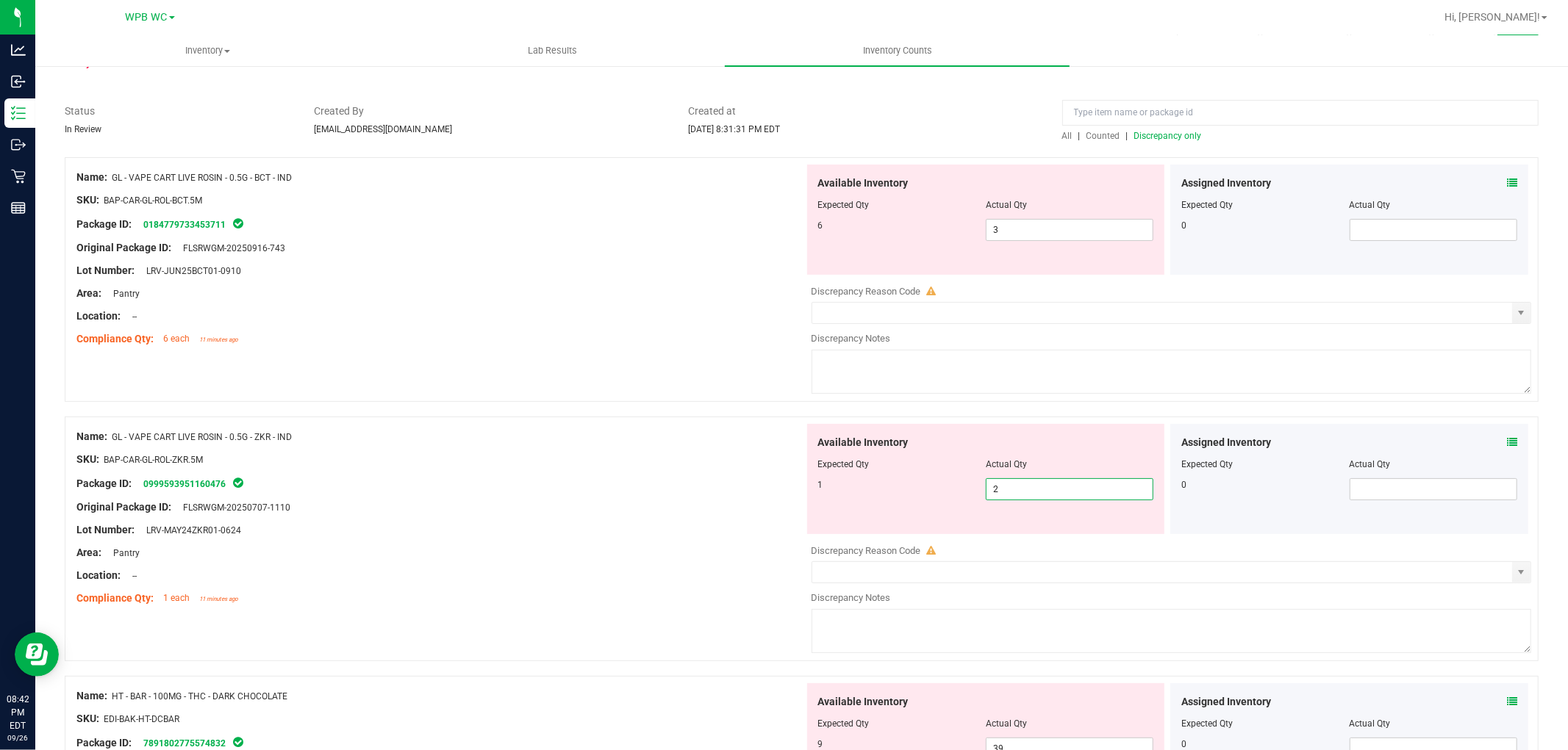
drag, startPoint x: 1065, startPoint y: 493, endPoint x: 663, endPoint y: 493, distance: 402.0
click at [667, 493] on div "Name: GL - VAPE CART LIVE ROSIN - 0.5G - ZKR - IND SKU: BAP-CAR-GL-ROL-ZKR.5M P…" at bounding box center [801, 538] width 1474 height 244
type input "1"
click at [704, 503] on div "Original Package ID: FLSRWGM-20250707-1110" at bounding box center [440, 508] width 727 height 15
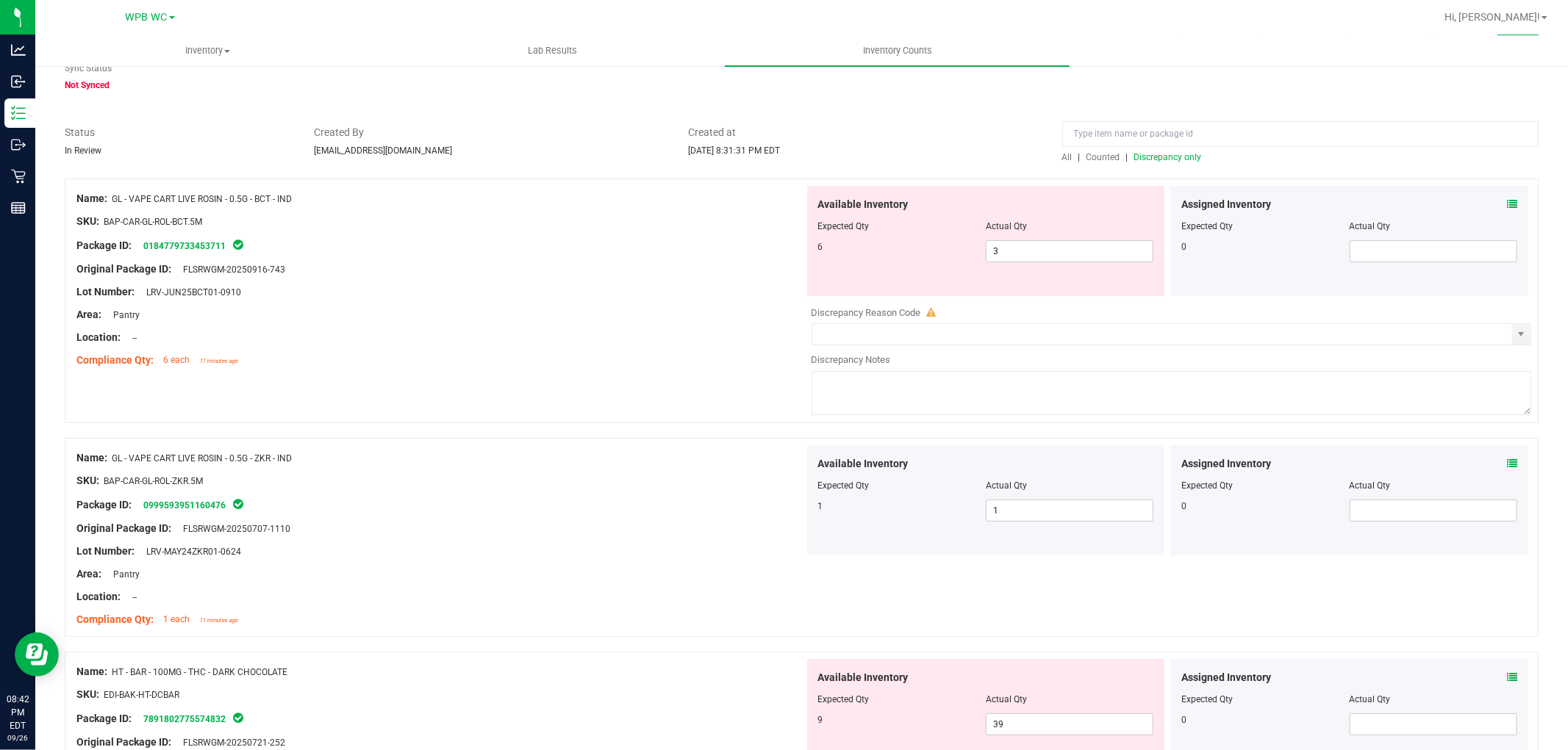
scroll to position [163, 0]
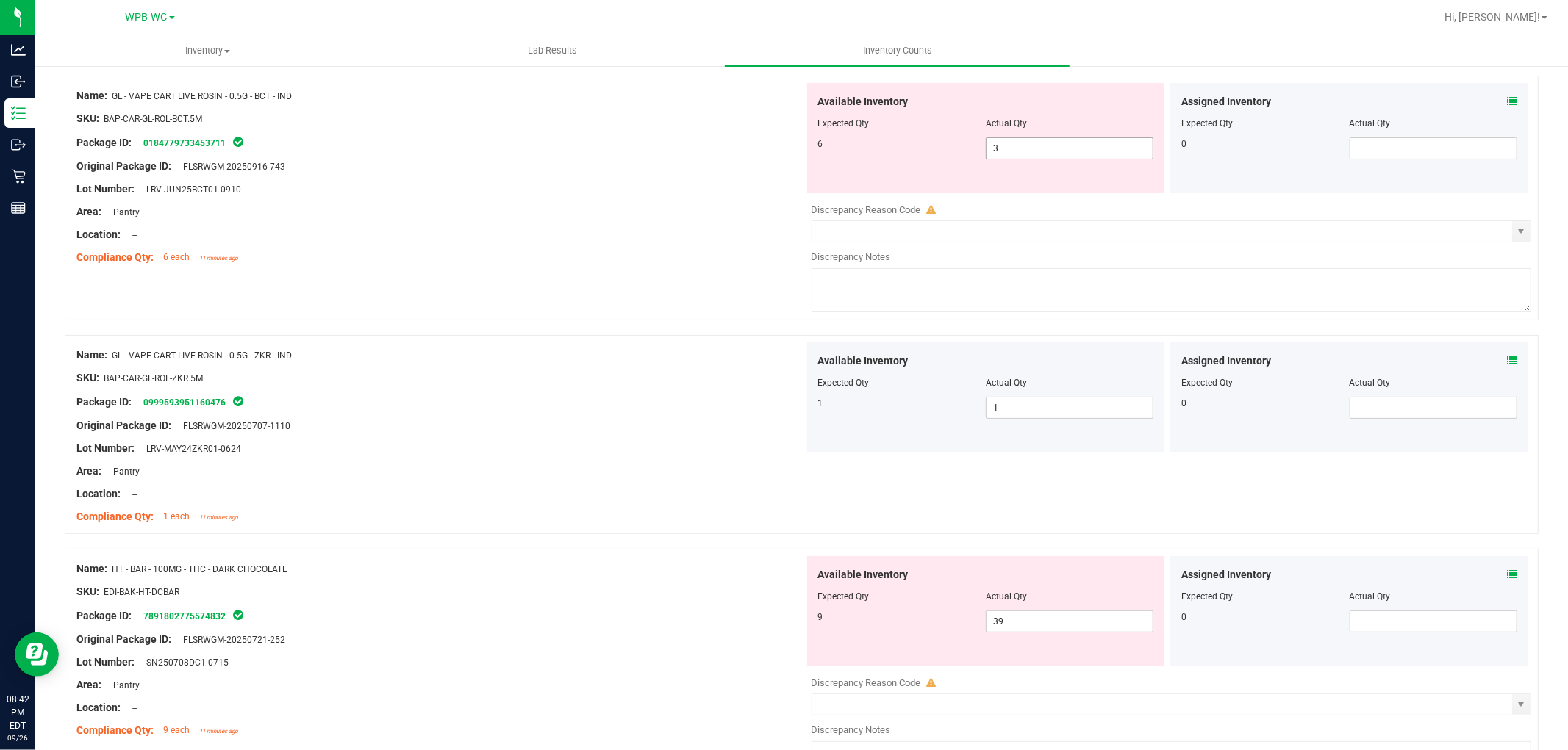
drag, startPoint x: 1024, startPoint y: 145, endPoint x: 888, endPoint y: 132, distance: 136.6
click at [888, 132] on div "Available Inventory Expected Qty Actual Qty 6 3 3" at bounding box center [986, 138] width 358 height 110
type input "6"
click at [743, 335] on div "Name: GL - VAPE CART LIVE ROSIN - 0.5G - ZKR - IND SKU: BAP-CAR-GL-ROL-ZKR.5M P…" at bounding box center [801, 435] width 1474 height 199
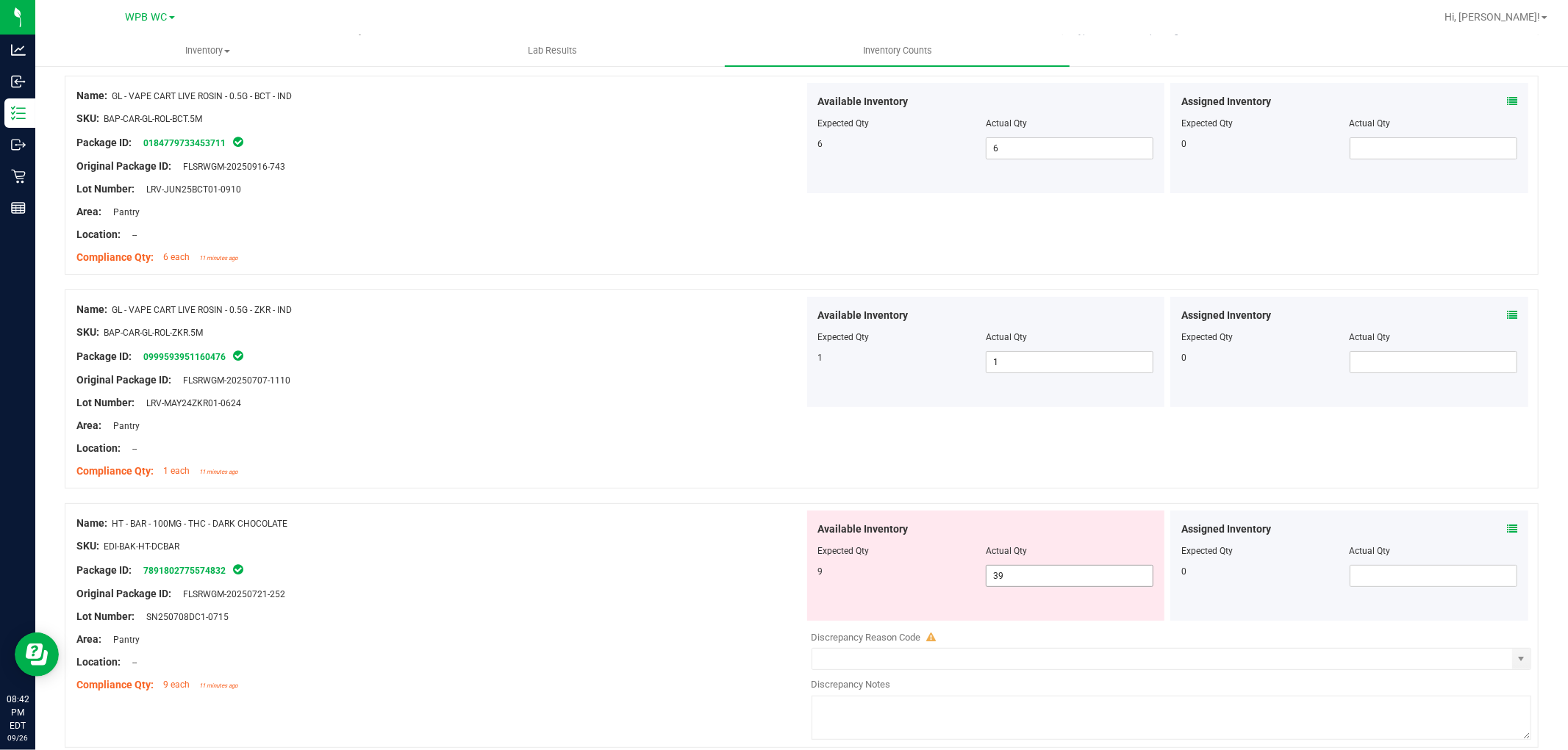
click at [1046, 581] on div "Available Inventory Expected Qty Actual Qty 9 39 39" at bounding box center [986, 565] width 358 height 110
drag, startPoint x: 1045, startPoint y: 581, endPoint x: 888, endPoint y: 579, distance: 157.0
click at [899, 576] on div "9 39 39" at bounding box center [986, 576] width 336 height 22
type input "9"
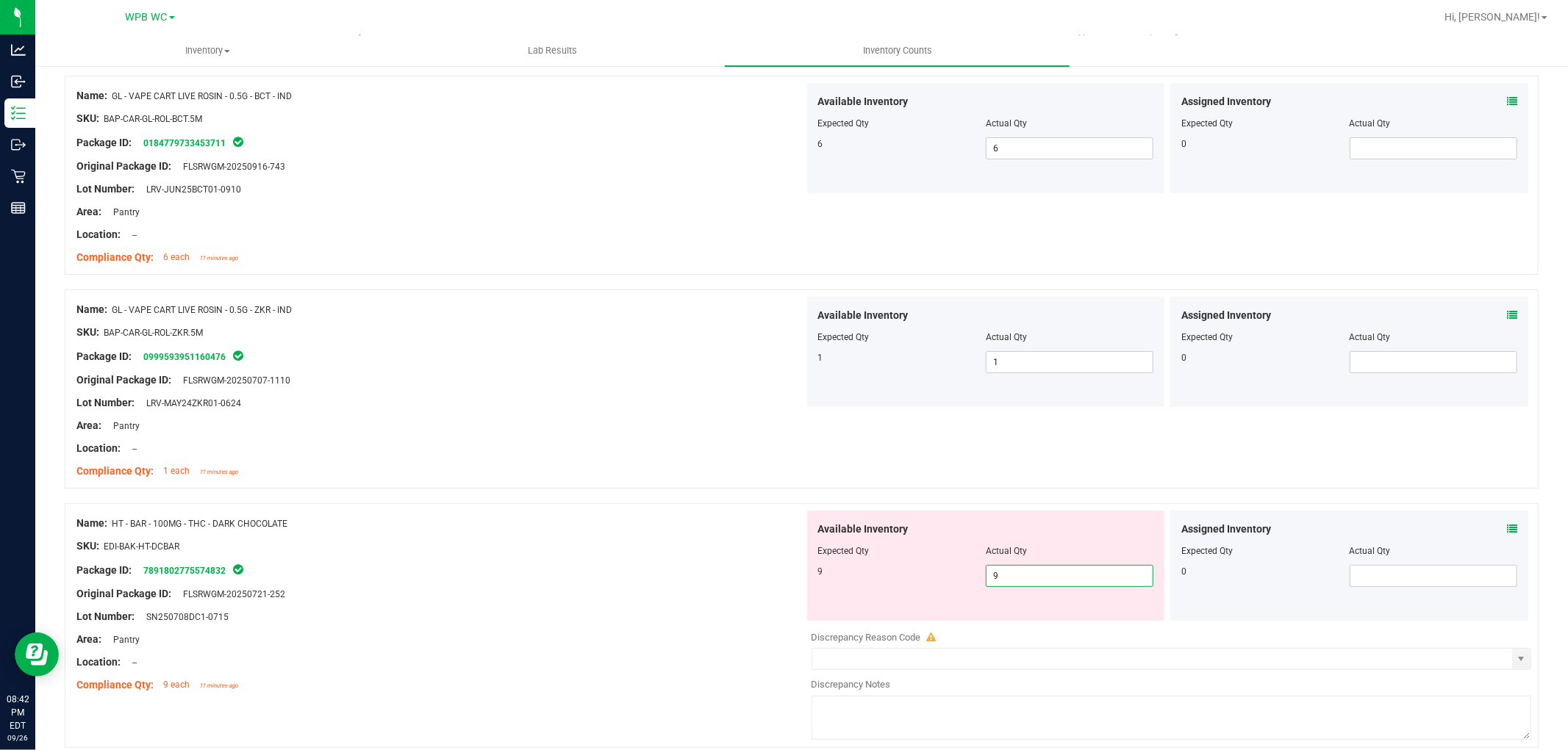
click at [739, 589] on div "Original Package ID: FLSRWGM-20250721-252" at bounding box center [440, 594] width 727 height 15
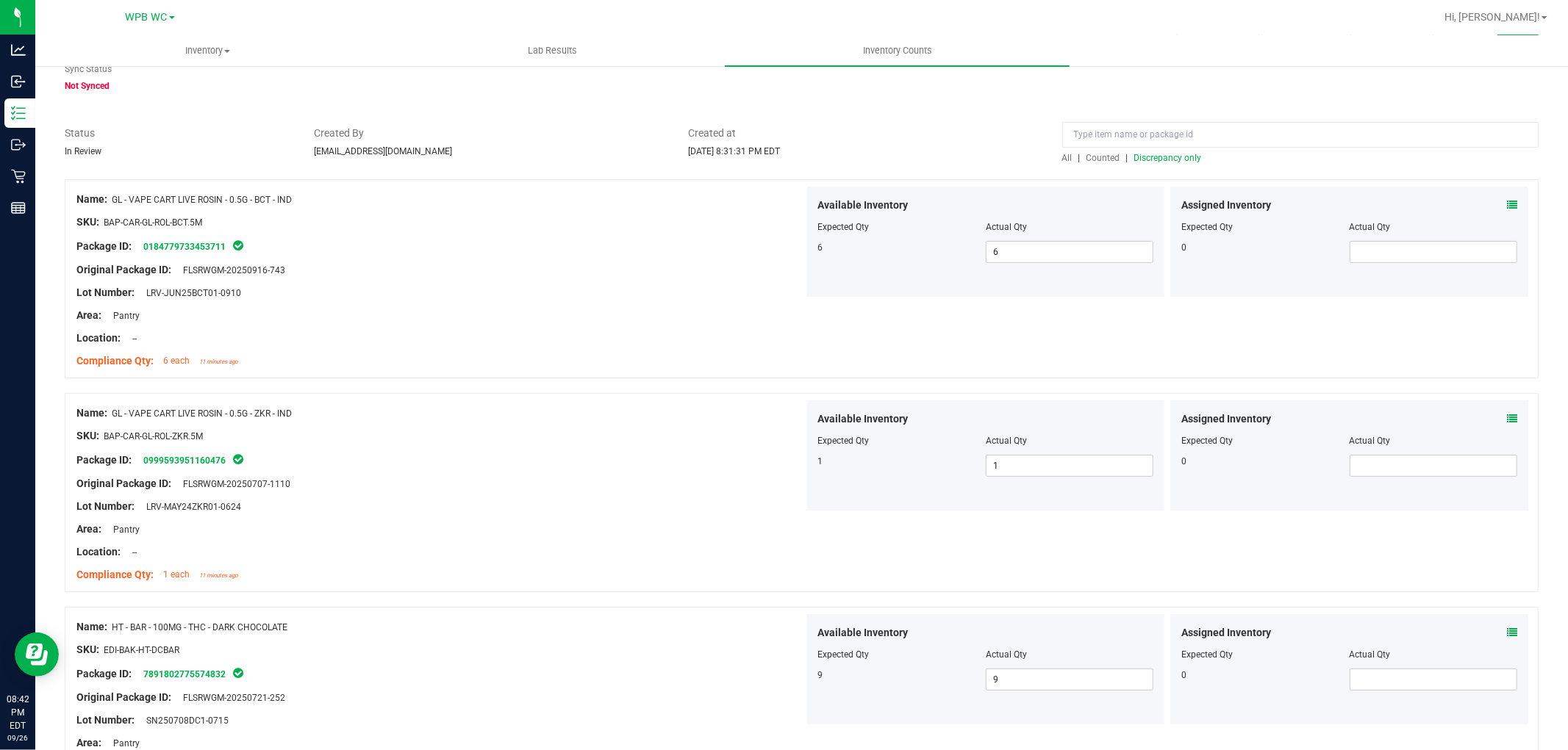
scroll to position [0, 0]
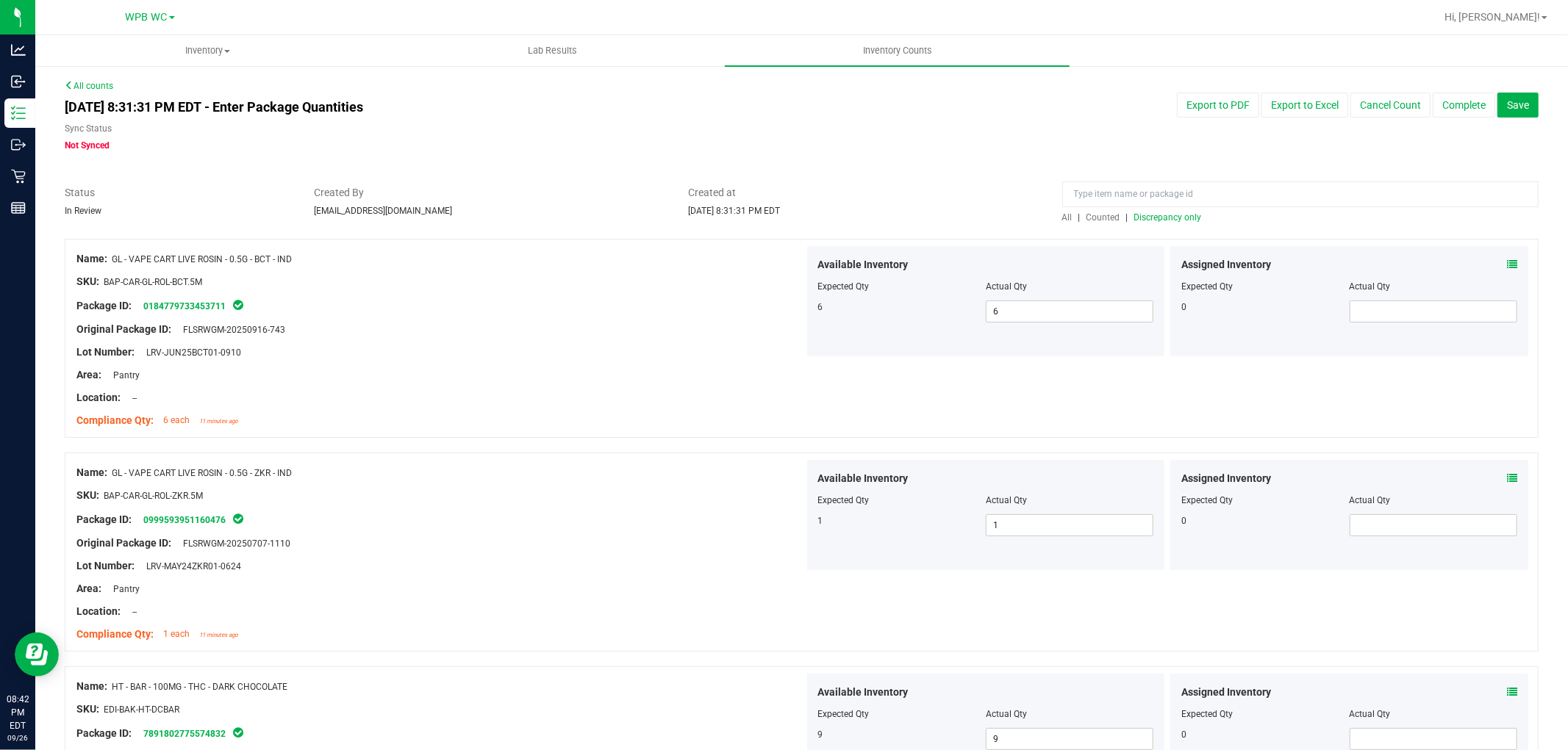
click at [1163, 216] on span "Discrepancy only" at bounding box center [1167, 217] width 68 height 11
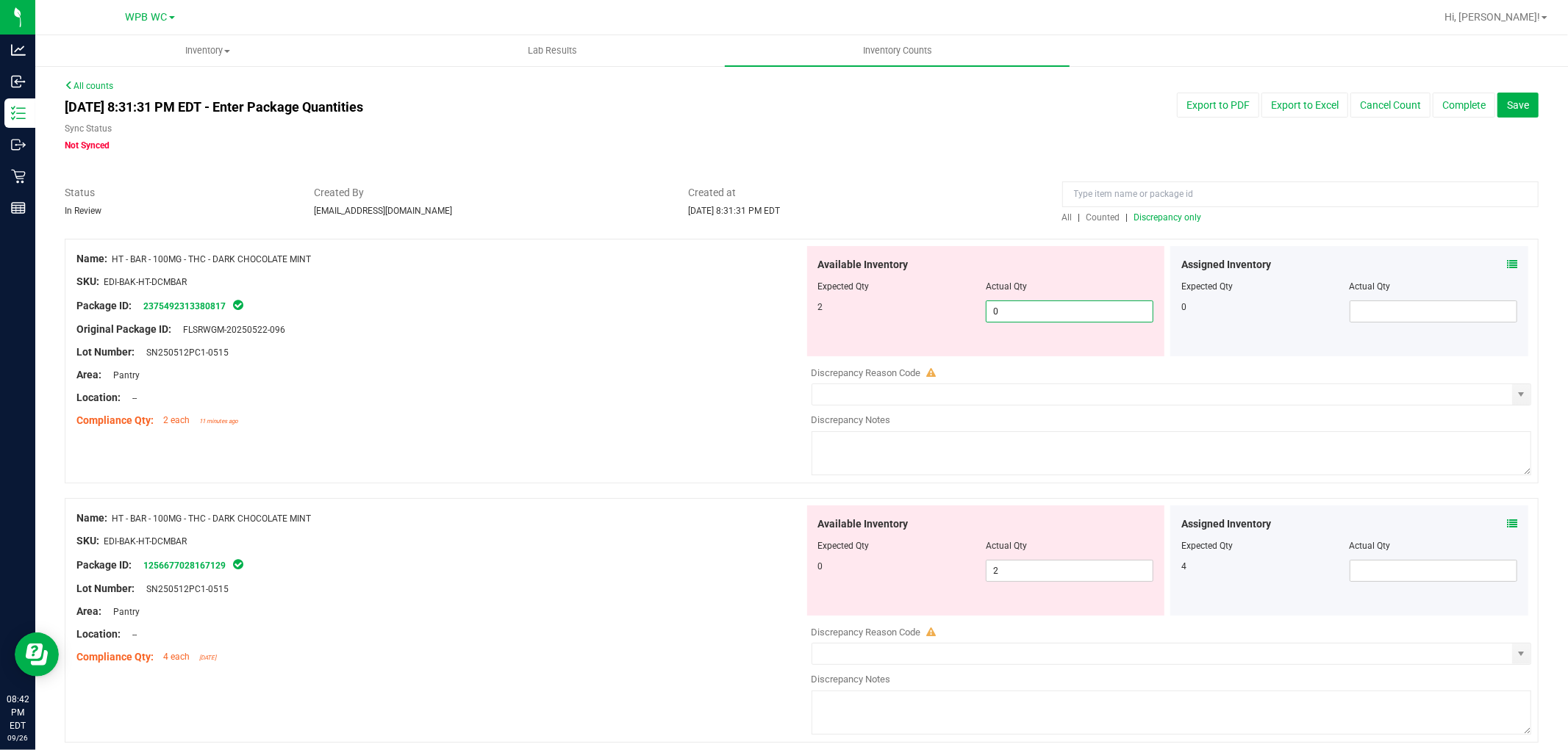
drag, startPoint x: 1030, startPoint y: 309, endPoint x: 703, endPoint y: 266, distance: 329.8
click at [710, 267] on div "Name: HT - BAR - 100MG - THC - DARK CHOCOLATE MINT SKU: EDI-BAK-HT-DCMBAR Packa…" at bounding box center [801, 360] width 1474 height 244
type input "2"
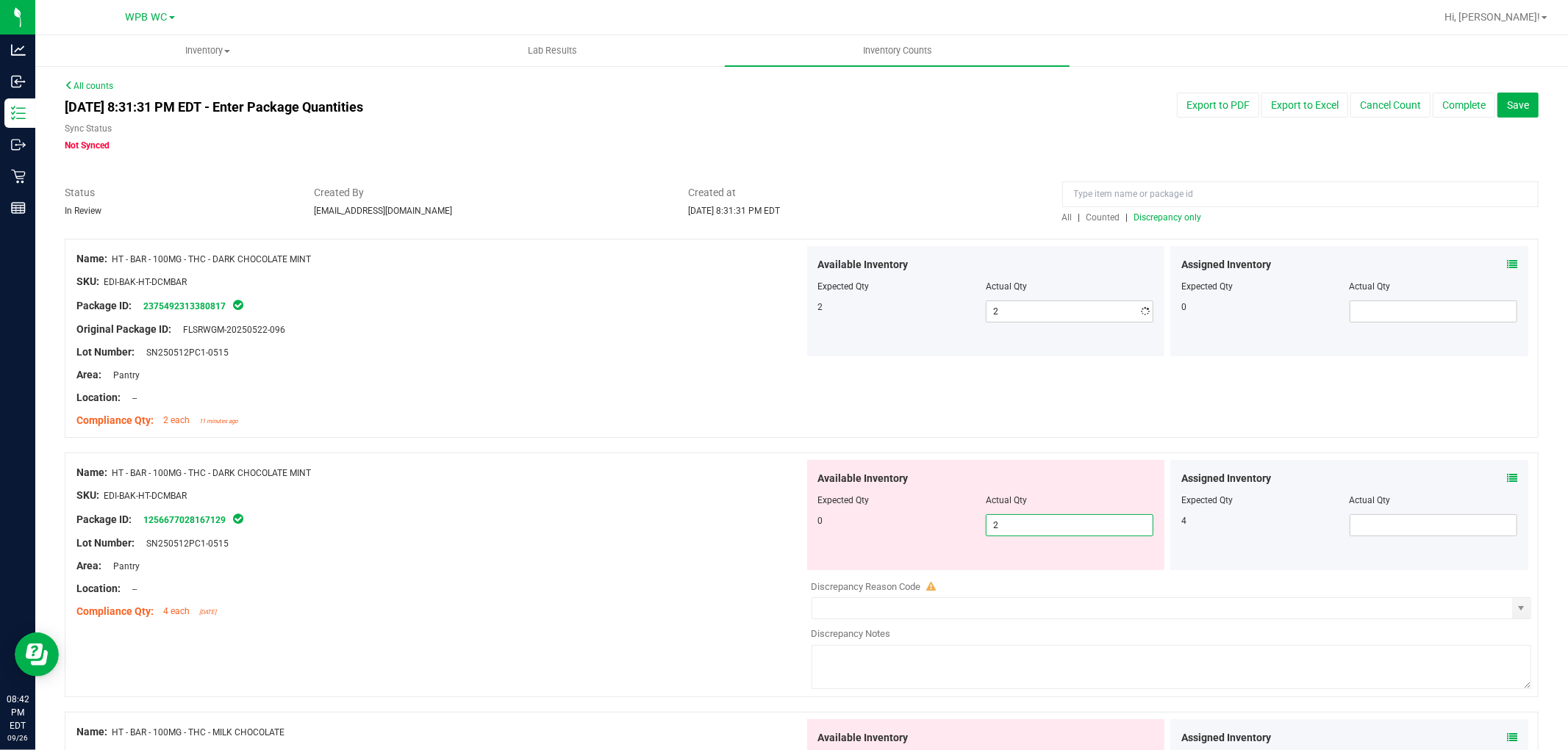
drag, startPoint x: 1035, startPoint y: 569, endPoint x: 727, endPoint y: 541, distance: 309.3
click at [749, 544] on div "Name: HT - BAR - 100MG - THC - DARK CHOCOLATE MINT SKU: EDI-BAK-HT-DCMBAR Packa…" at bounding box center [801, 574] width 1474 height 244
type input "0"
click at [1396, 524] on span at bounding box center [1433, 525] width 168 height 22
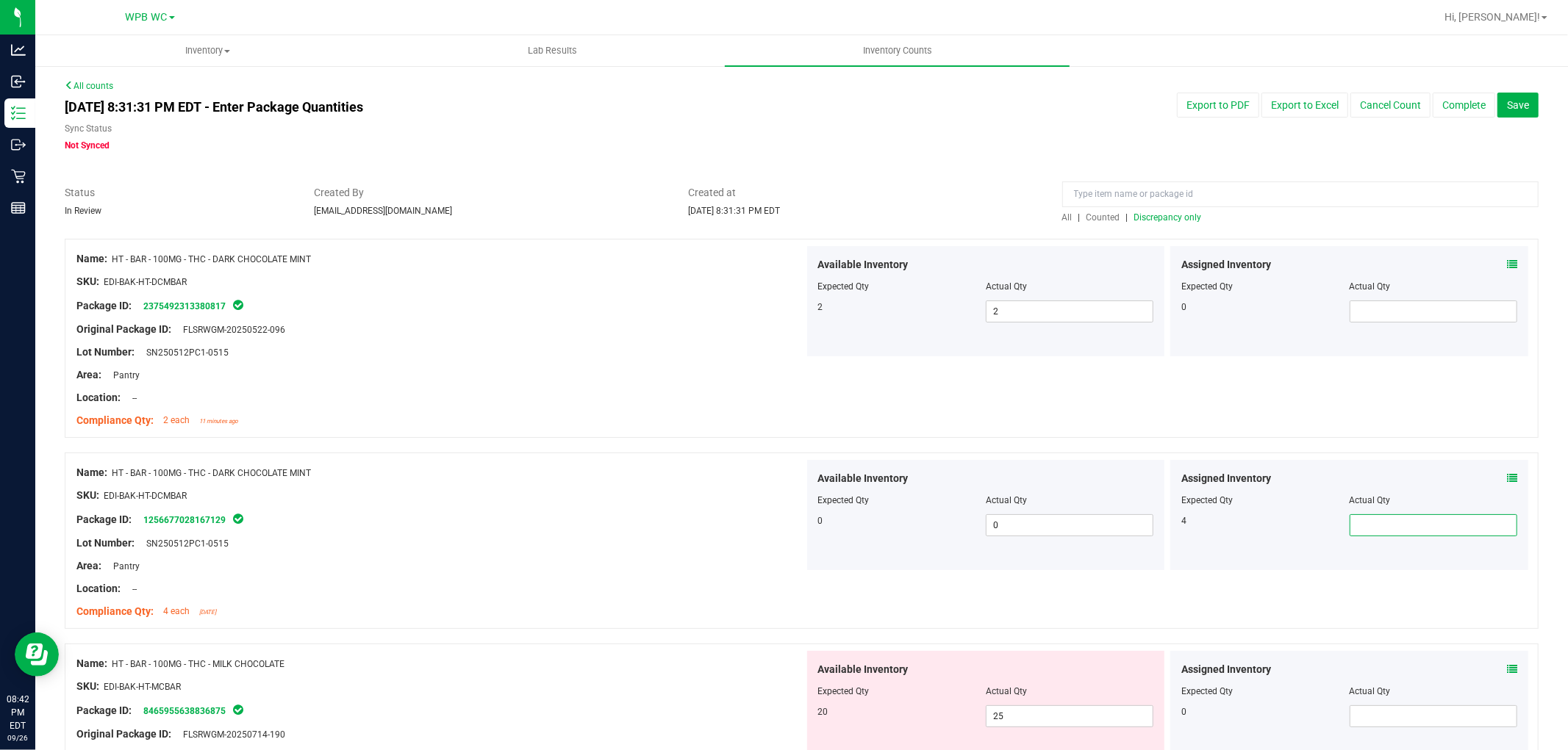
type input "4"
drag, startPoint x: 729, startPoint y: 522, endPoint x: 942, endPoint y: 485, distance: 216.2
click at [730, 522] on div "Package ID: 1256677028167129" at bounding box center [440, 519] width 727 height 17
click at [1158, 213] on span "Discrepancy only" at bounding box center [1167, 217] width 68 height 11
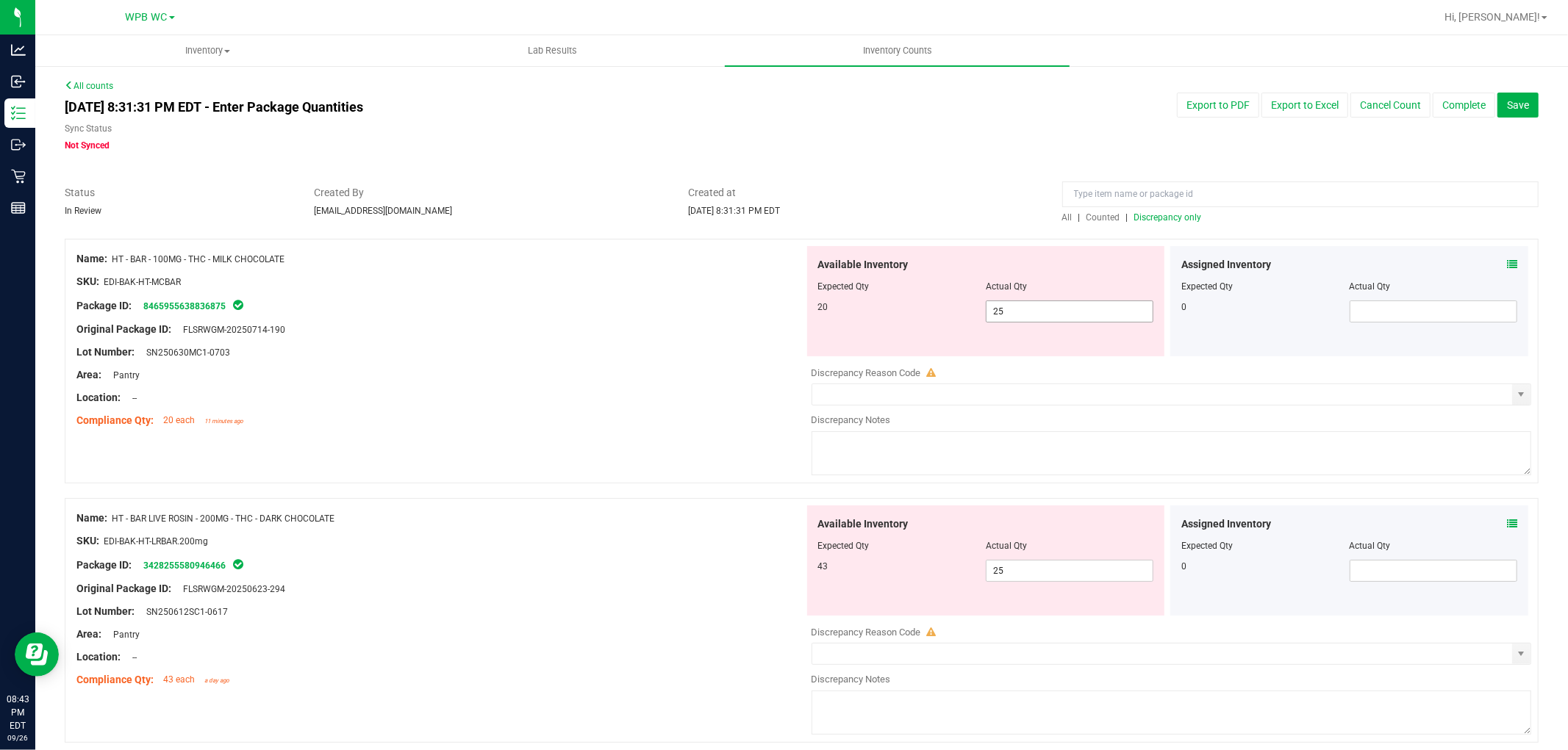
drag, startPoint x: 1008, startPoint y: 314, endPoint x: 870, endPoint y: 316, distance: 138.0
click at [877, 316] on div "20 25 25" at bounding box center [986, 311] width 336 height 22
type input "20"
click at [757, 356] on div "Lot Number: SN250630MC1-0703" at bounding box center [440, 352] width 727 height 15
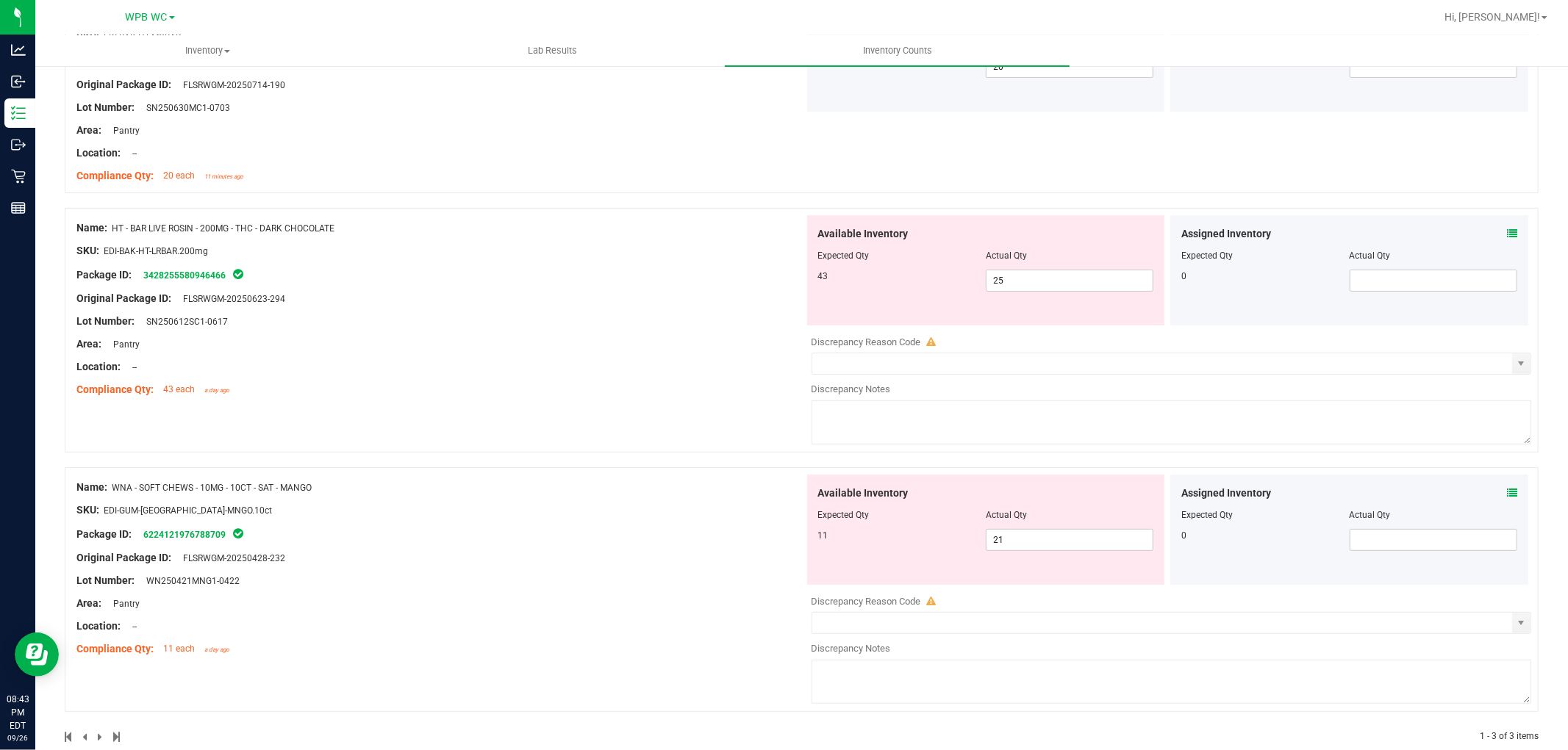
scroll to position [273, 0]
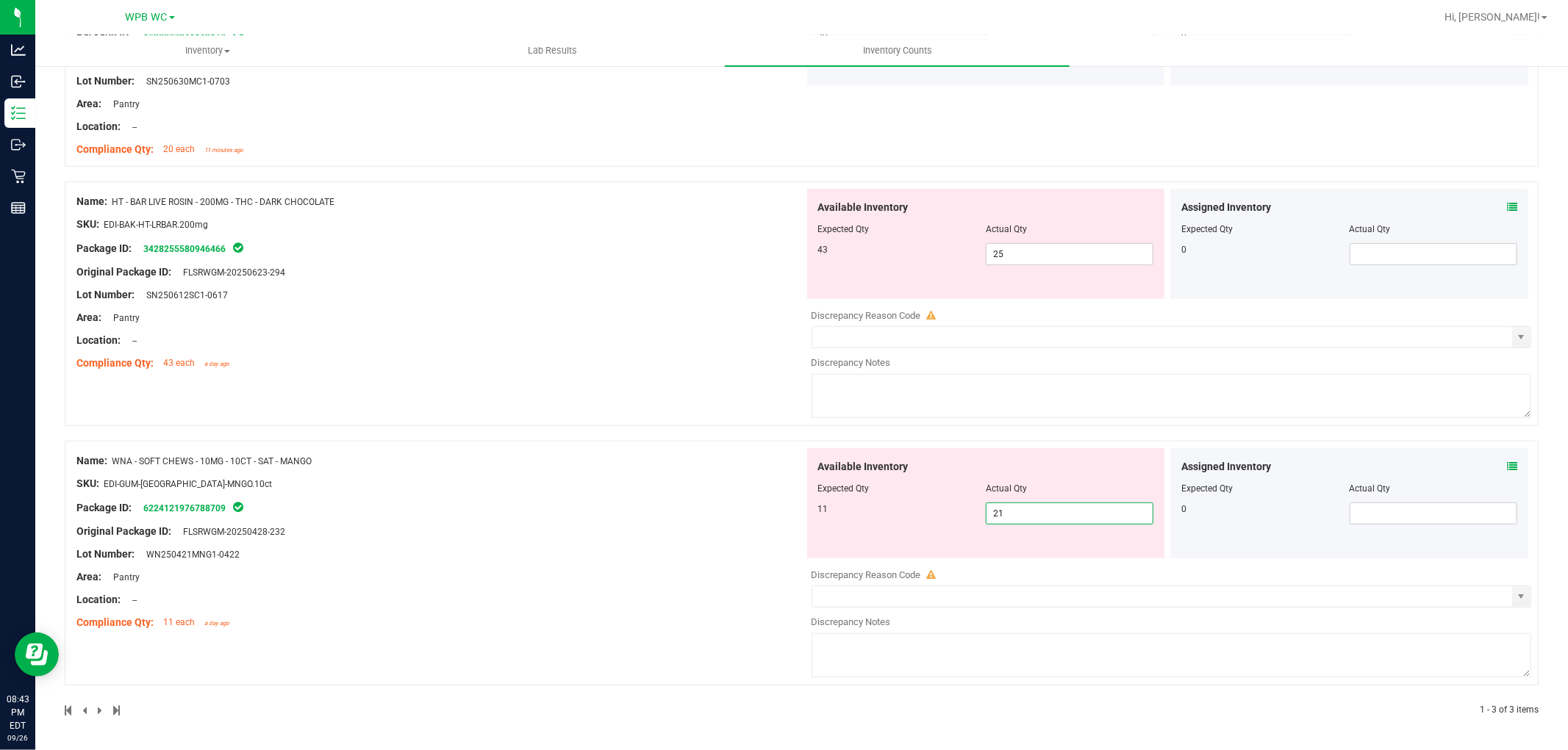
drag, startPoint x: 1020, startPoint y: 509, endPoint x: 762, endPoint y: 512, distance: 258.0
click at [763, 512] on div "Name: WNA - SOFT CHEWS - 10MG - 10CT - SAT - MANGO SKU: EDI-GUM-[GEOGRAPHIC_DAT…" at bounding box center [801, 562] width 1474 height 244
type input "11"
click at [711, 505] on div "Name: WNA - SOFT CHEWS - 10MG - 10CT - SAT - MANGO SKU: EDI-GUM-[GEOGRAPHIC_DAT…" at bounding box center [440, 542] width 727 height 188
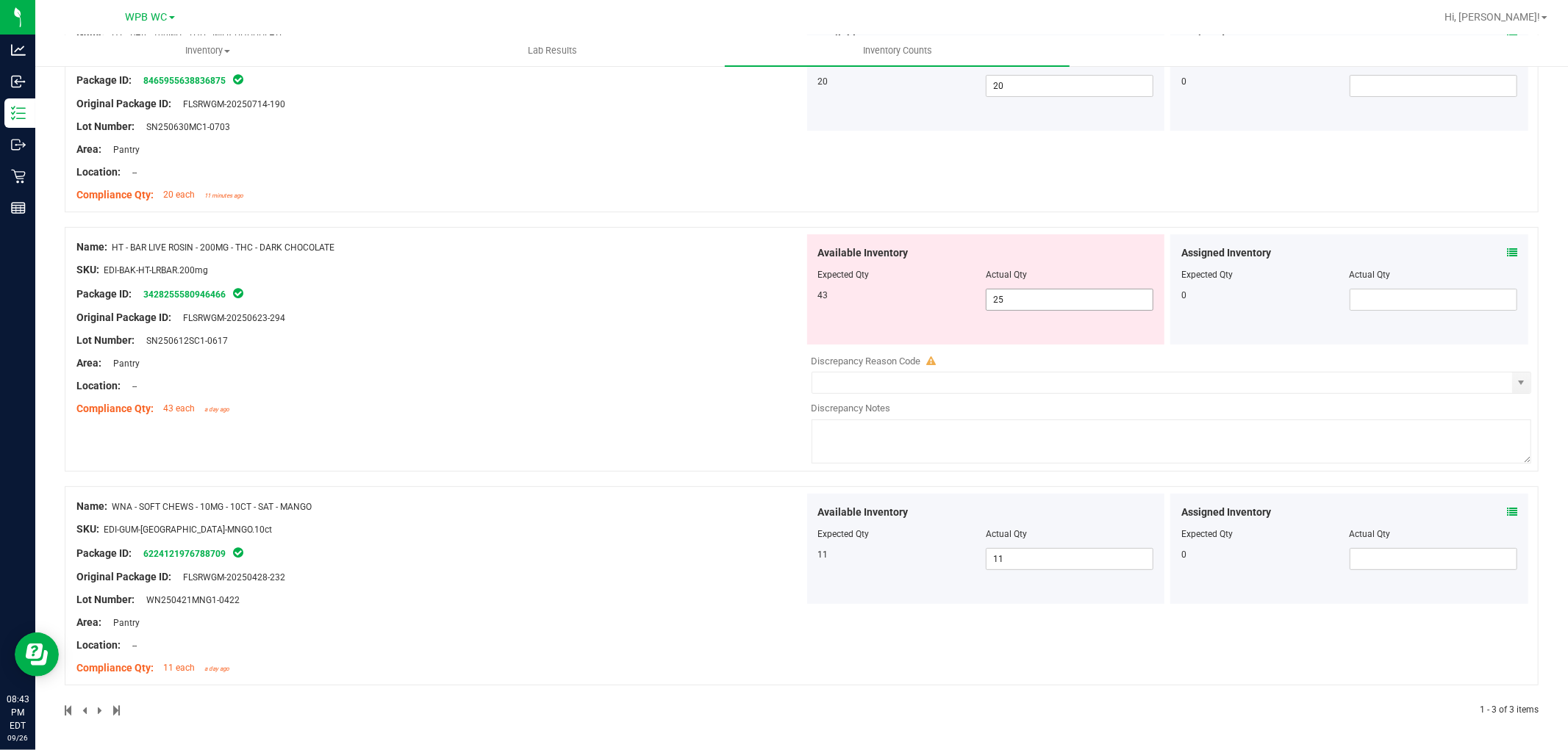
scroll to position [0, 0]
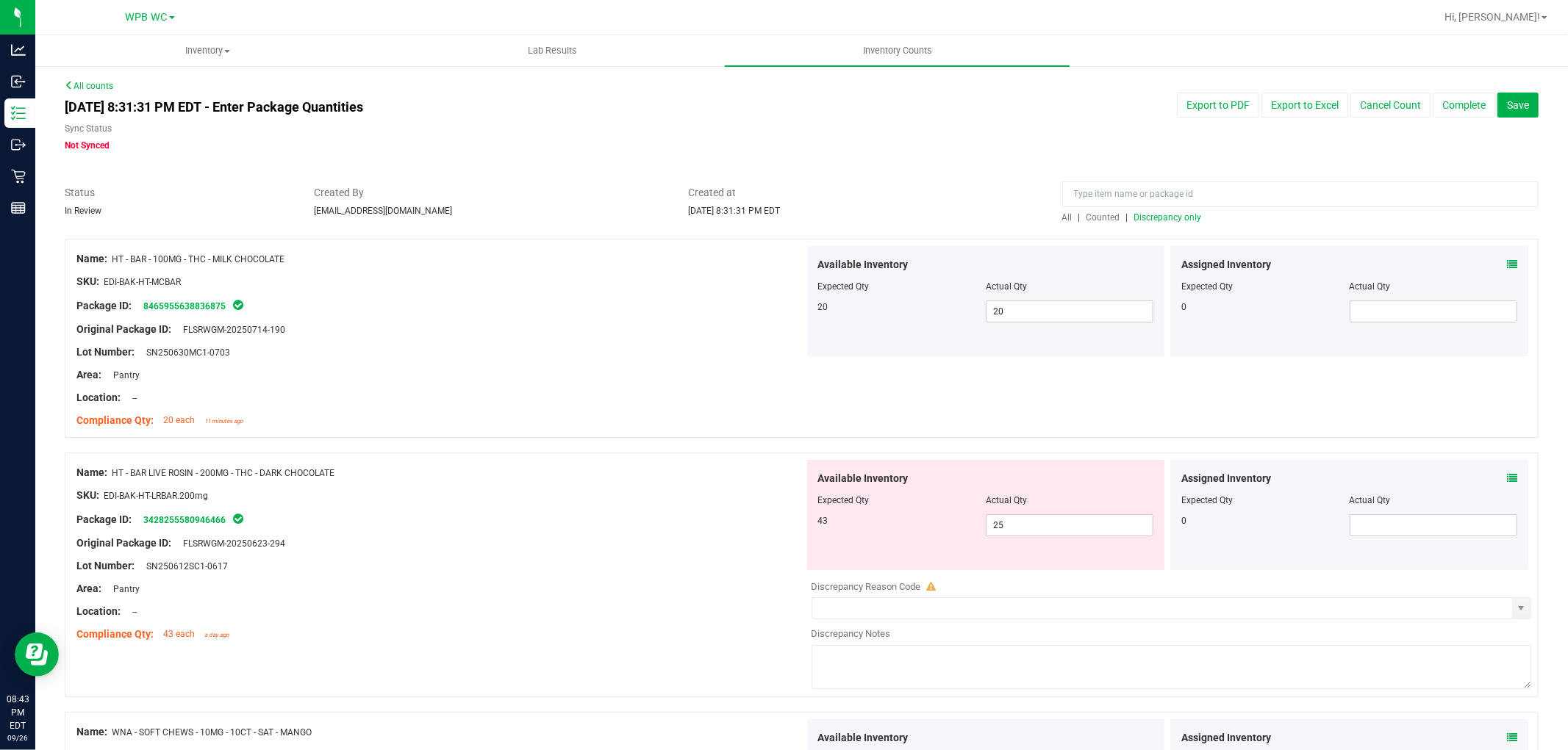
click at [1134, 216] on span "Discrepancy only" at bounding box center [1167, 217] width 68 height 11
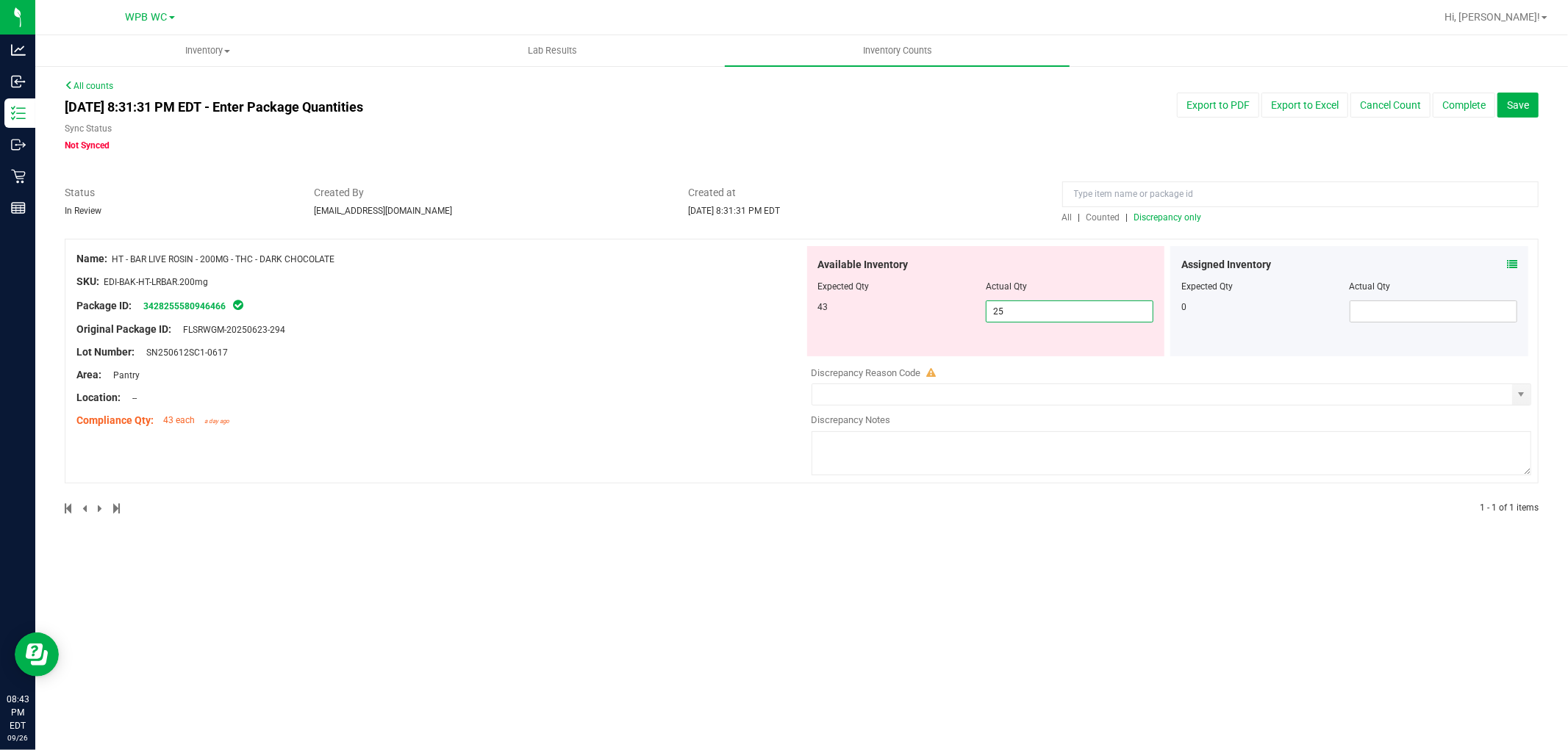
drag, startPoint x: 1027, startPoint y: 312, endPoint x: 945, endPoint y: 312, distance: 82.0
click at [945, 312] on div "43 25 25" at bounding box center [986, 311] width 336 height 22
type input "43"
click at [745, 314] on div "Name: HT - BAR LIVE ROSIN - 200MG - THC - DARK CHOCOLATE SKU: EDI-BAK-HT-LRBAR.…" at bounding box center [440, 340] width 727 height 188
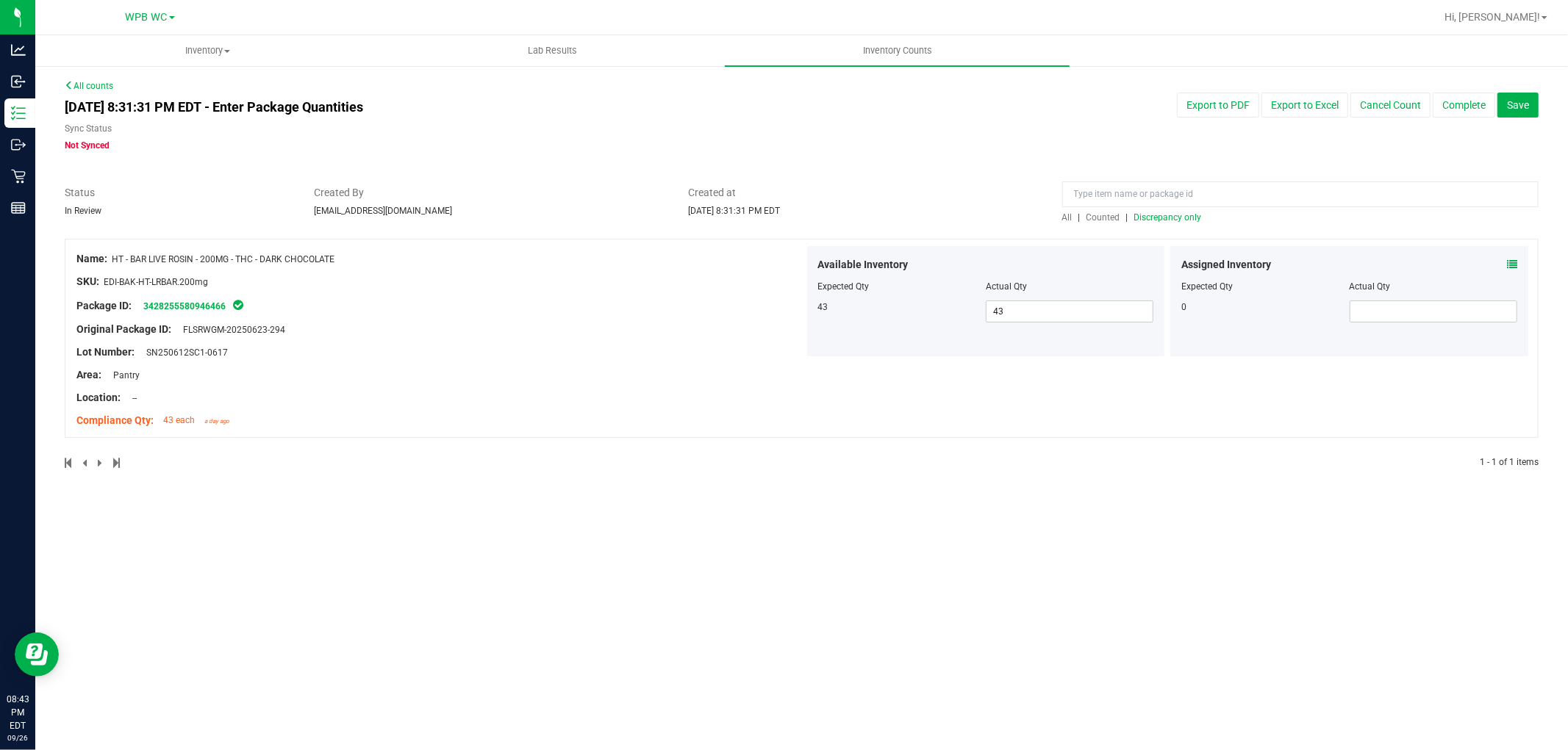
click at [1140, 213] on span "Discrepancy only" at bounding box center [1167, 217] width 68 height 11
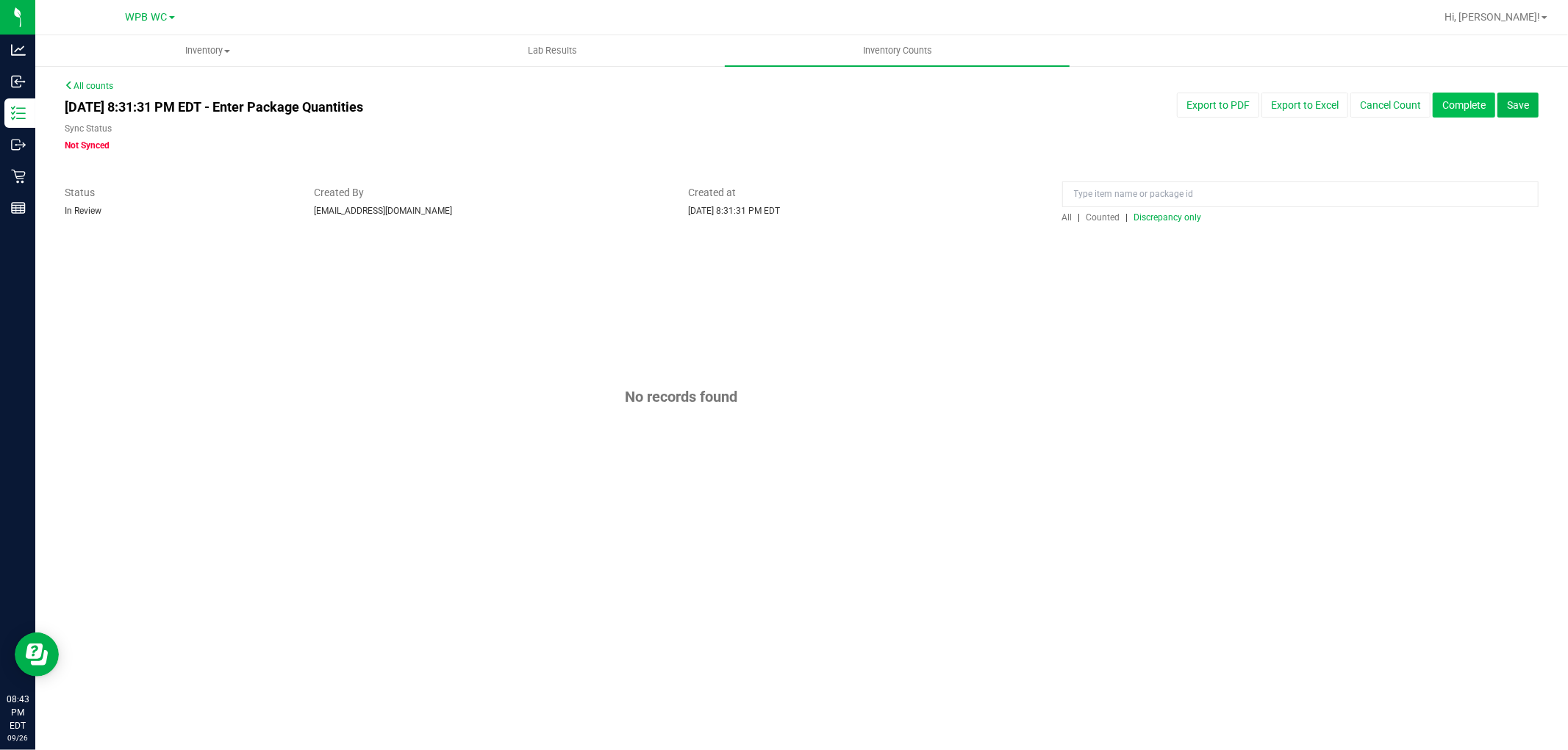
click at [1472, 106] on button "Complete" at bounding box center [1464, 105] width 62 height 25
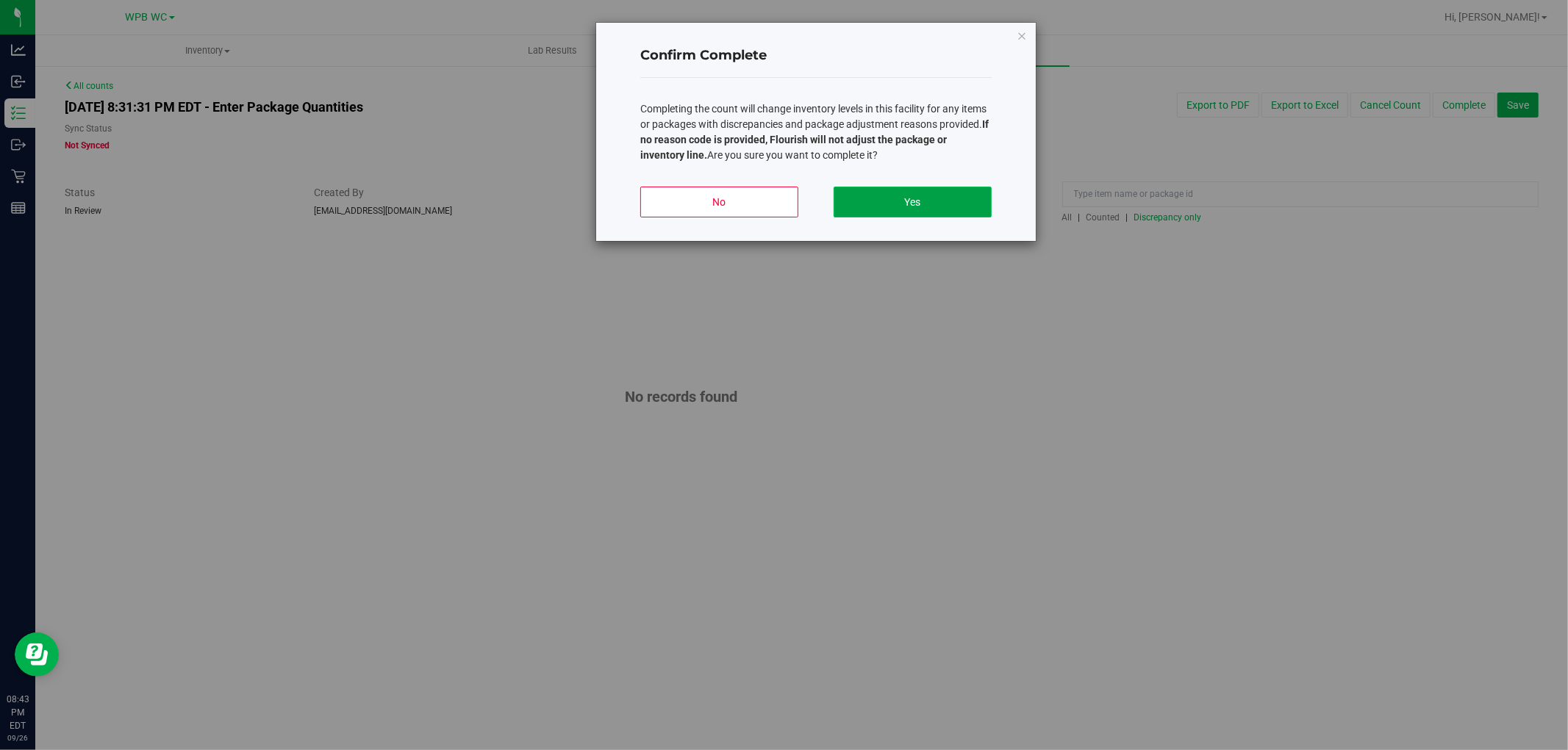
click at [898, 193] on button "Yes" at bounding box center [912, 202] width 158 height 31
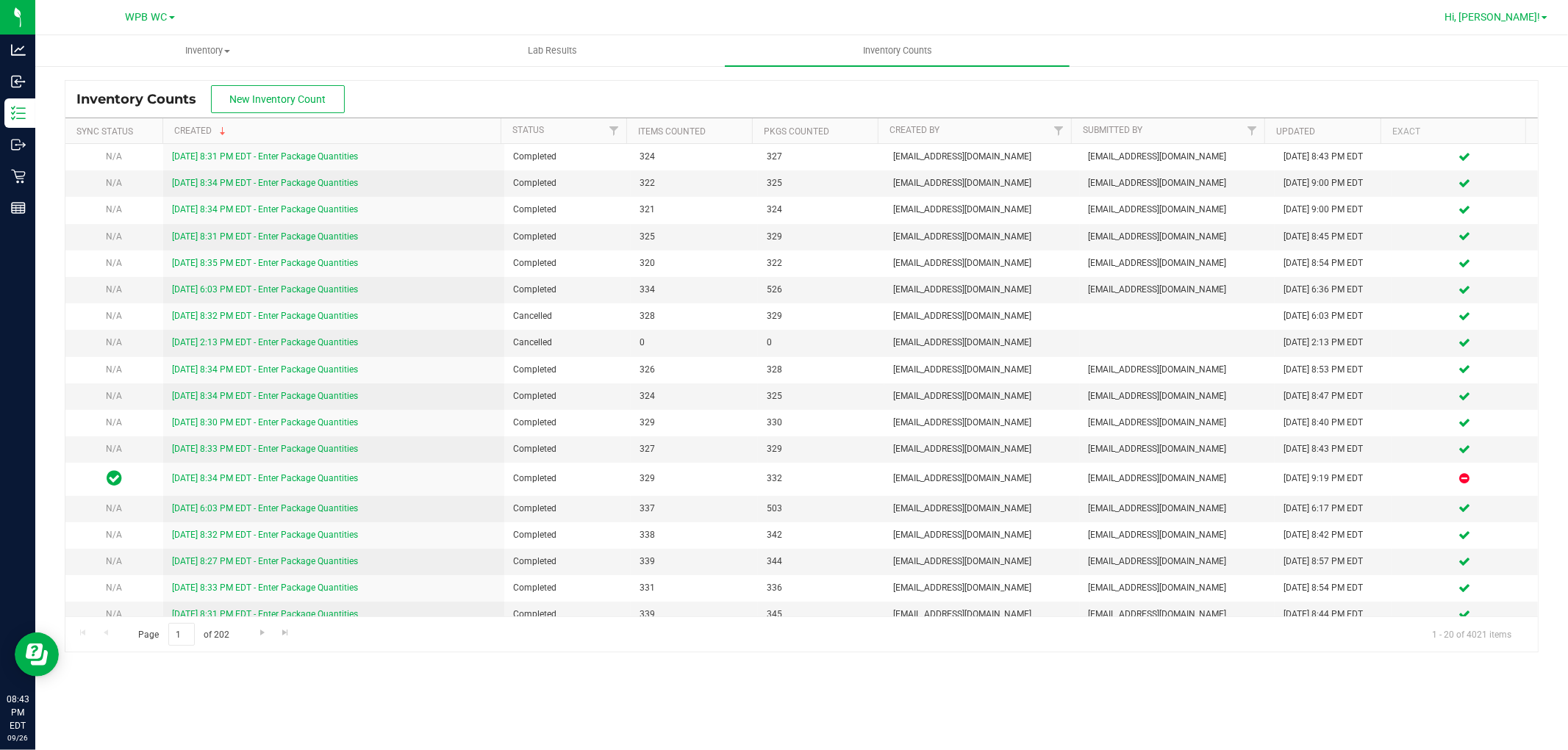
click at [1519, 14] on span "Hi, [PERSON_NAME]!" at bounding box center [1492, 17] width 96 height 11
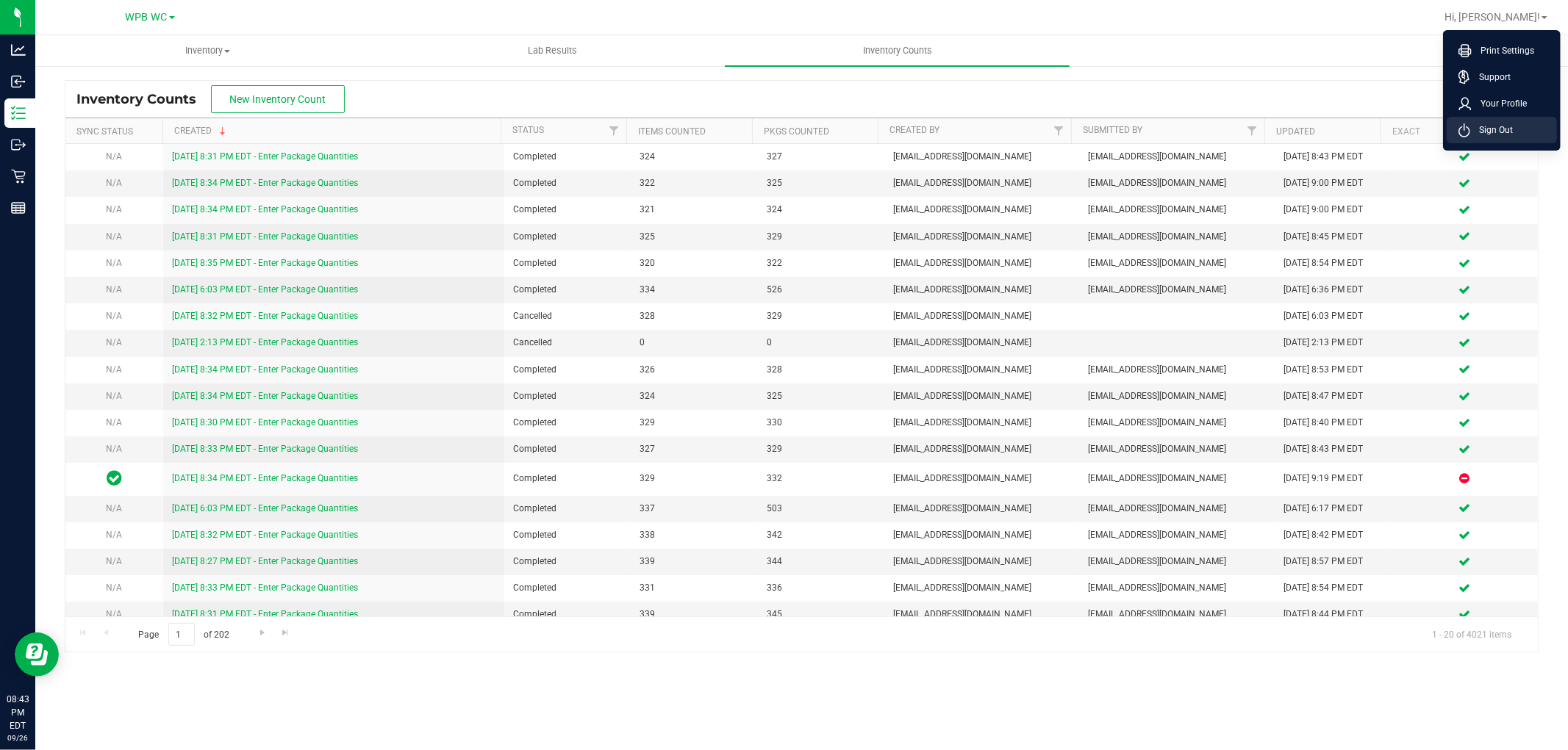
click at [1504, 125] on span "Sign Out" at bounding box center [1491, 129] width 42 height 14
